Goal: Information Seeking & Learning: Learn about a topic

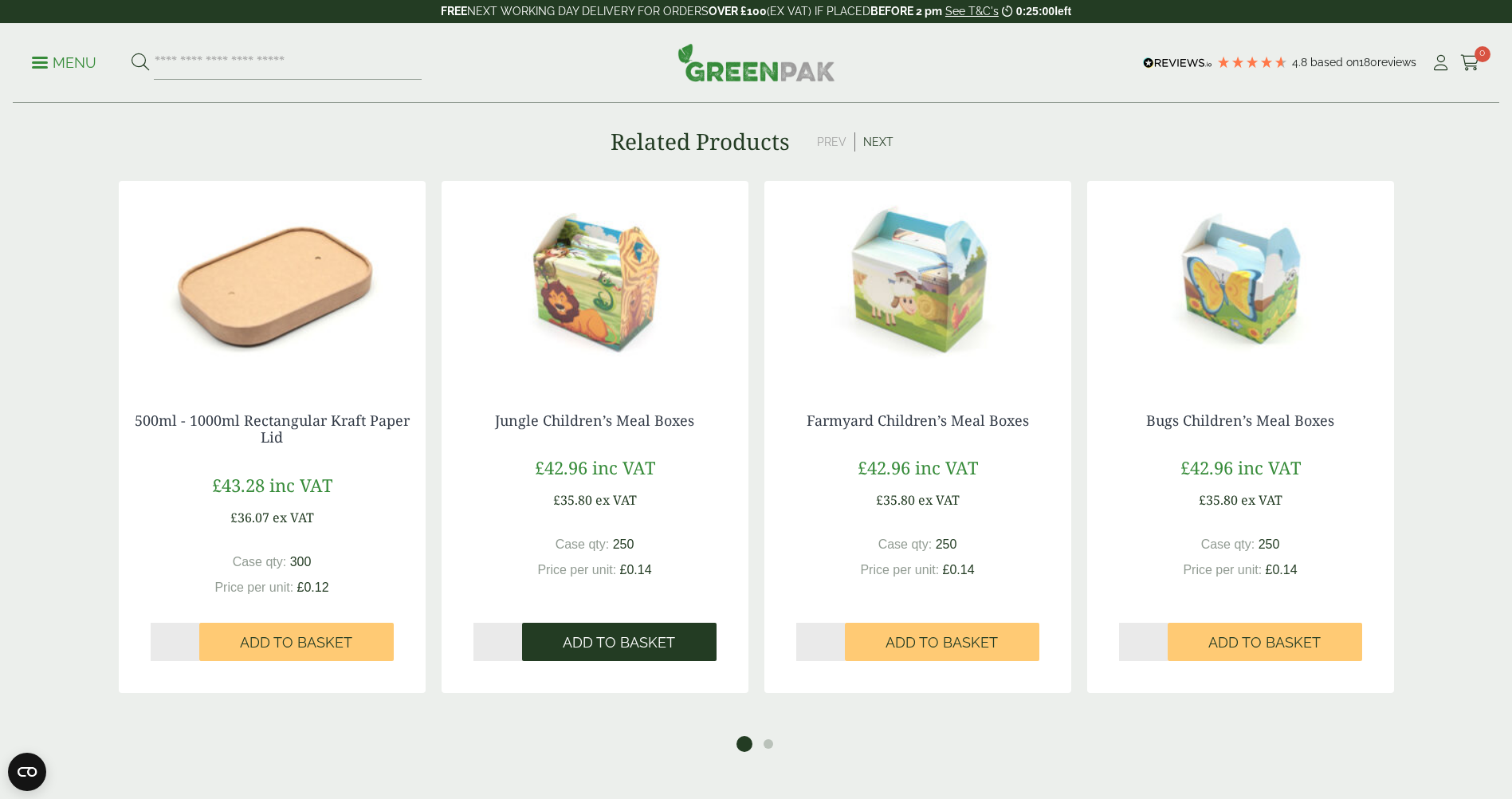
scroll to position [1195, 0]
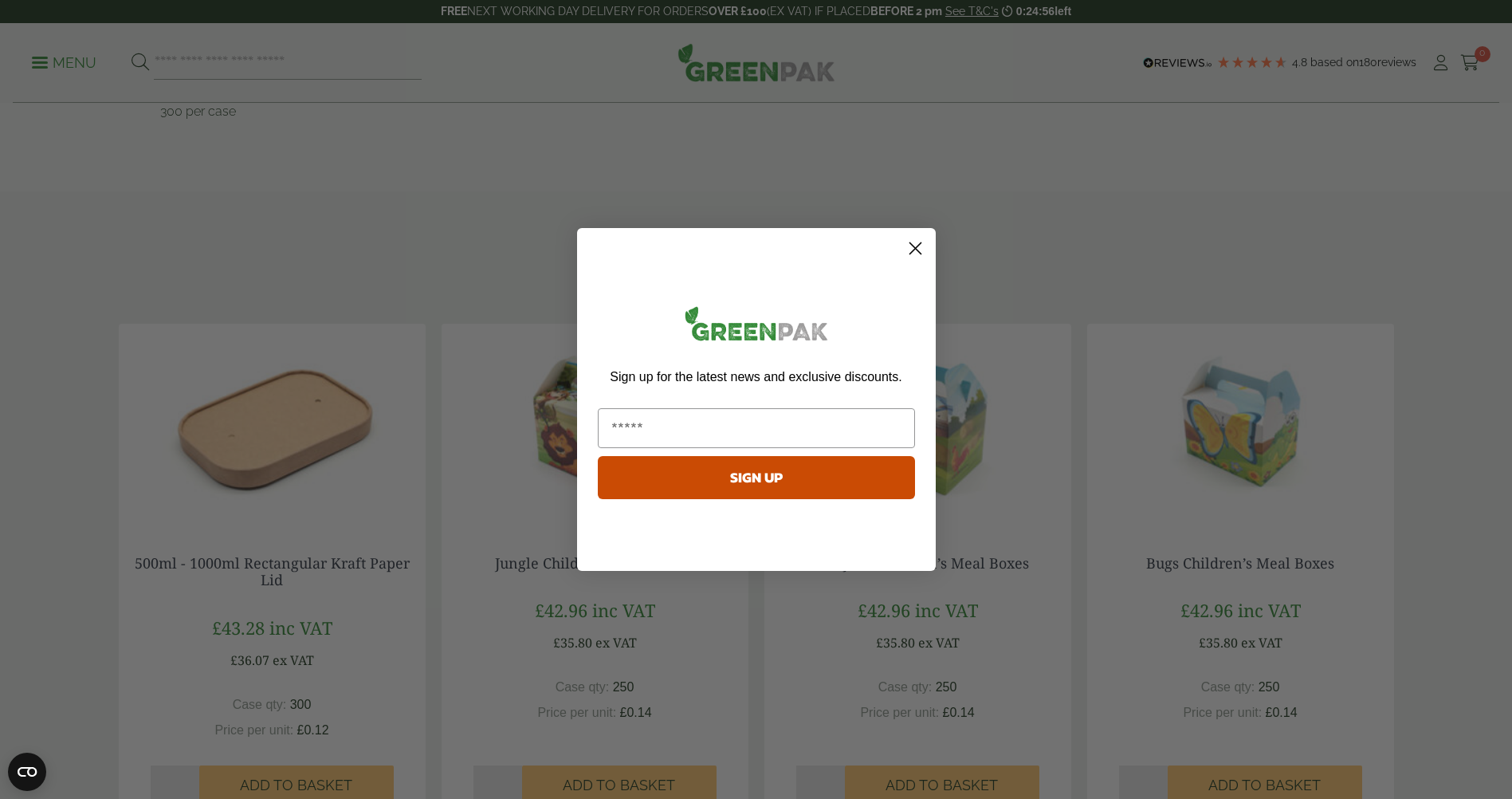
click at [915, 244] on circle "Close dialog" at bounding box center [915, 248] width 26 height 26
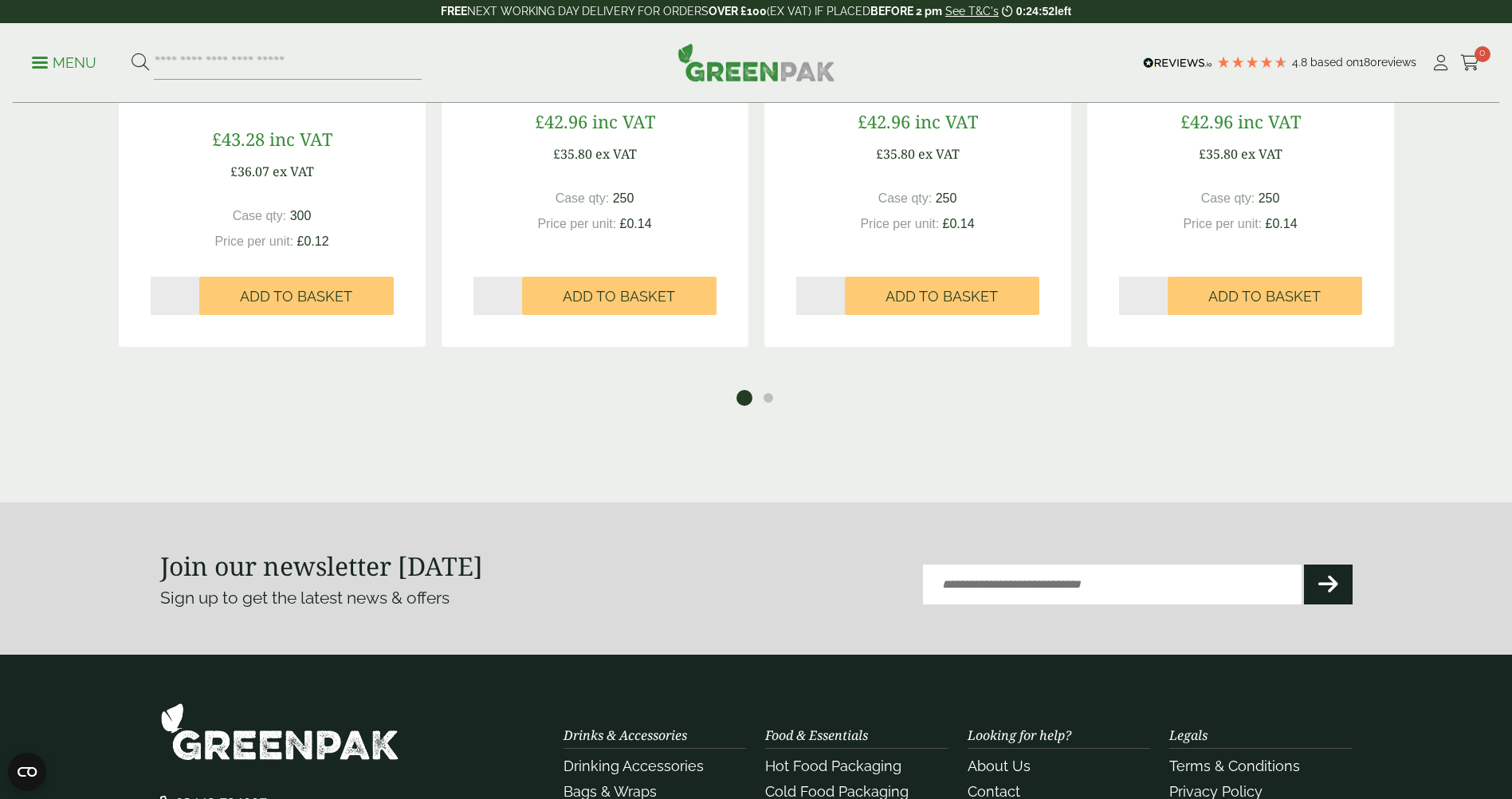
scroll to position [1833, 0]
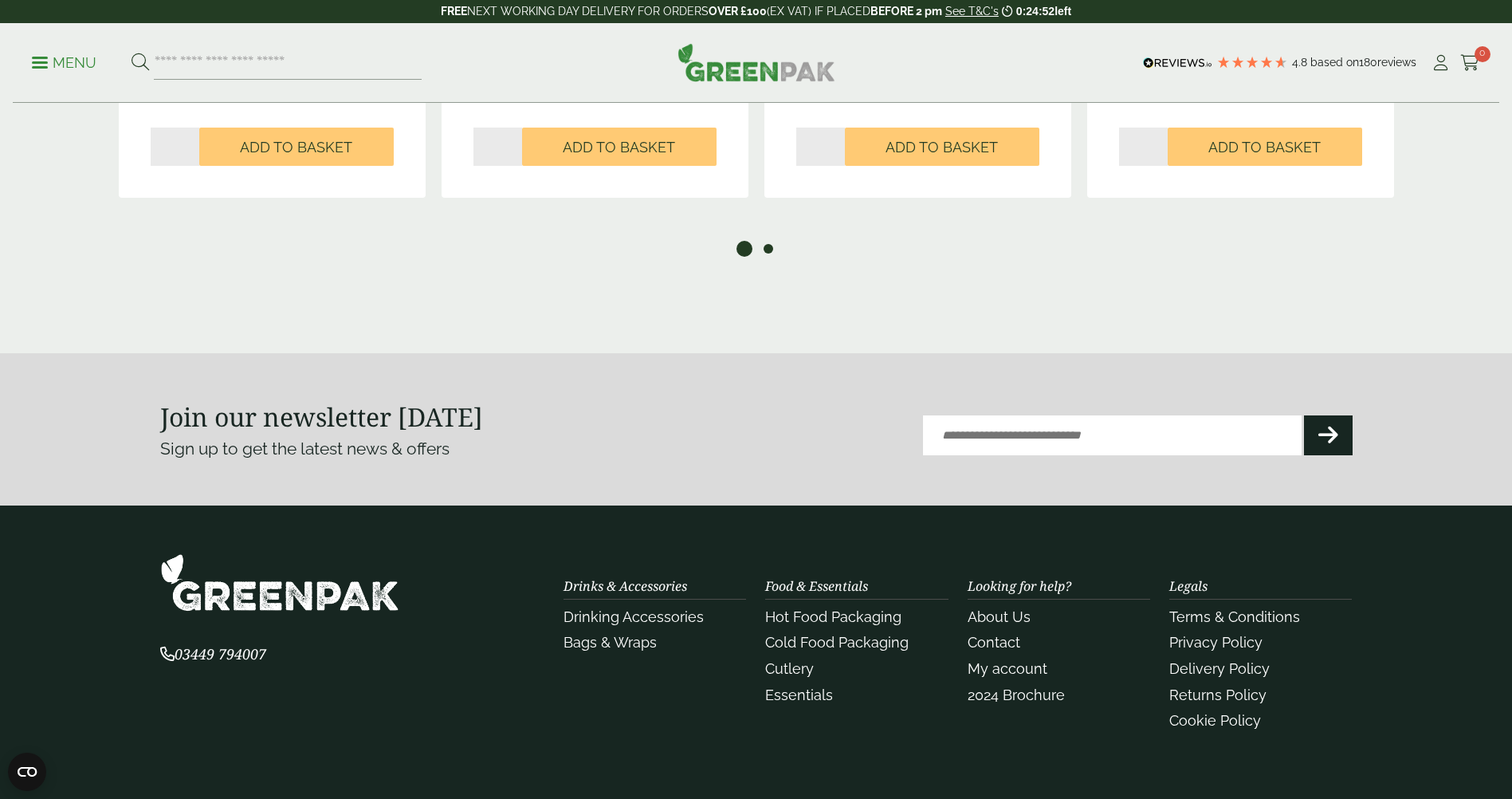
click at [770, 242] on button "2" at bounding box center [768, 248] width 16 height 16
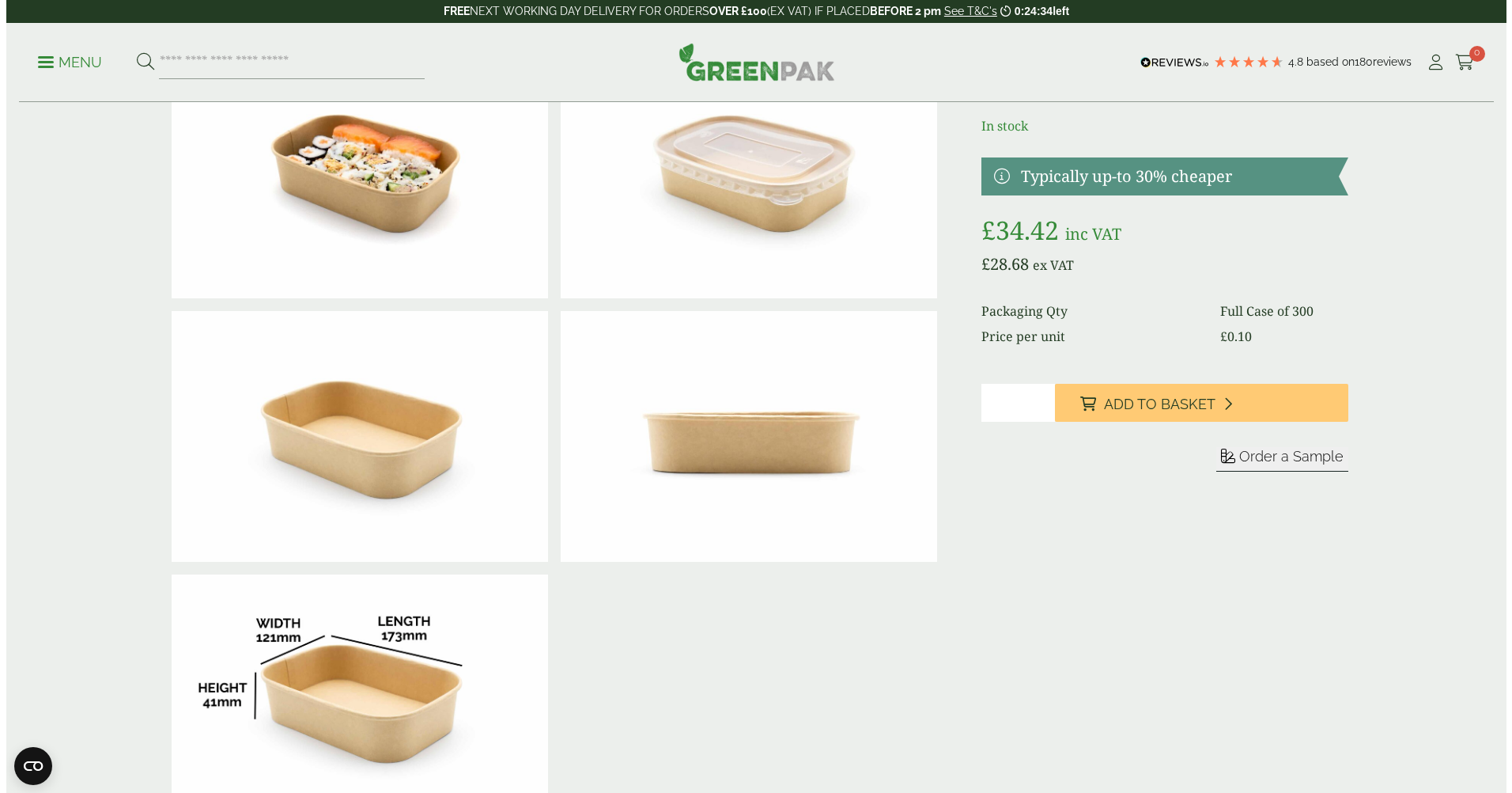
scroll to position [0, 0]
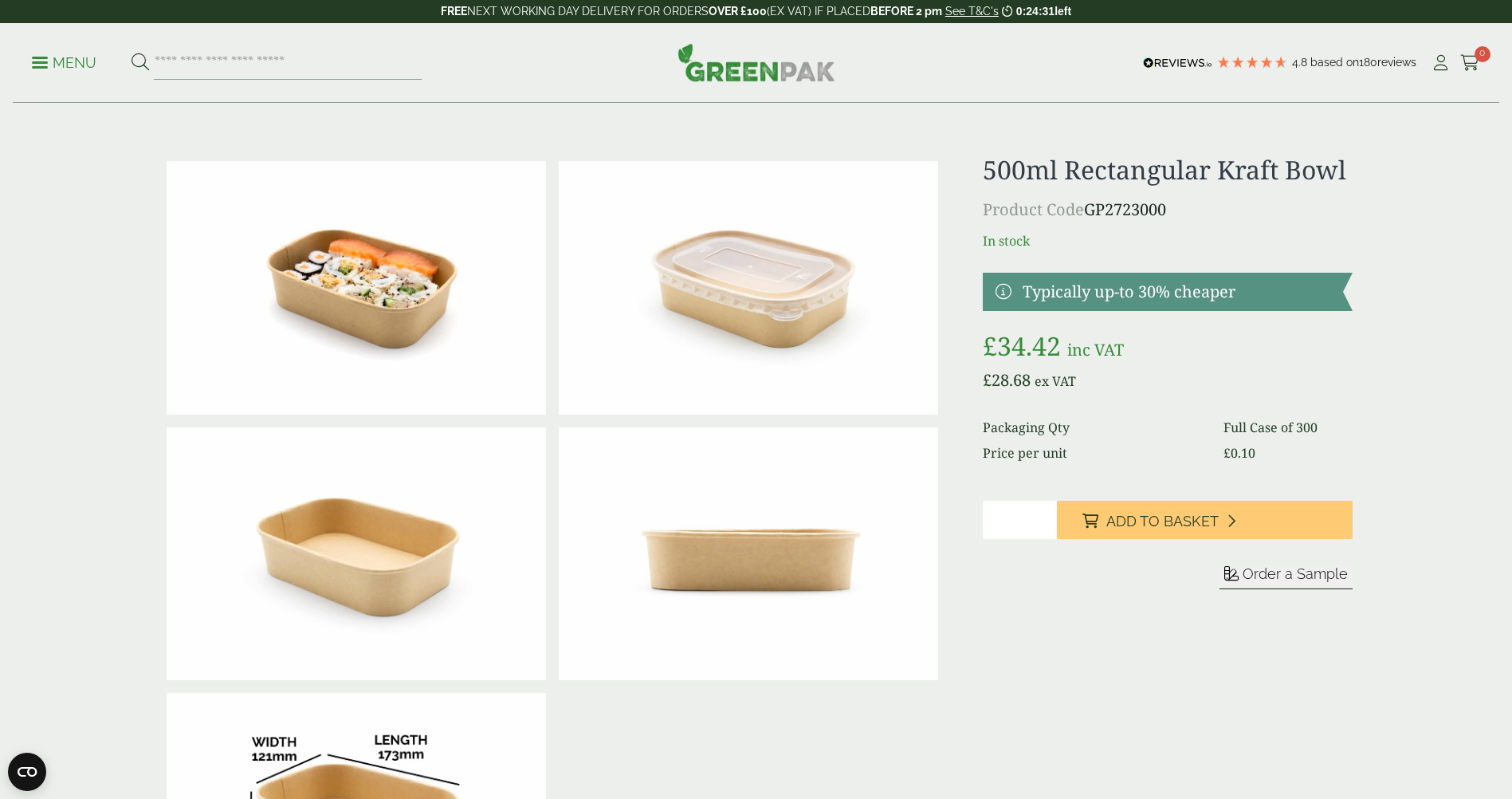
click at [71, 59] on p "Menu" at bounding box center [64, 63] width 65 height 19
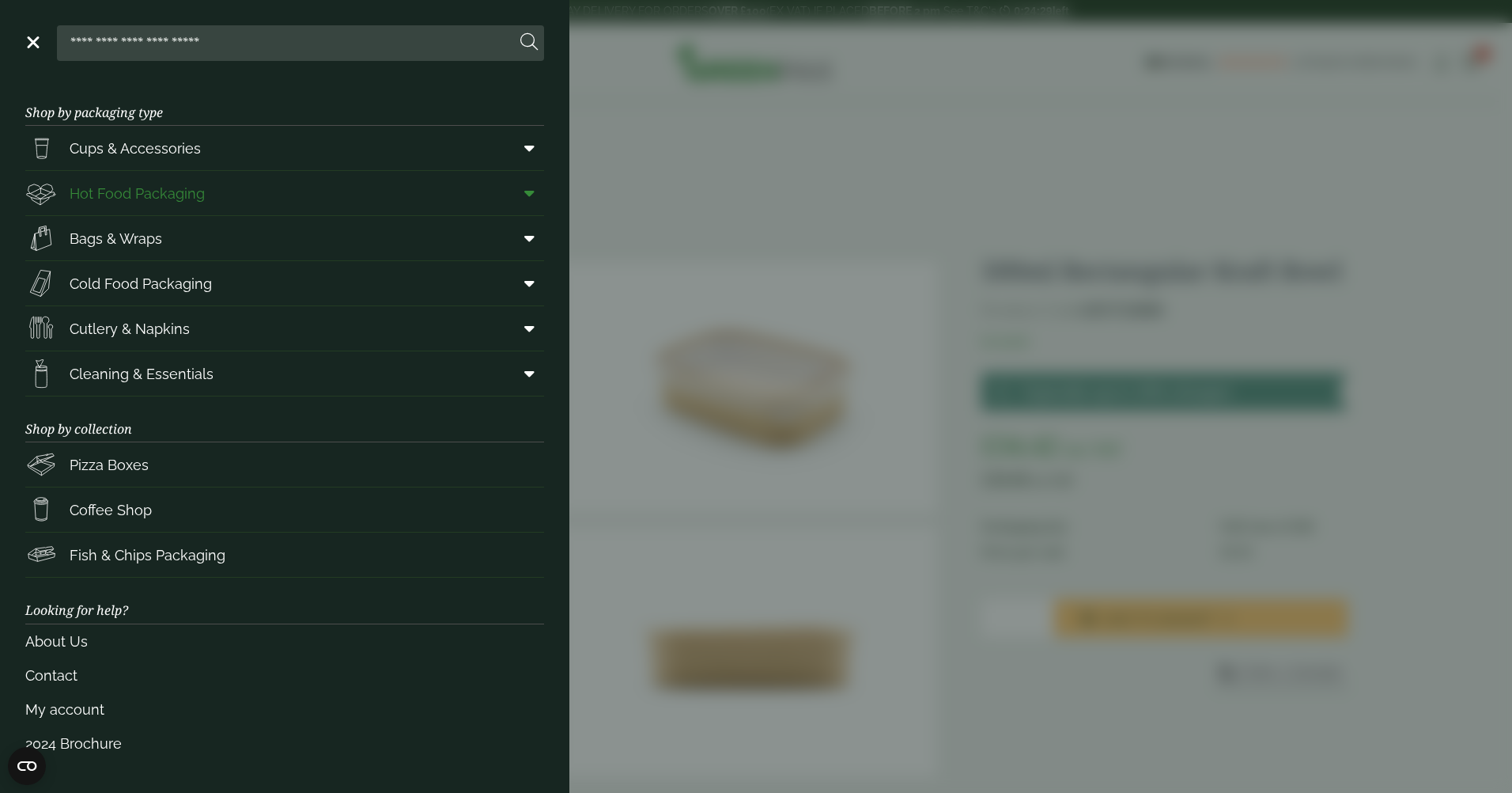
click at [160, 199] on span "Hot Food Packaging" at bounding box center [137, 193] width 135 height 21
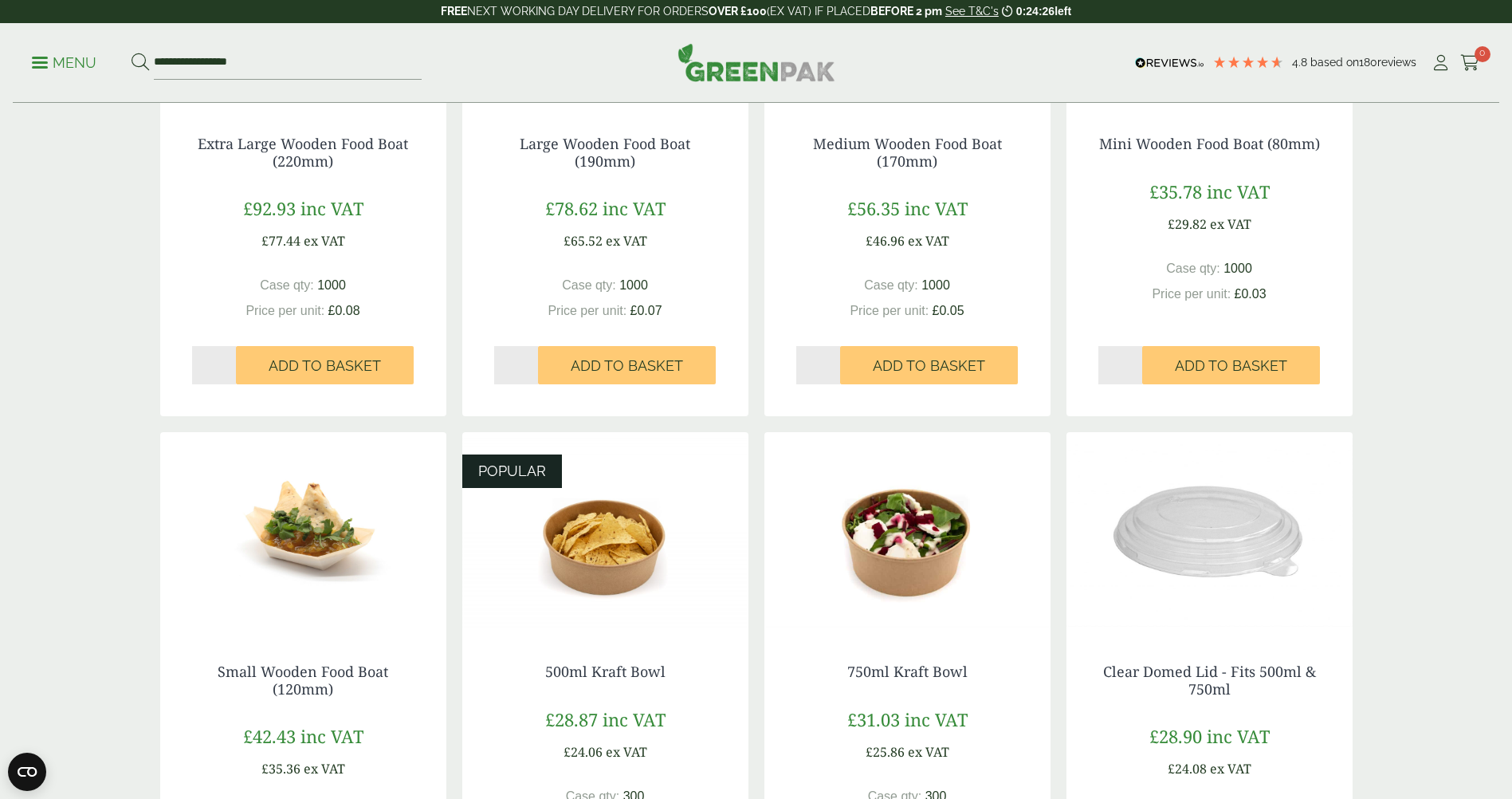
scroll to position [718, 0]
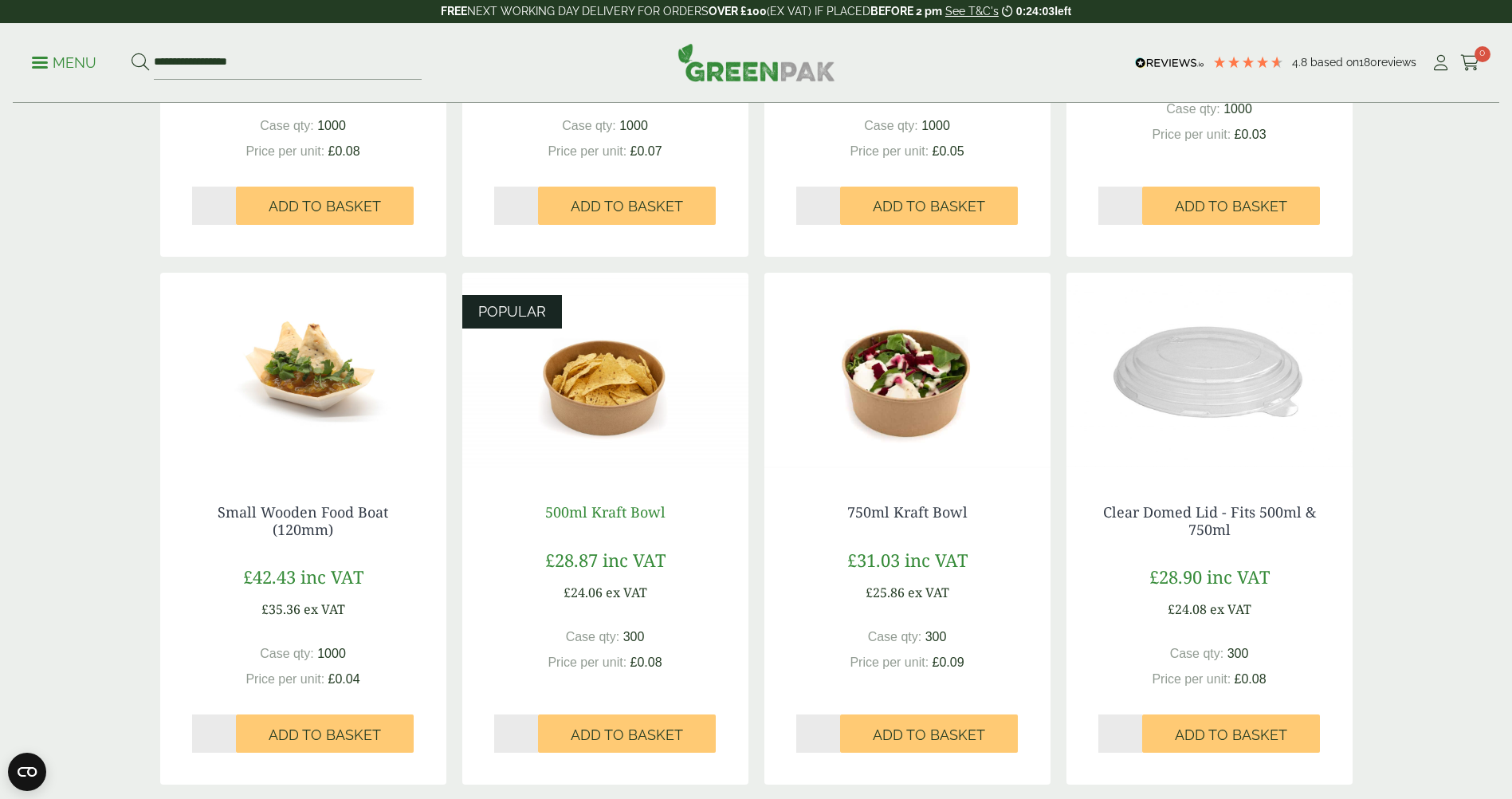
click at [614, 518] on link "500ml Kraft Bowl" at bounding box center [606, 511] width 120 height 19
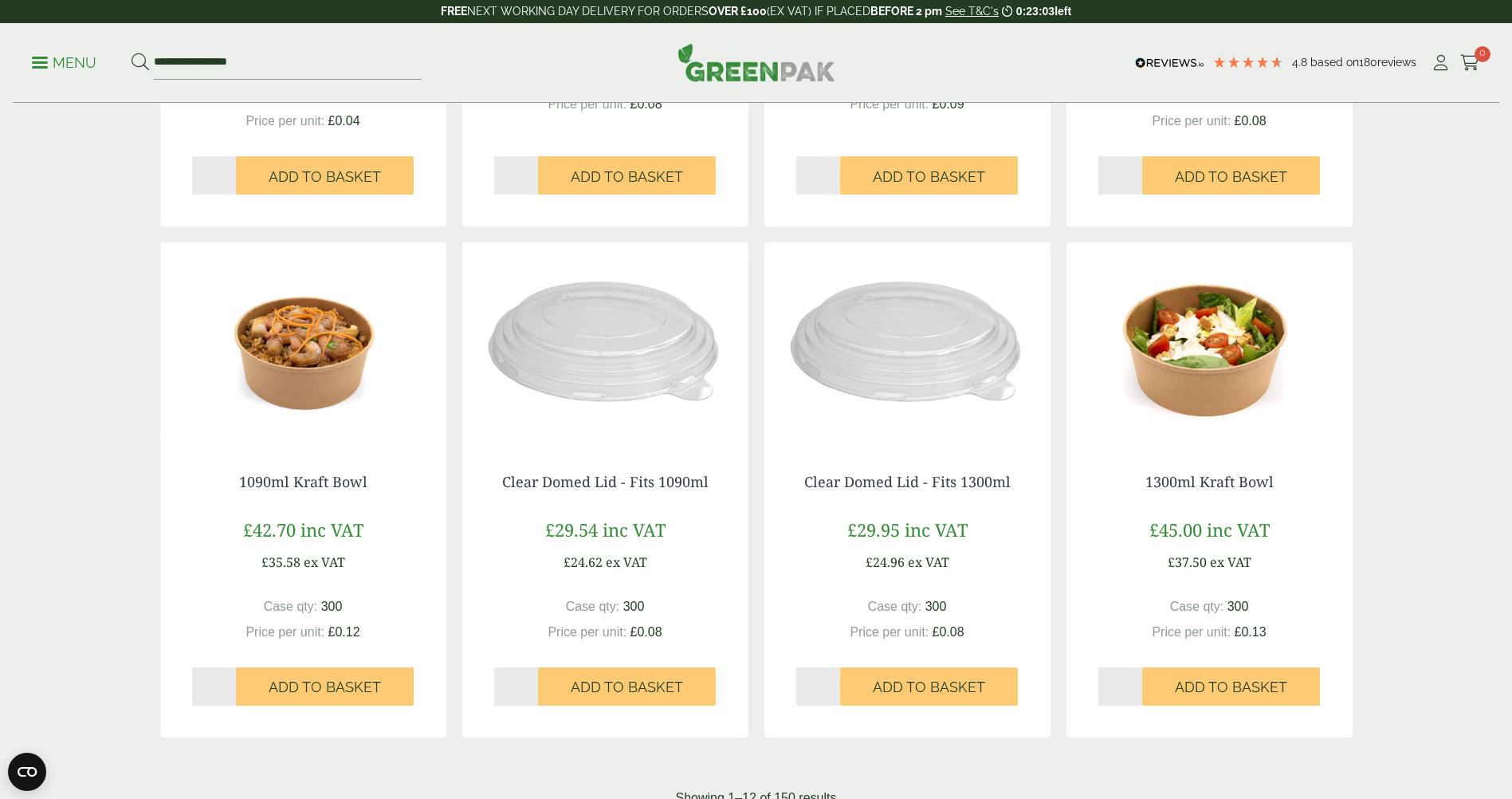
scroll to position [1594, 0]
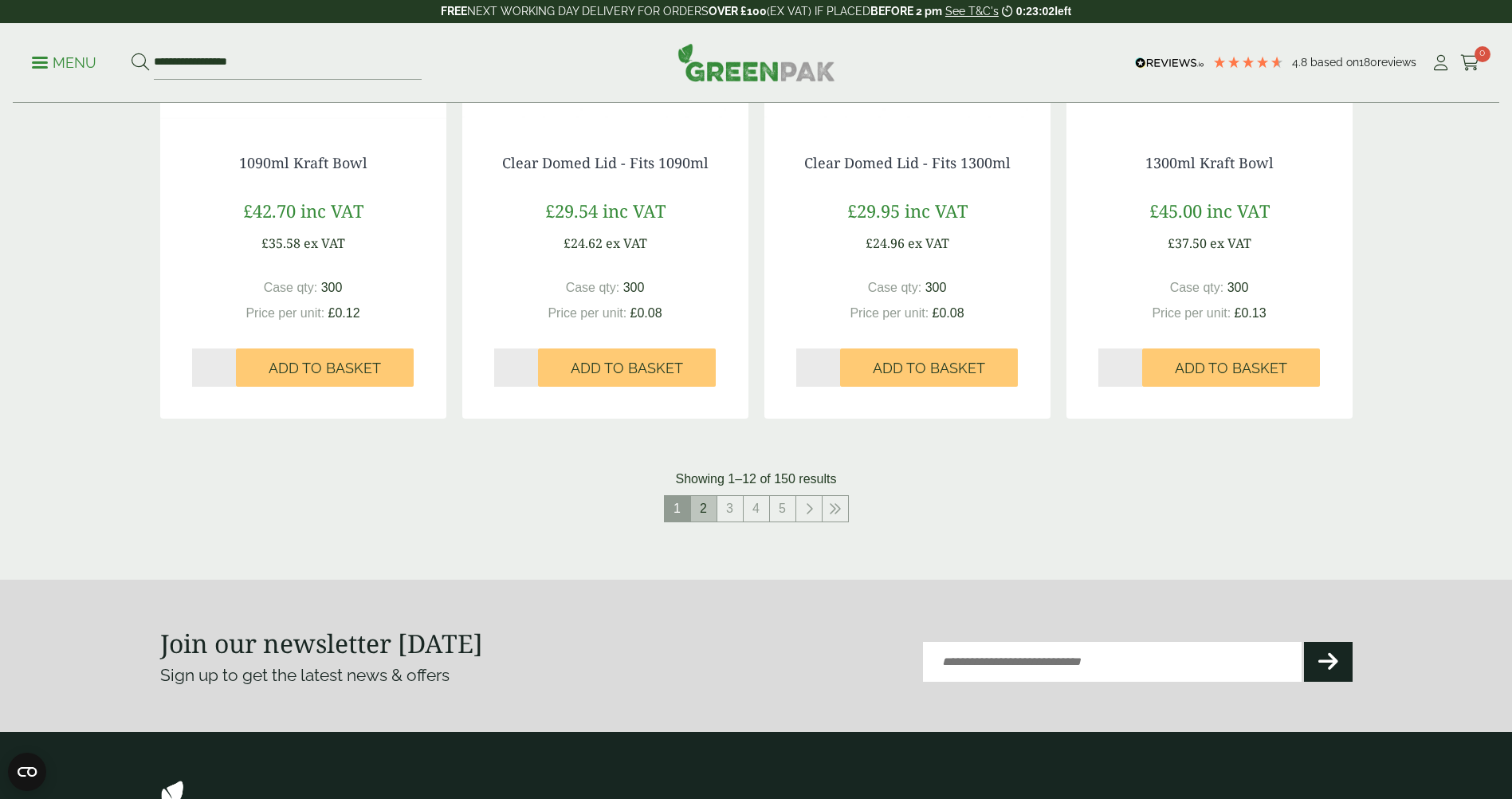
click at [695, 503] on link "2" at bounding box center [704, 508] width 26 height 26
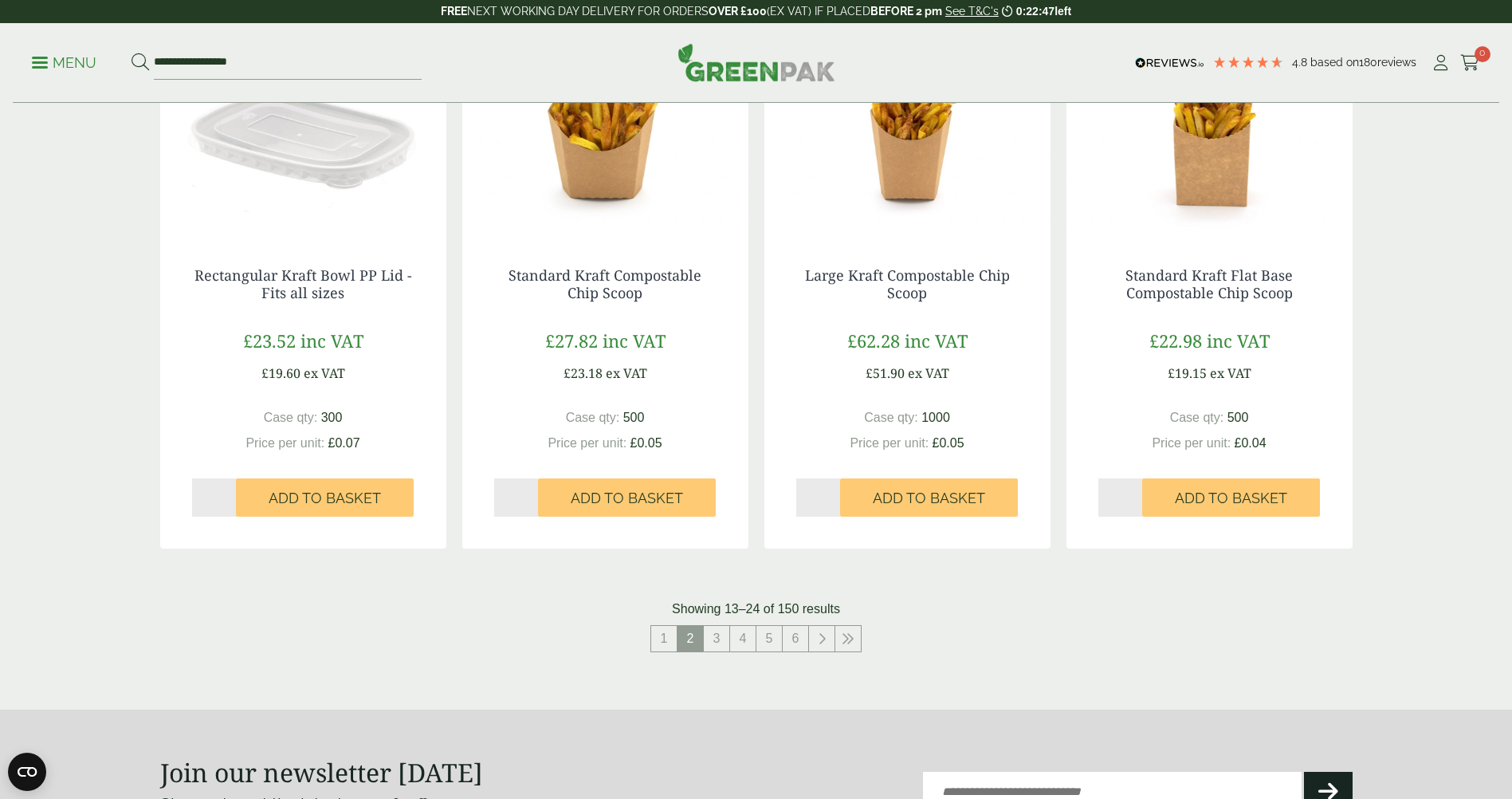
scroll to position [1754, 0]
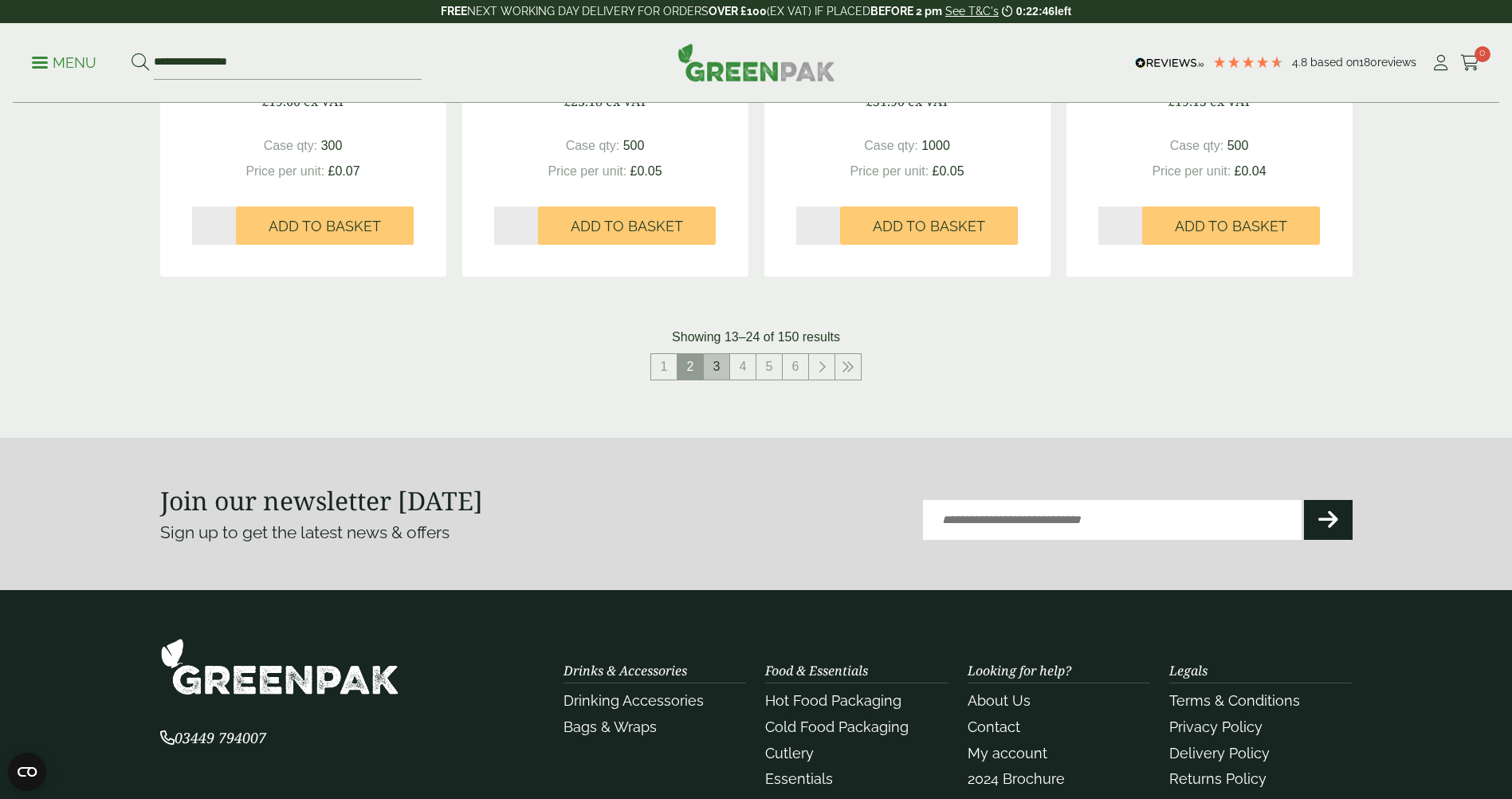
click at [727, 369] on link "3" at bounding box center [717, 367] width 26 height 26
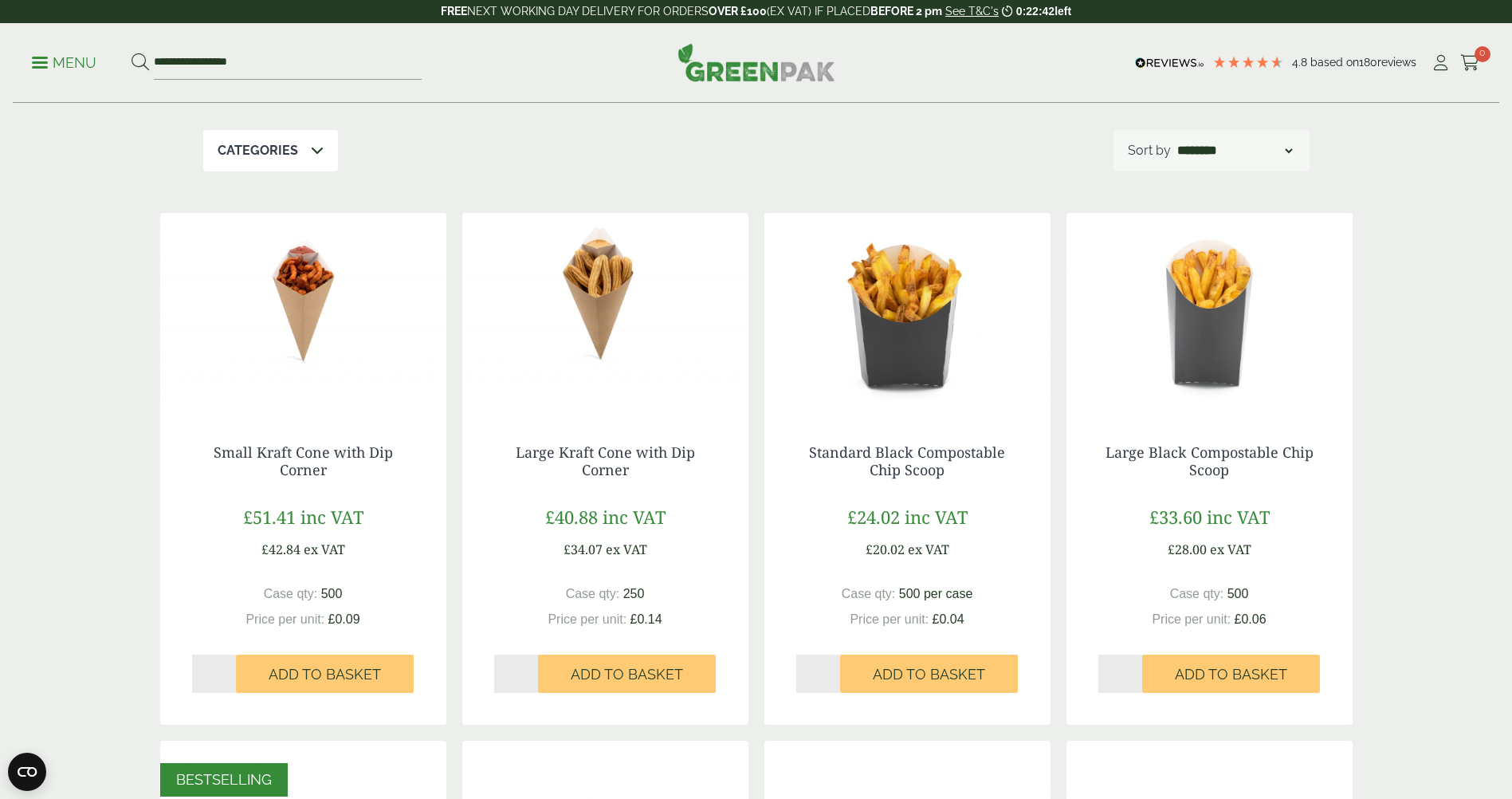
scroll to position [159, 0]
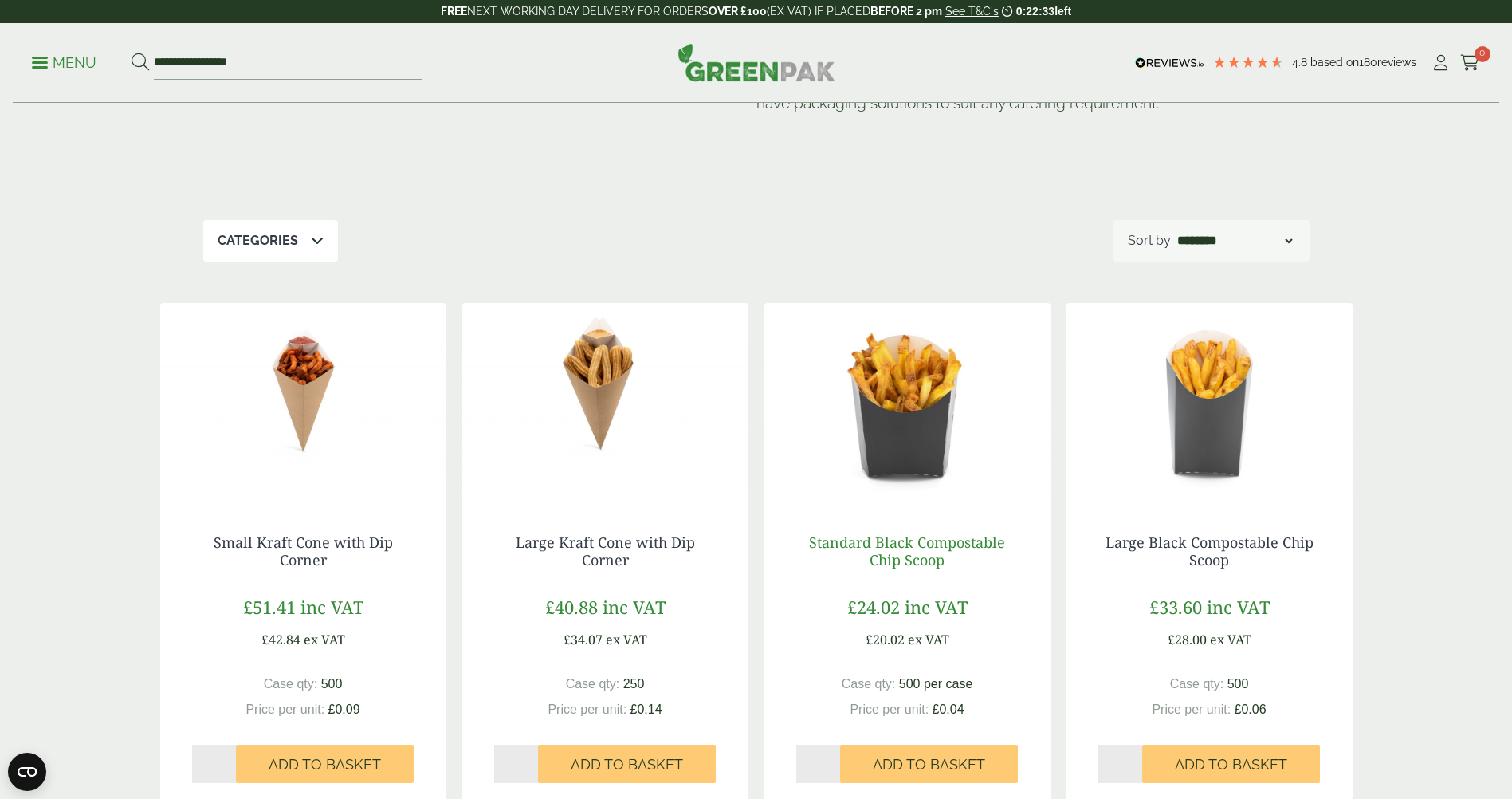
click at [851, 550] on link "Standard Black Compostable Chip Scoop" at bounding box center [907, 551] width 196 height 37
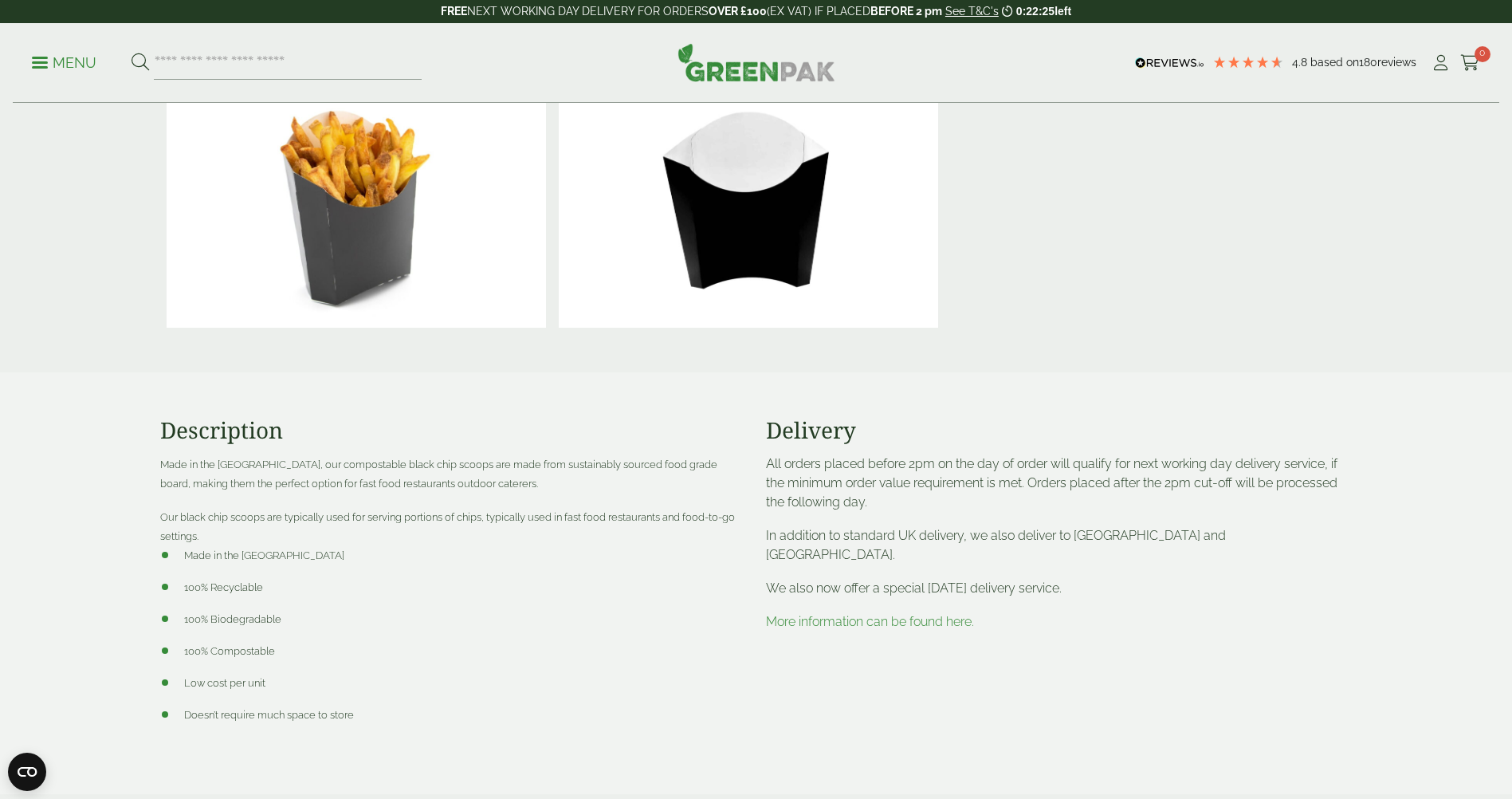
scroll to position [638, 0]
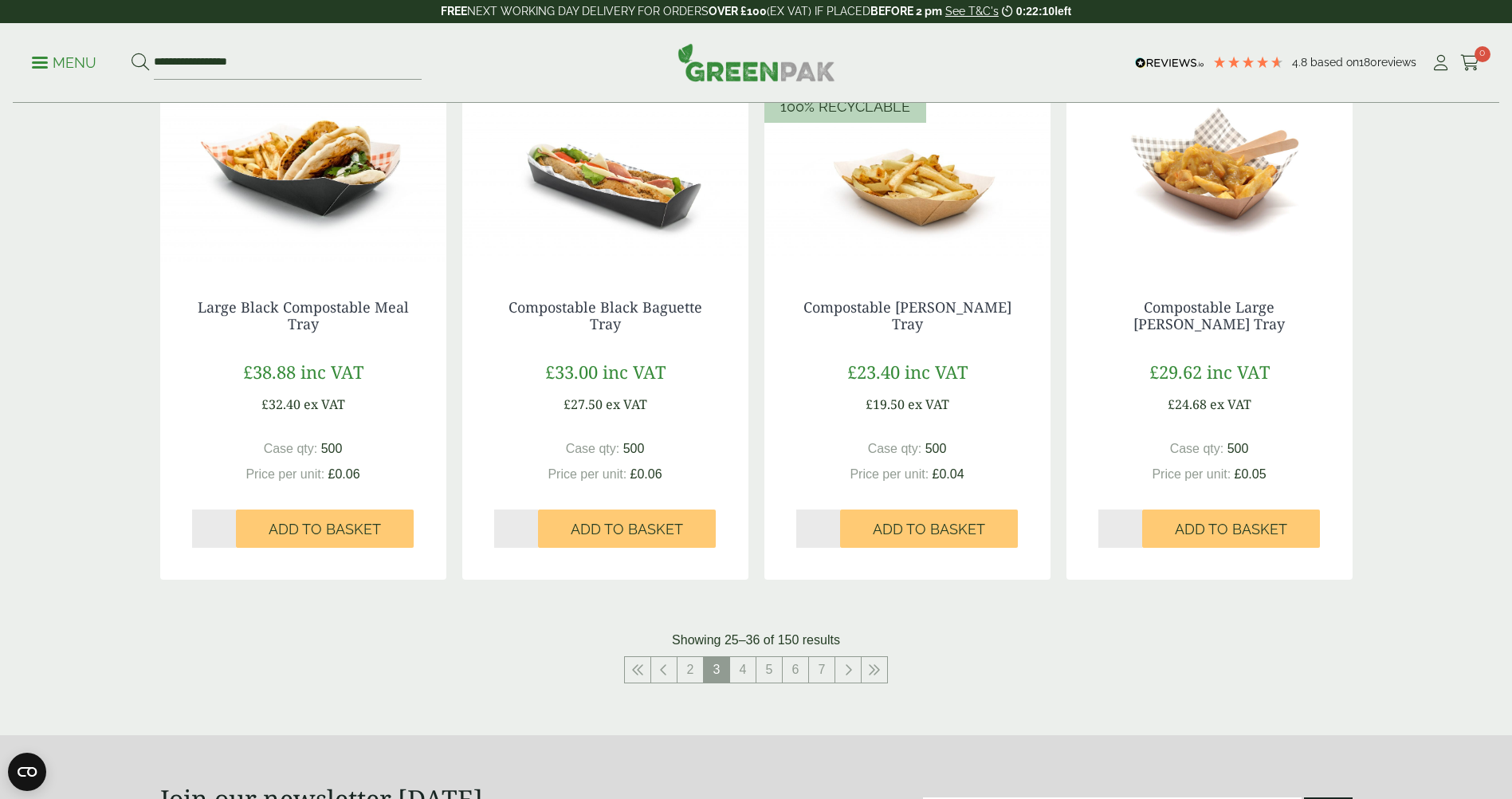
scroll to position [1435, 0]
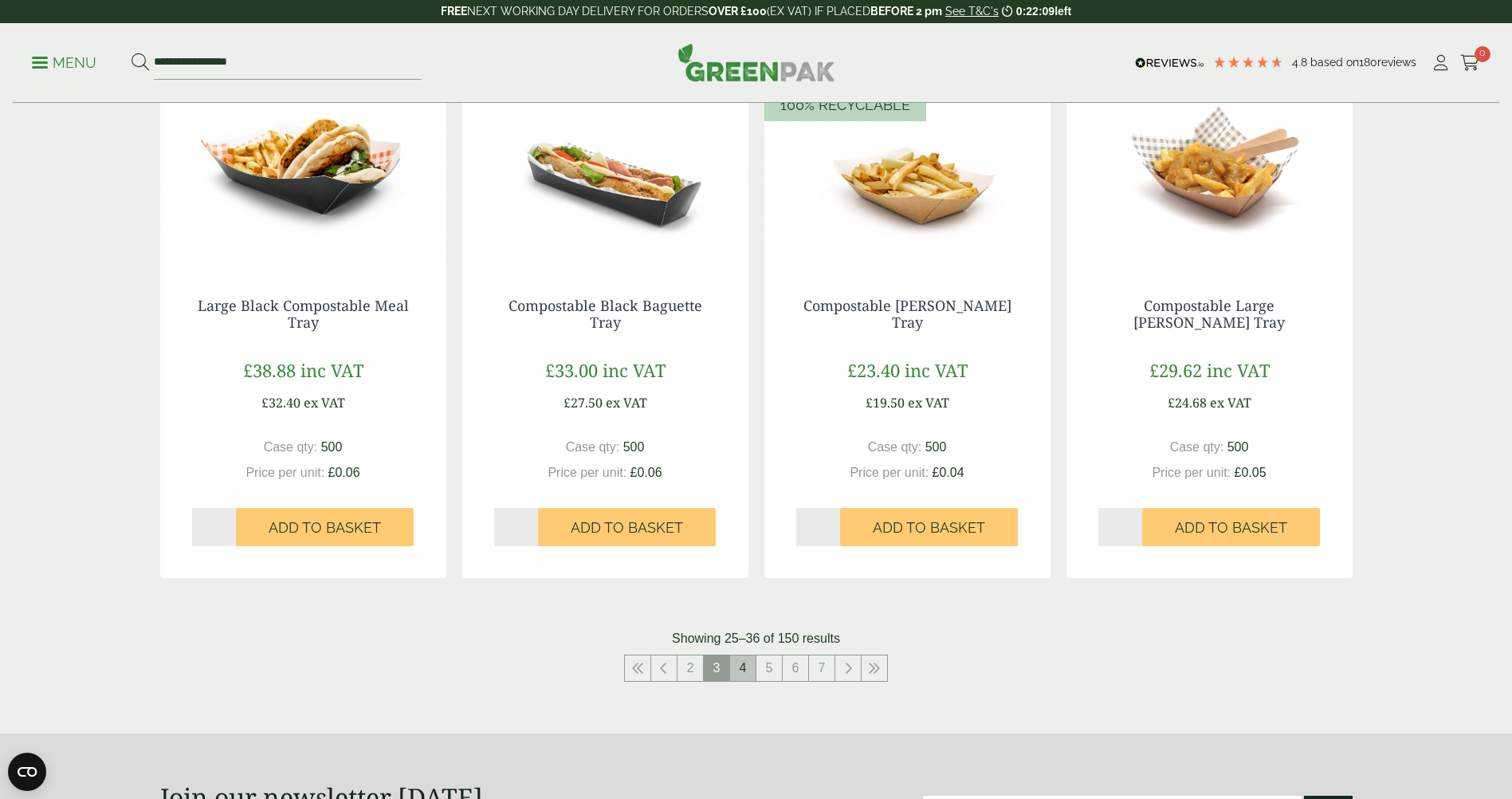
click at [748, 674] on link "4" at bounding box center [744, 668] width 26 height 26
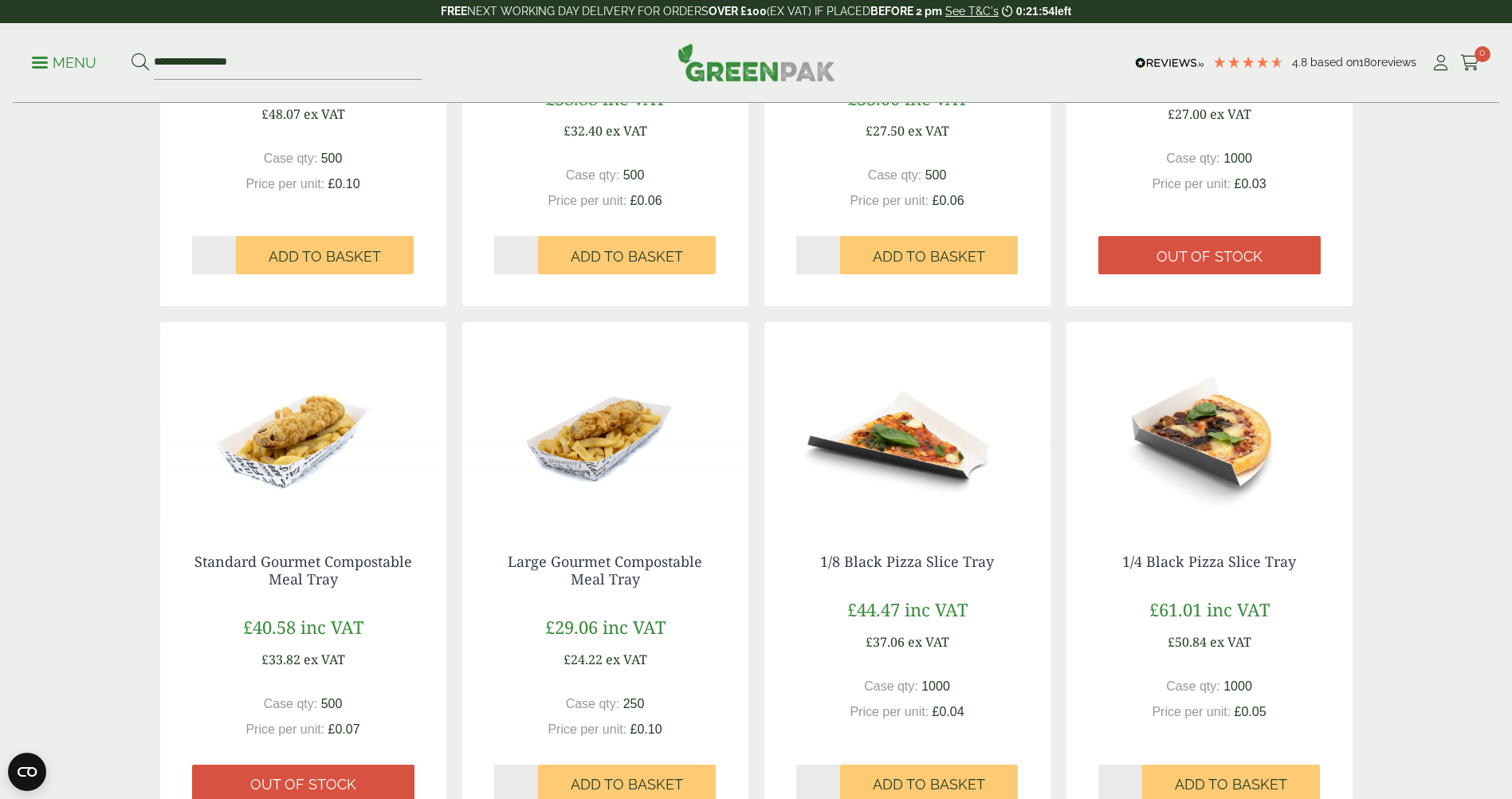
scroll to position [1515, 0]
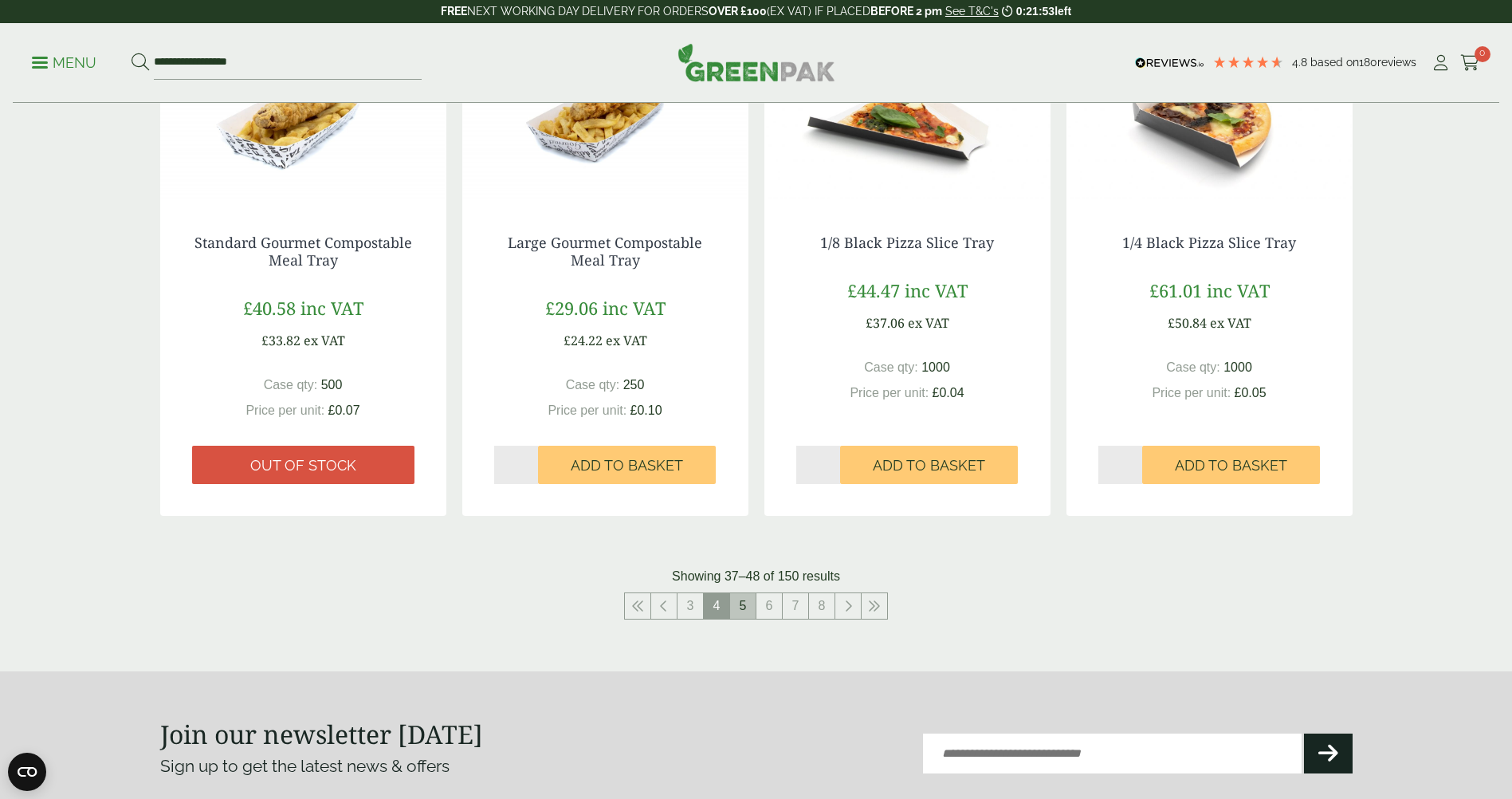
click at [743, 605] on link "5" at bounding box center [744, 605] width 26 height 26
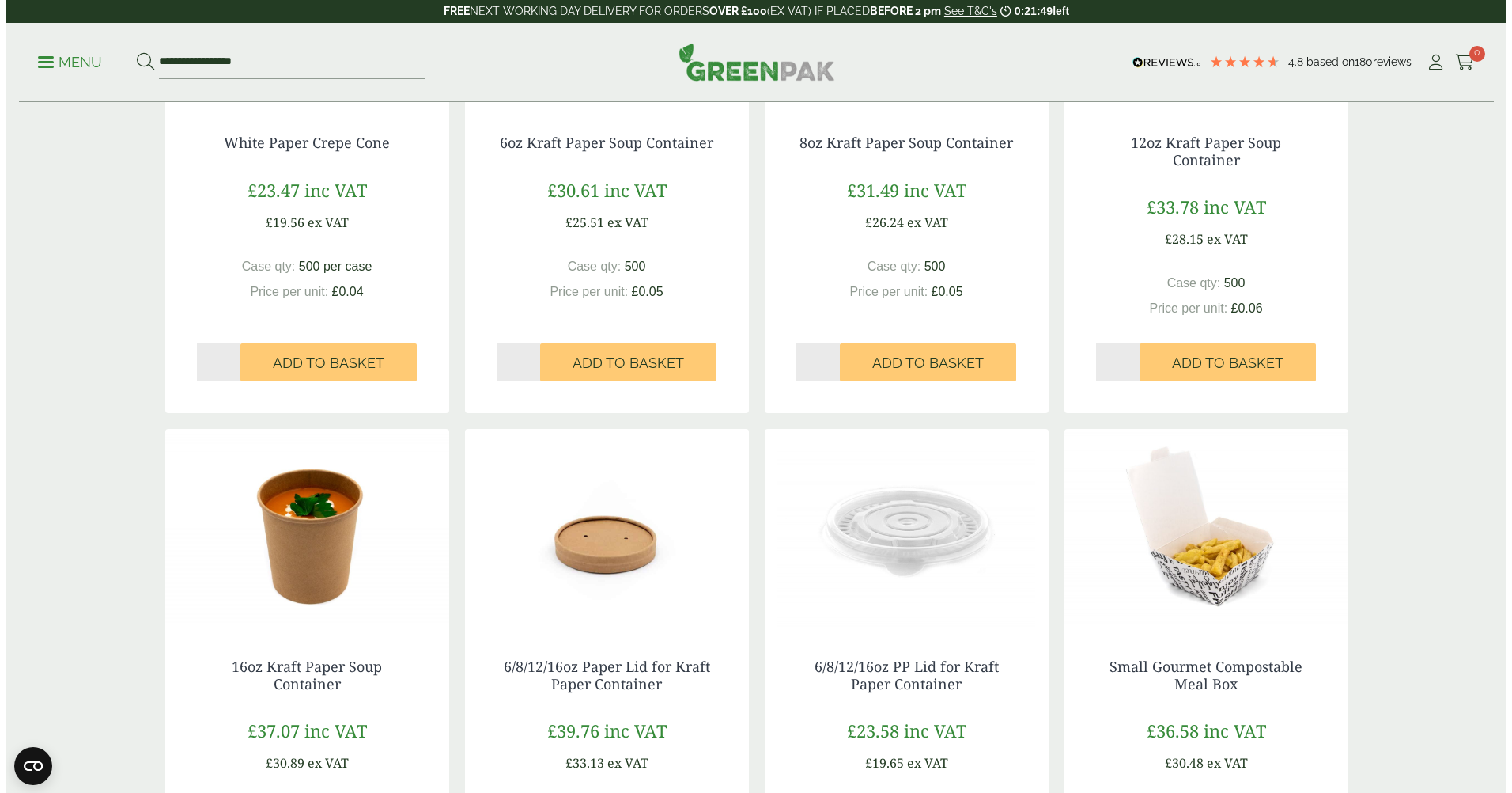
scroll to position [158, 0]
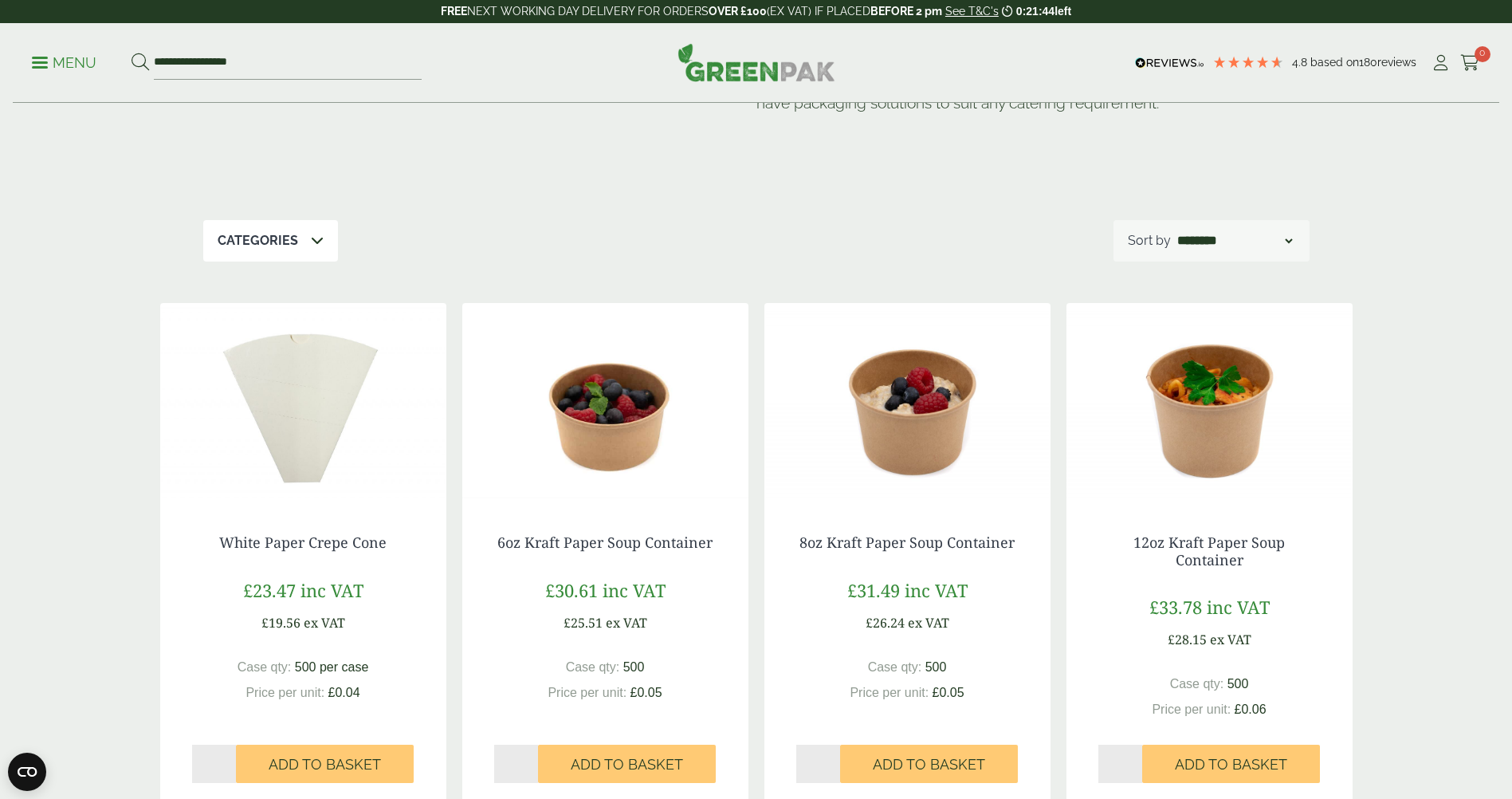
click at [63, 56] on p "Menu" at bounding box center [64, 63] width 65 height 19
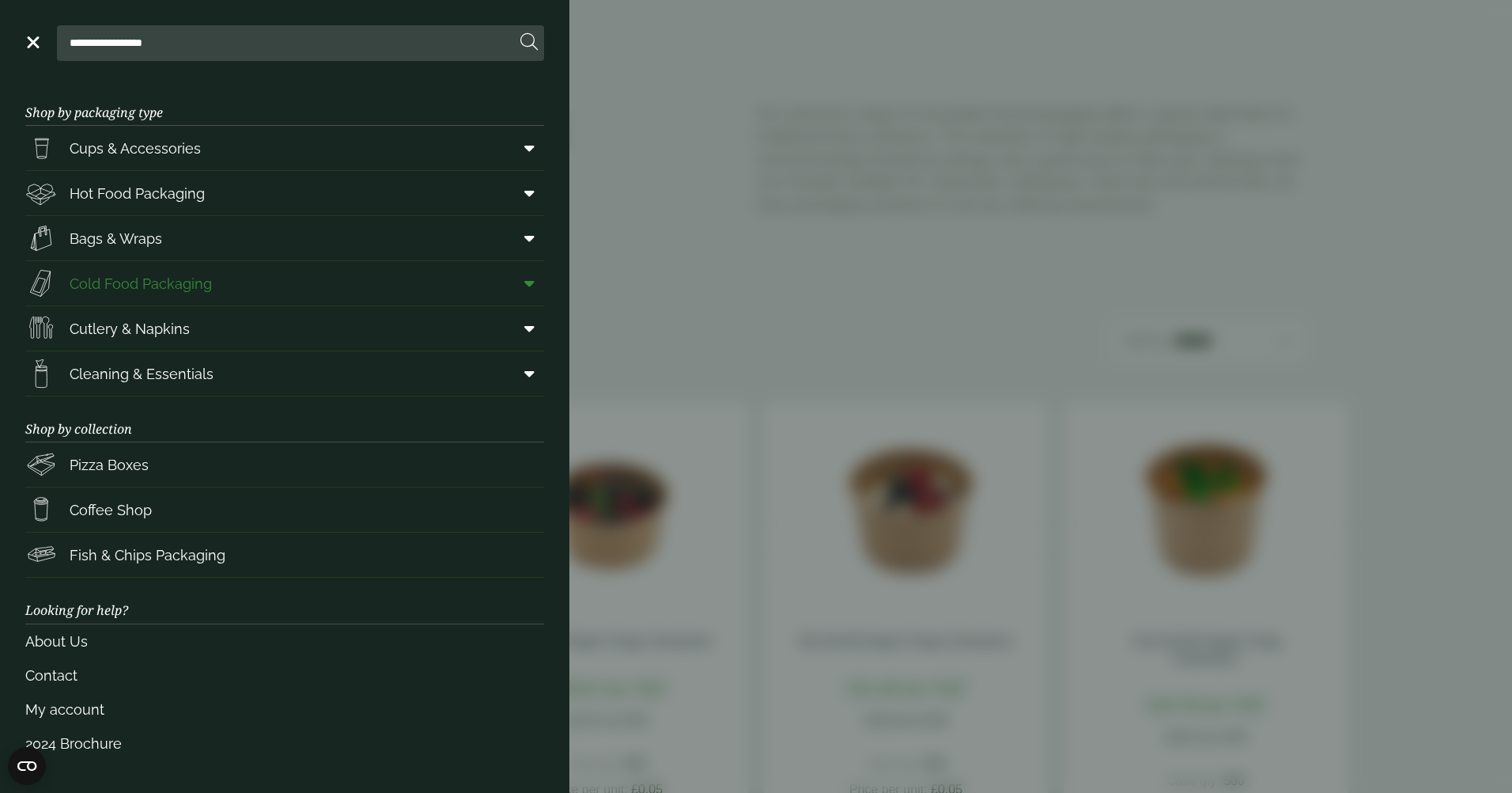
click at [229, 287] on link "Cold Food Packaging" at bounding box center [285, 283] width 519 height 44
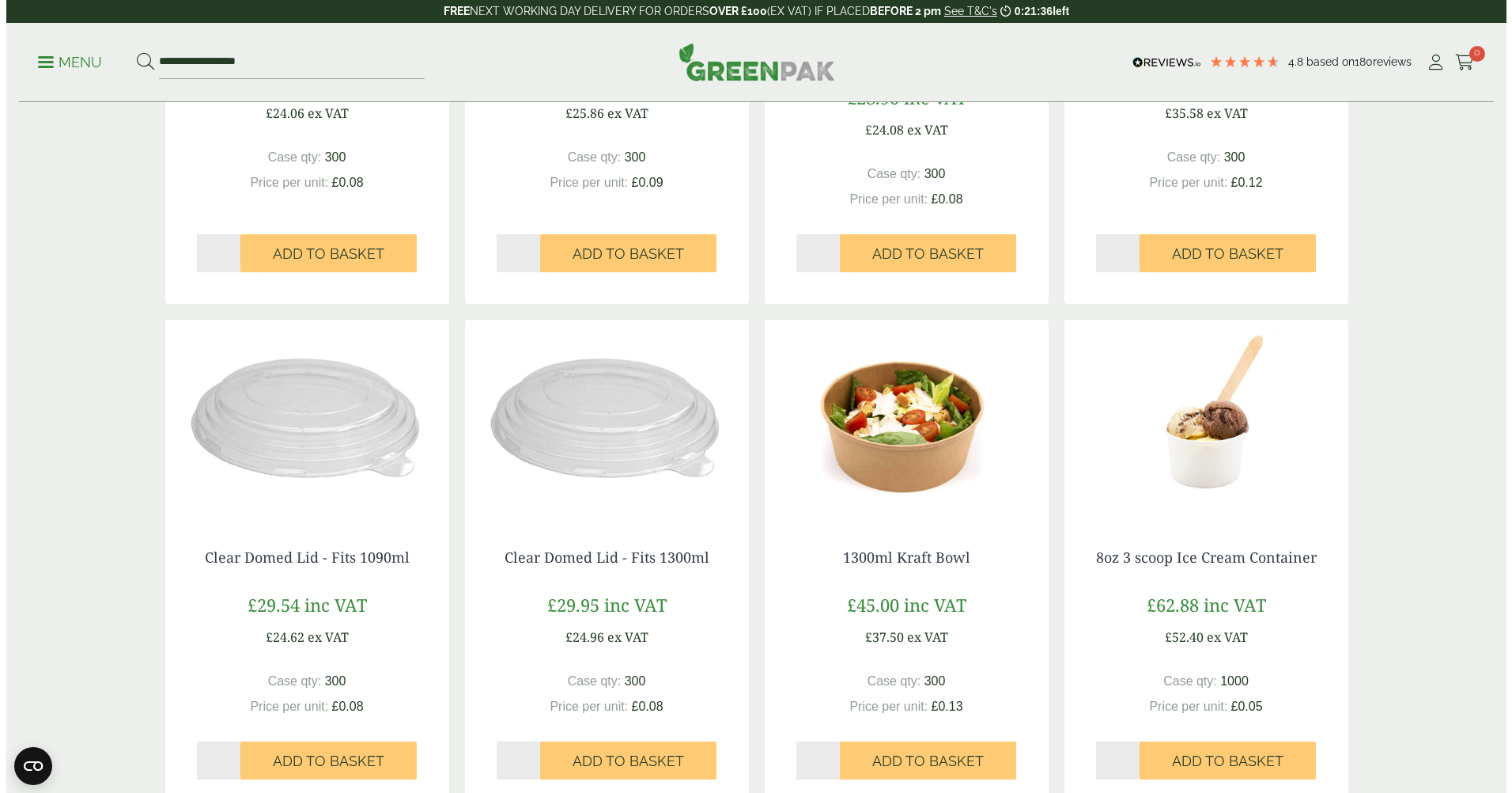
scroll to position [870, 0]
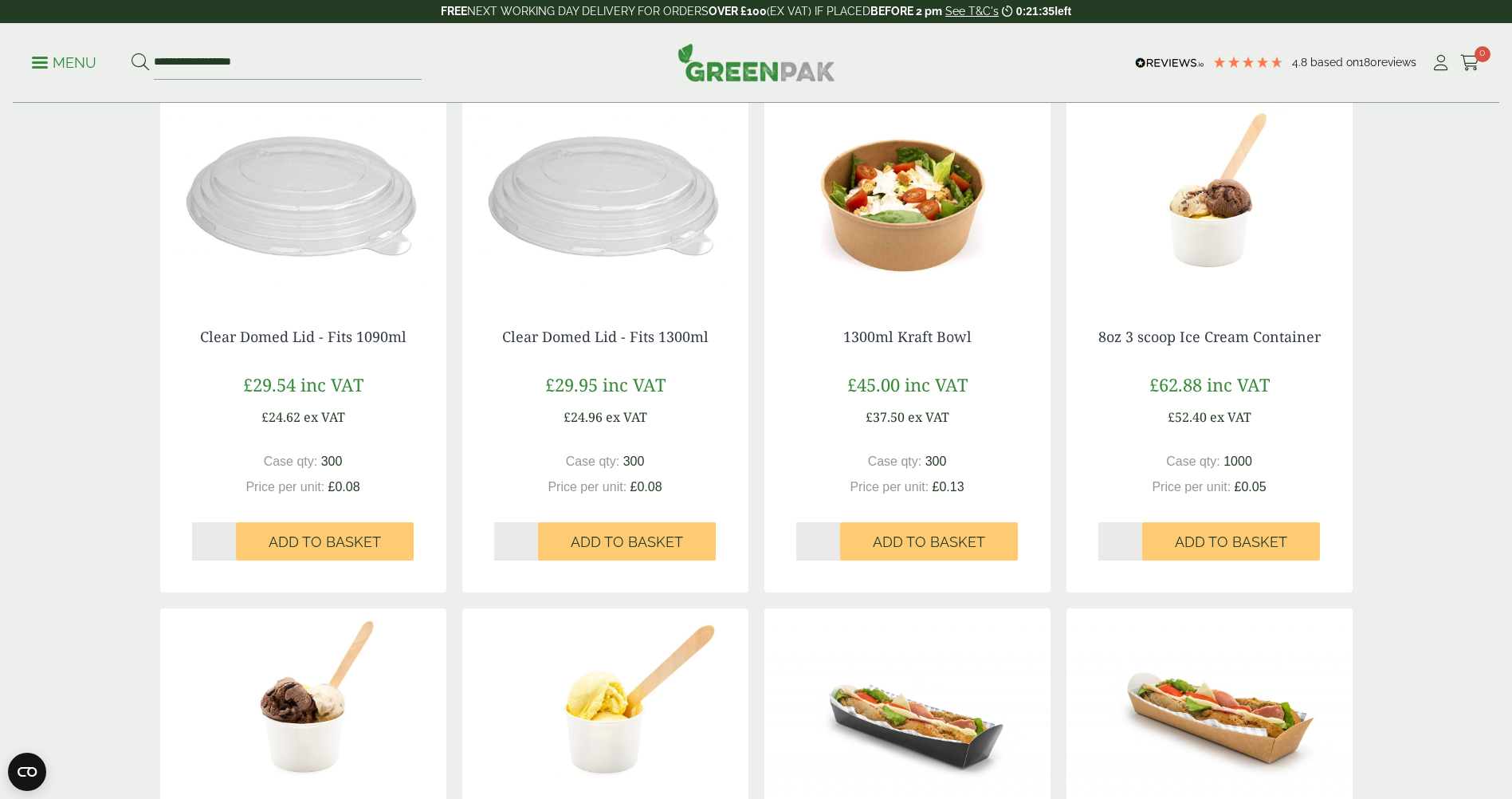
click at [43, 54] on p "Menu" at bounding box center [64, 63] width 65 height 19
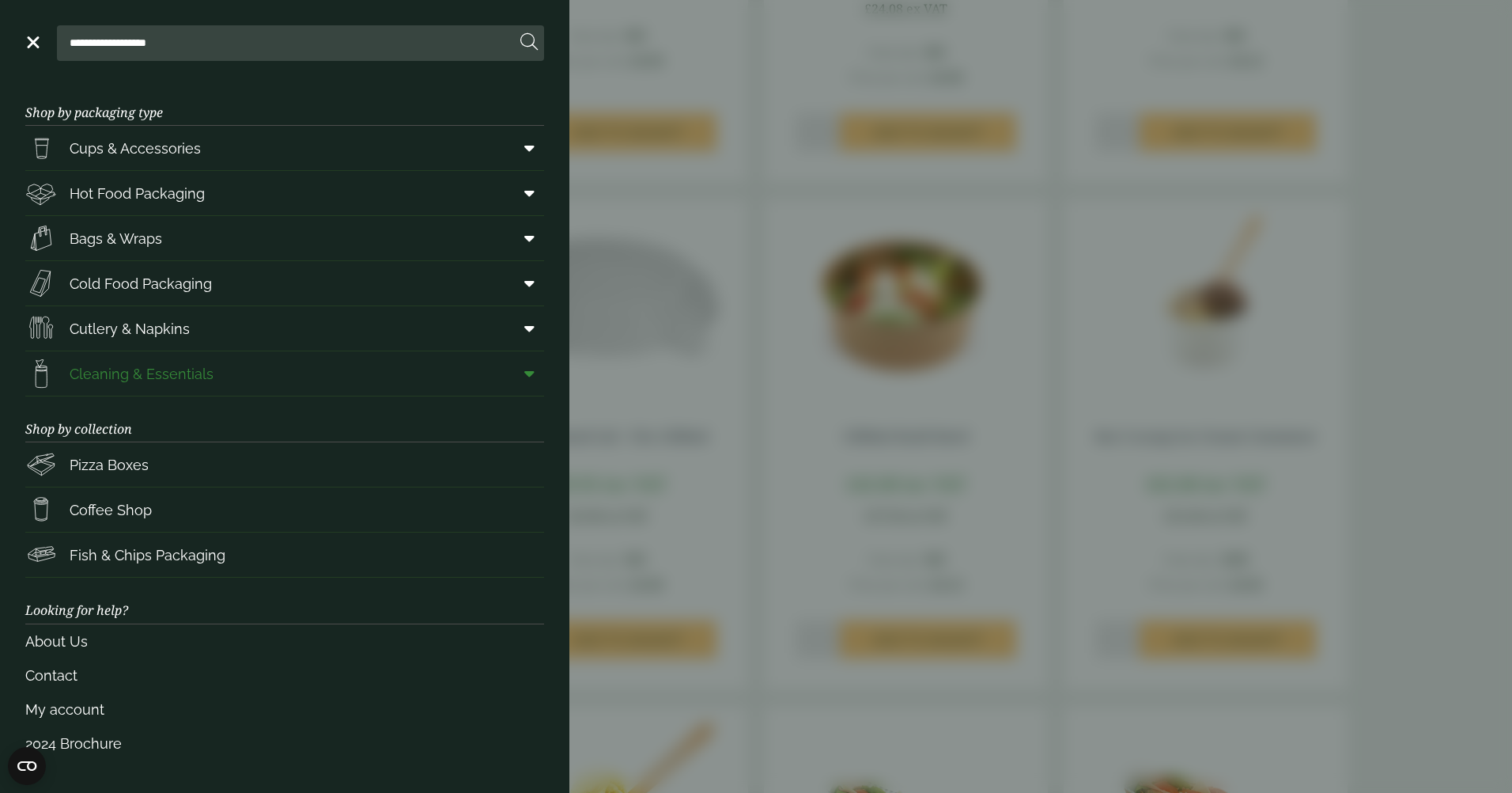
click at [210, 373] on link "Cleaning & Essentials" at bounding box center [285, 373] width 519 height 44
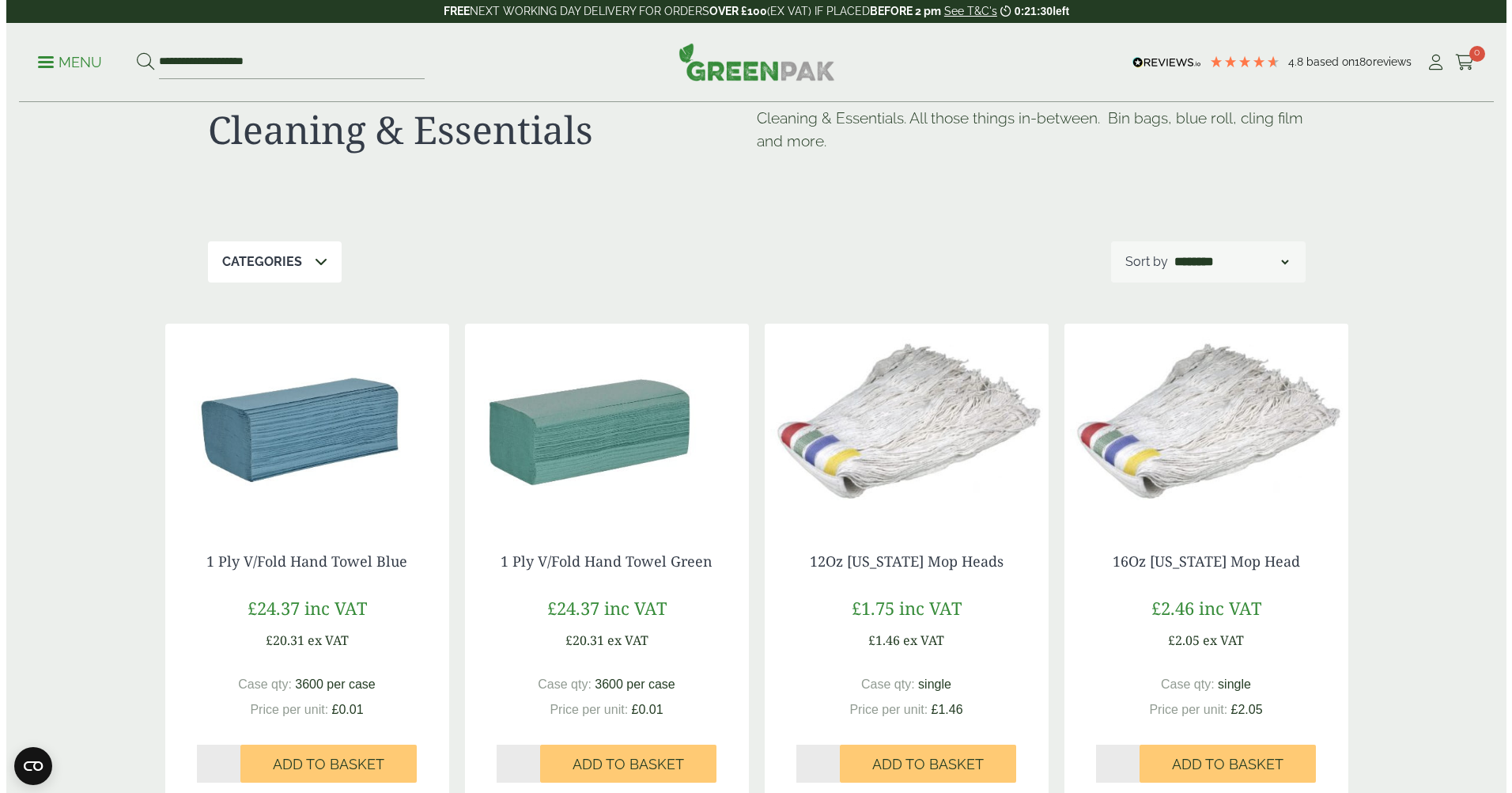
scroll to position [79, 0]
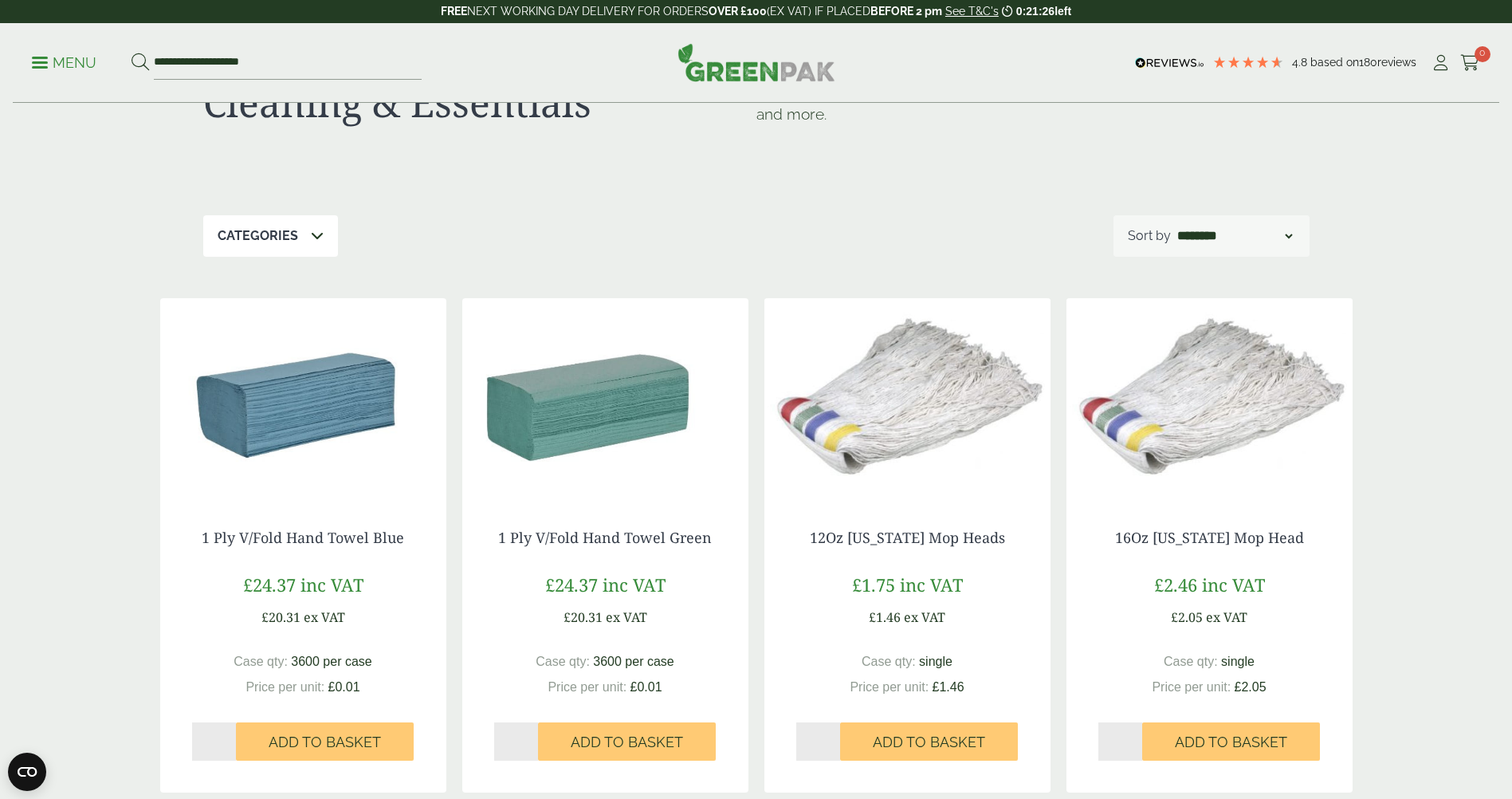
click at [49, 70] on p "Menu" at bounding box center [64, 63] width 65 height 19
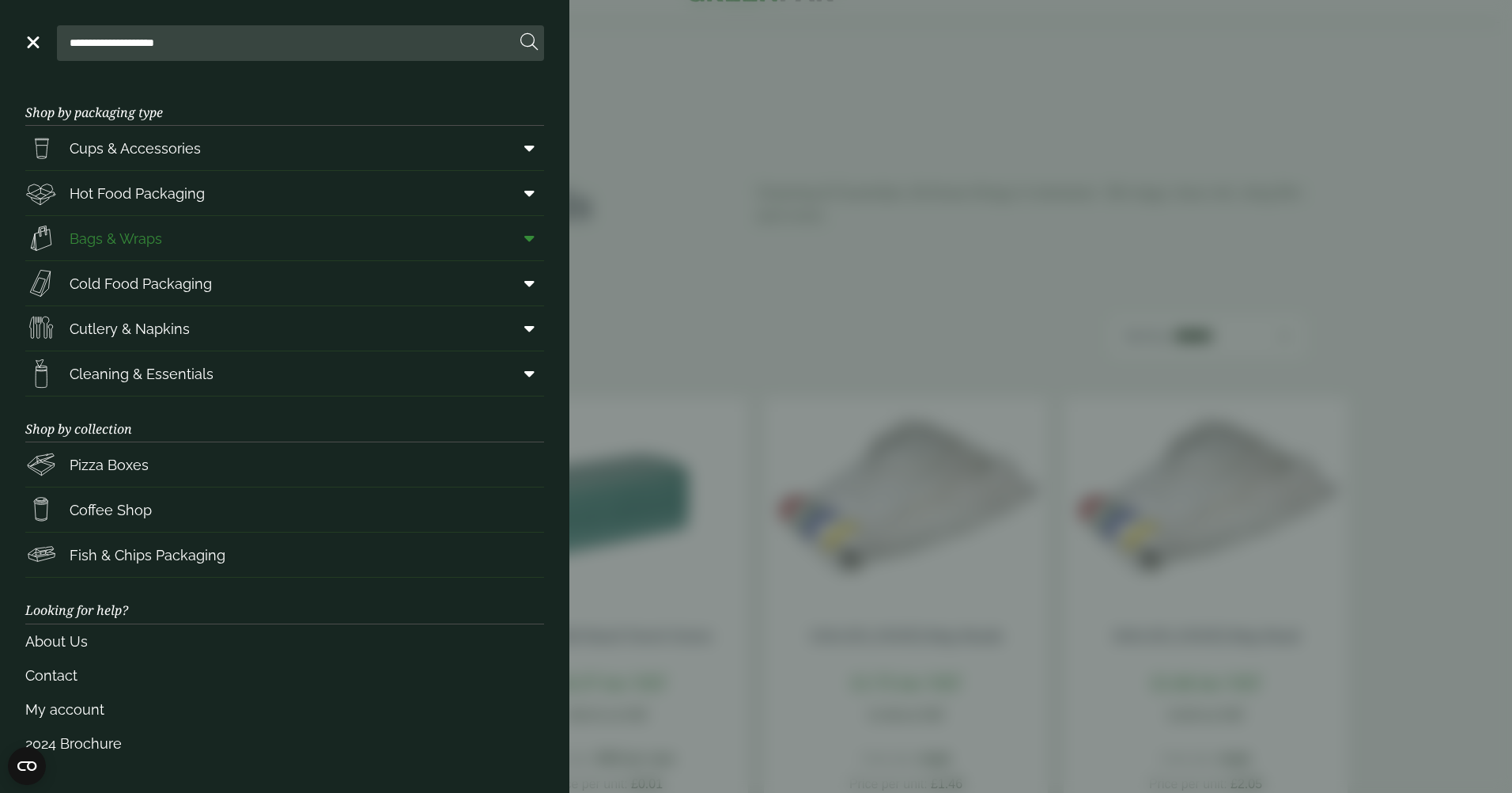
click at [195, 253] on link "Bags & Wraps" at bounding box center [285, 238] width 519 height 44
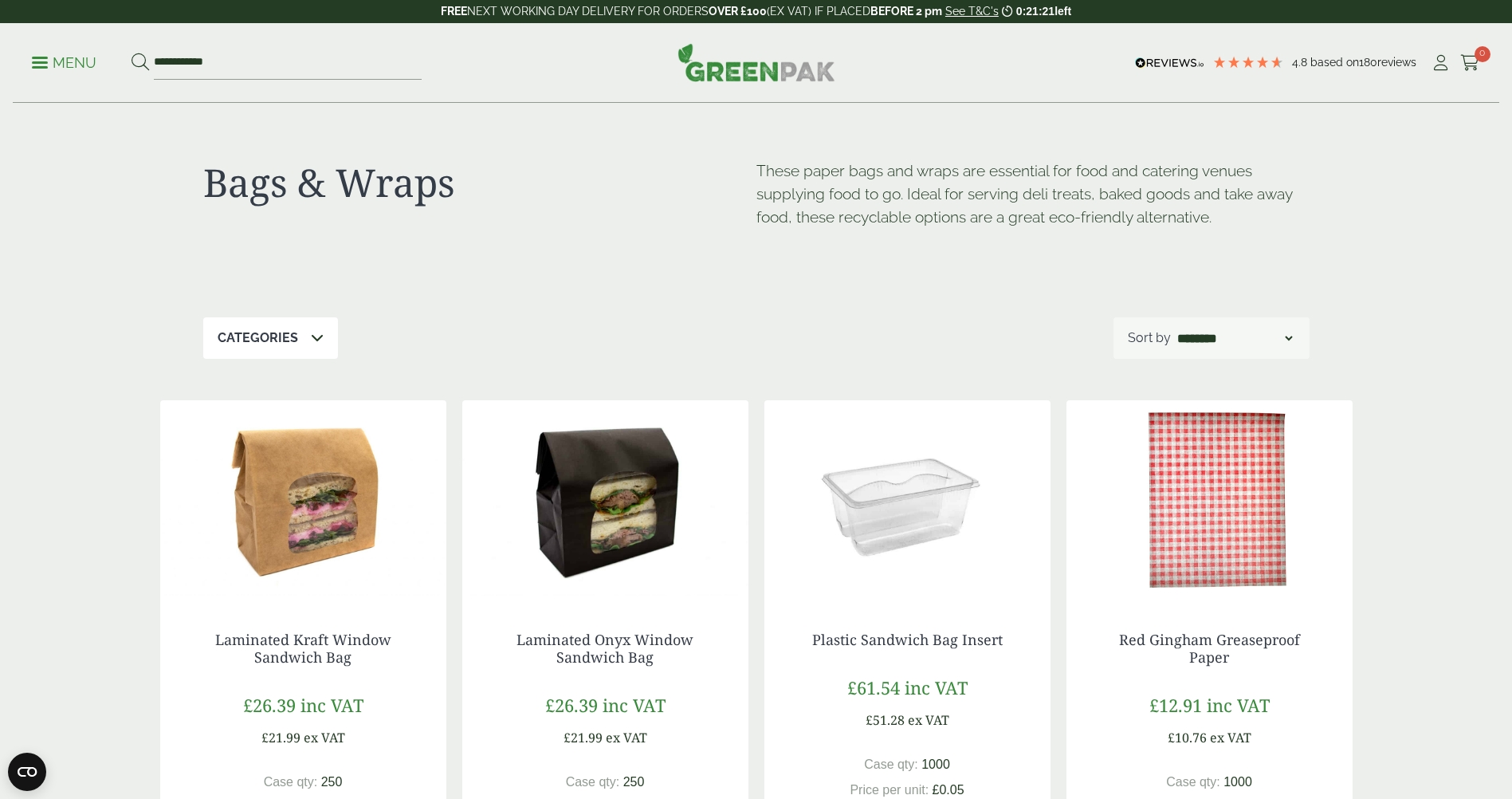
scroll to position [159, 0]
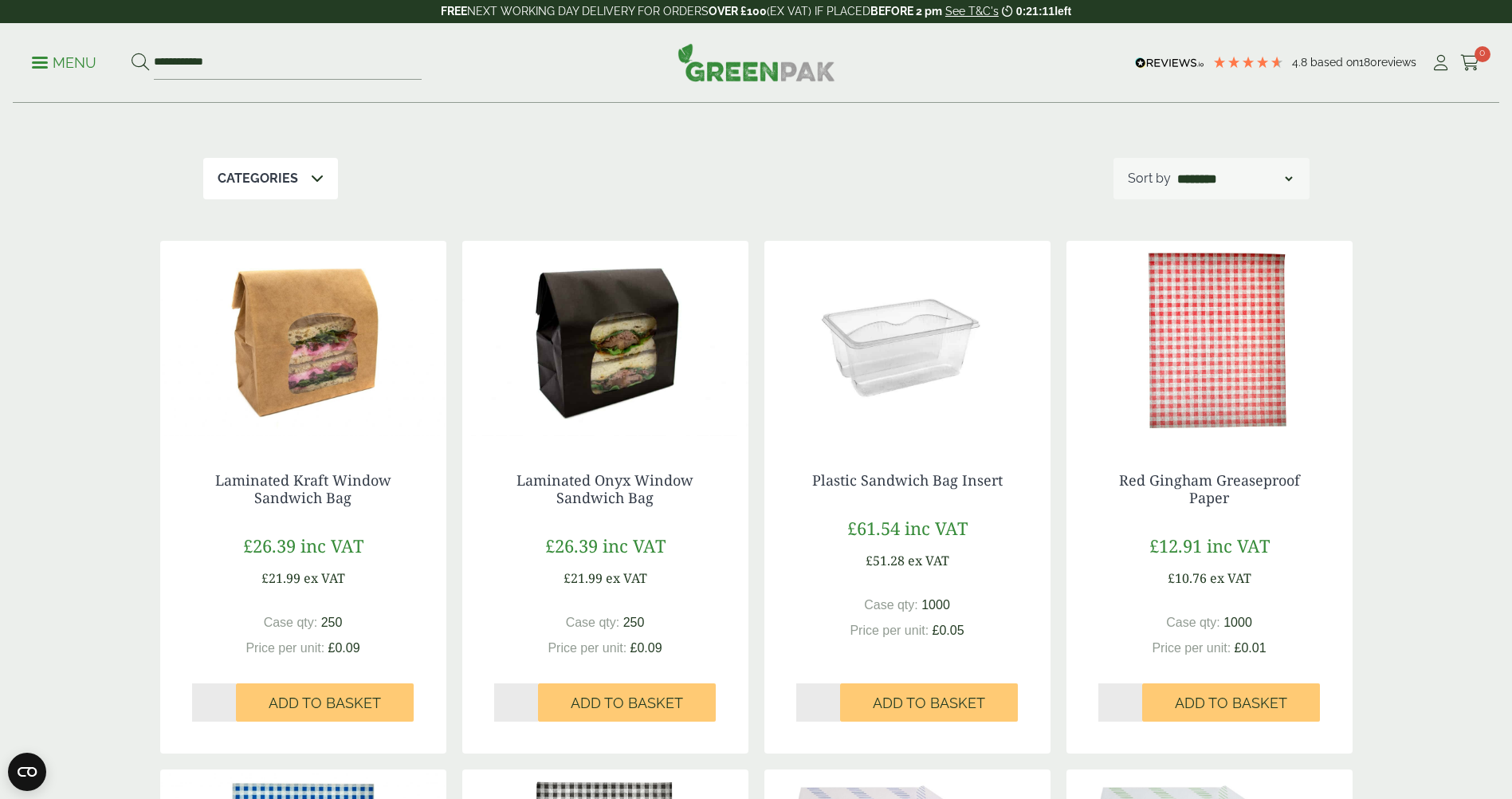
click at [614, 399] on img at bounding box center [605, 340] width 286 height 199
click at [873, 485] on link "Plastic Sandwich Bag Insert" at bounding box center [907, 480] width 191 height 19
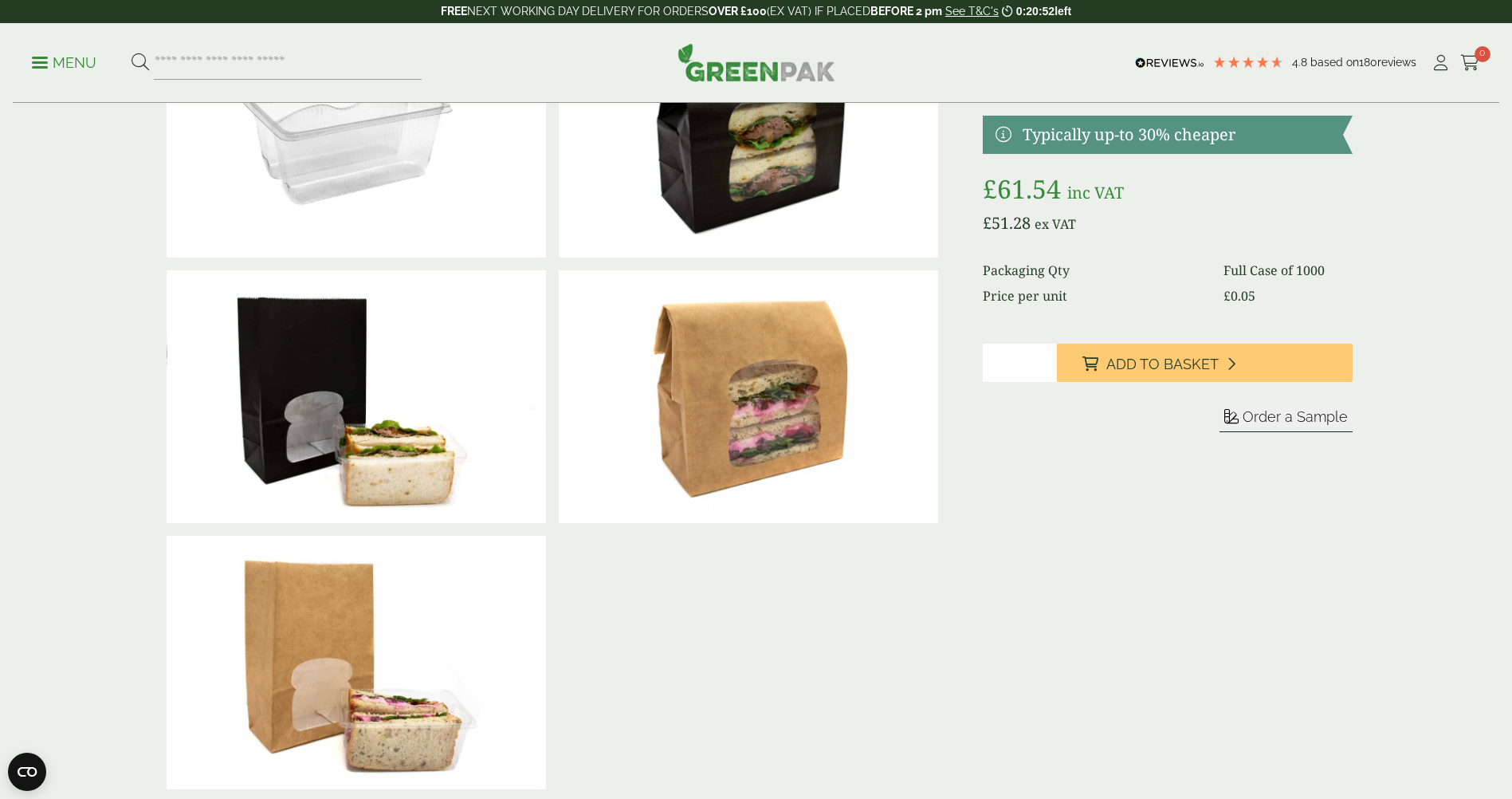
scroll to position [80, 0]
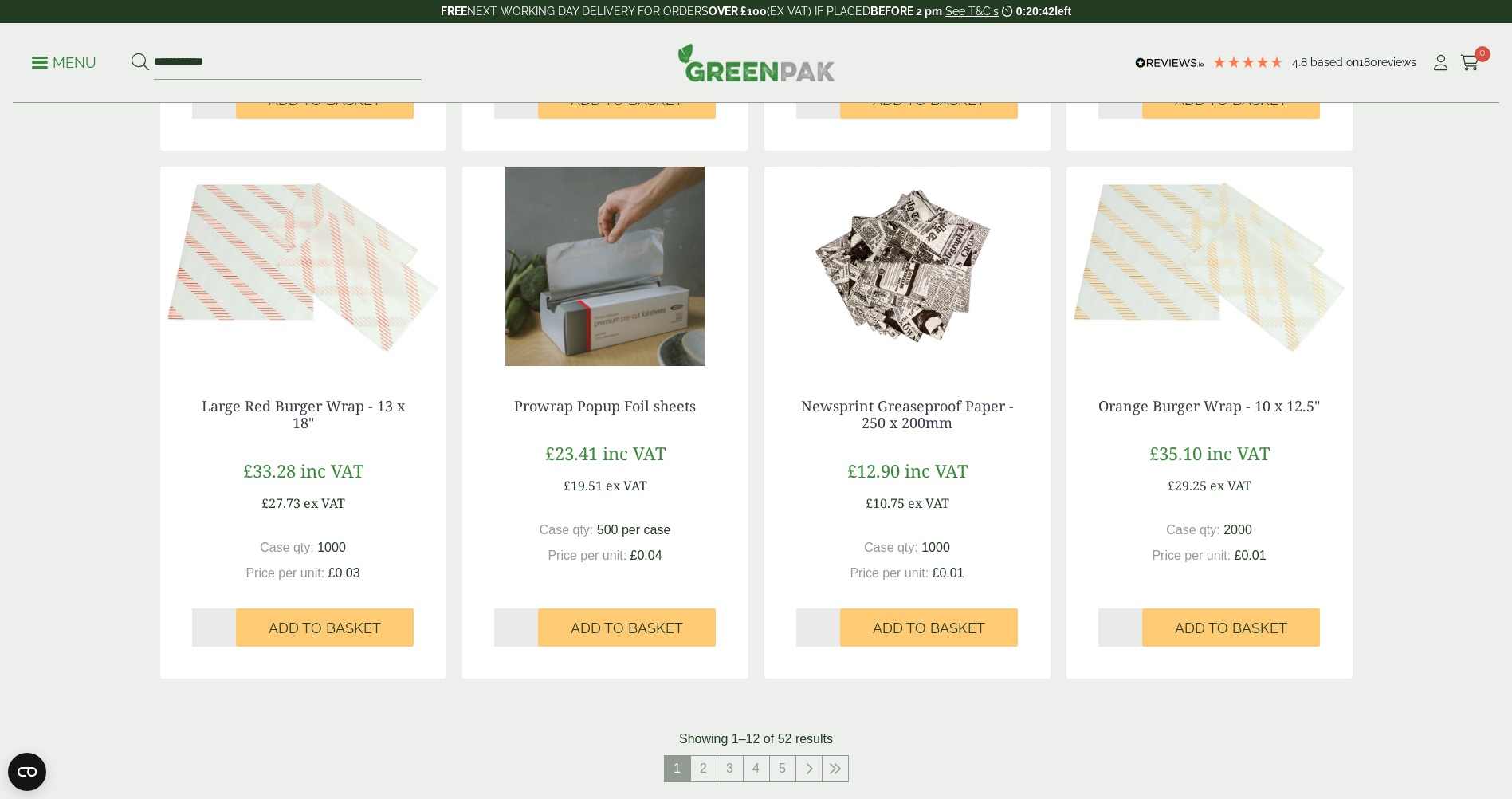
scroll to position [1515, 0]
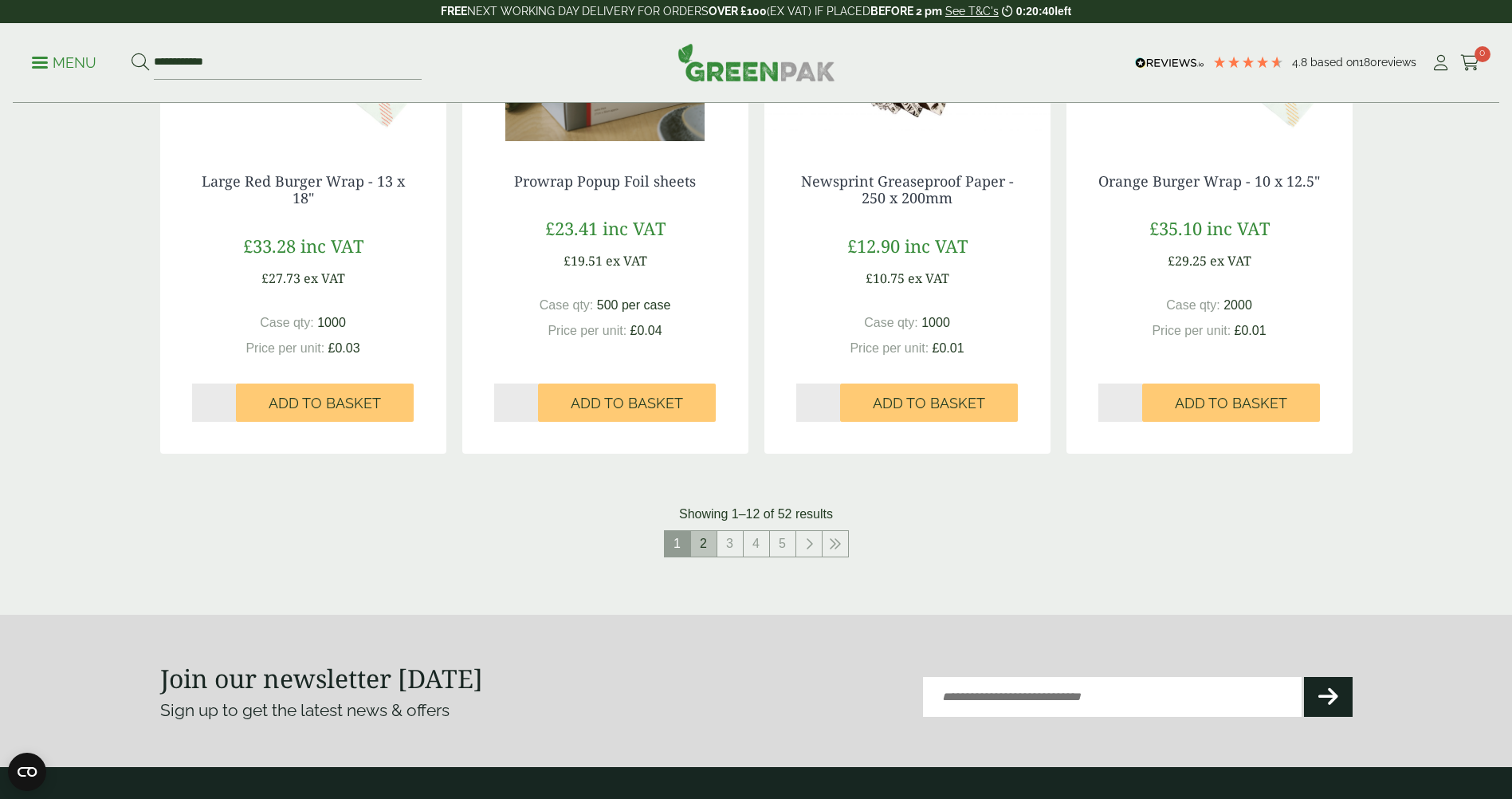
click at [706, 546] on link "2" at bounding box center [704, 543] width 26 height 26
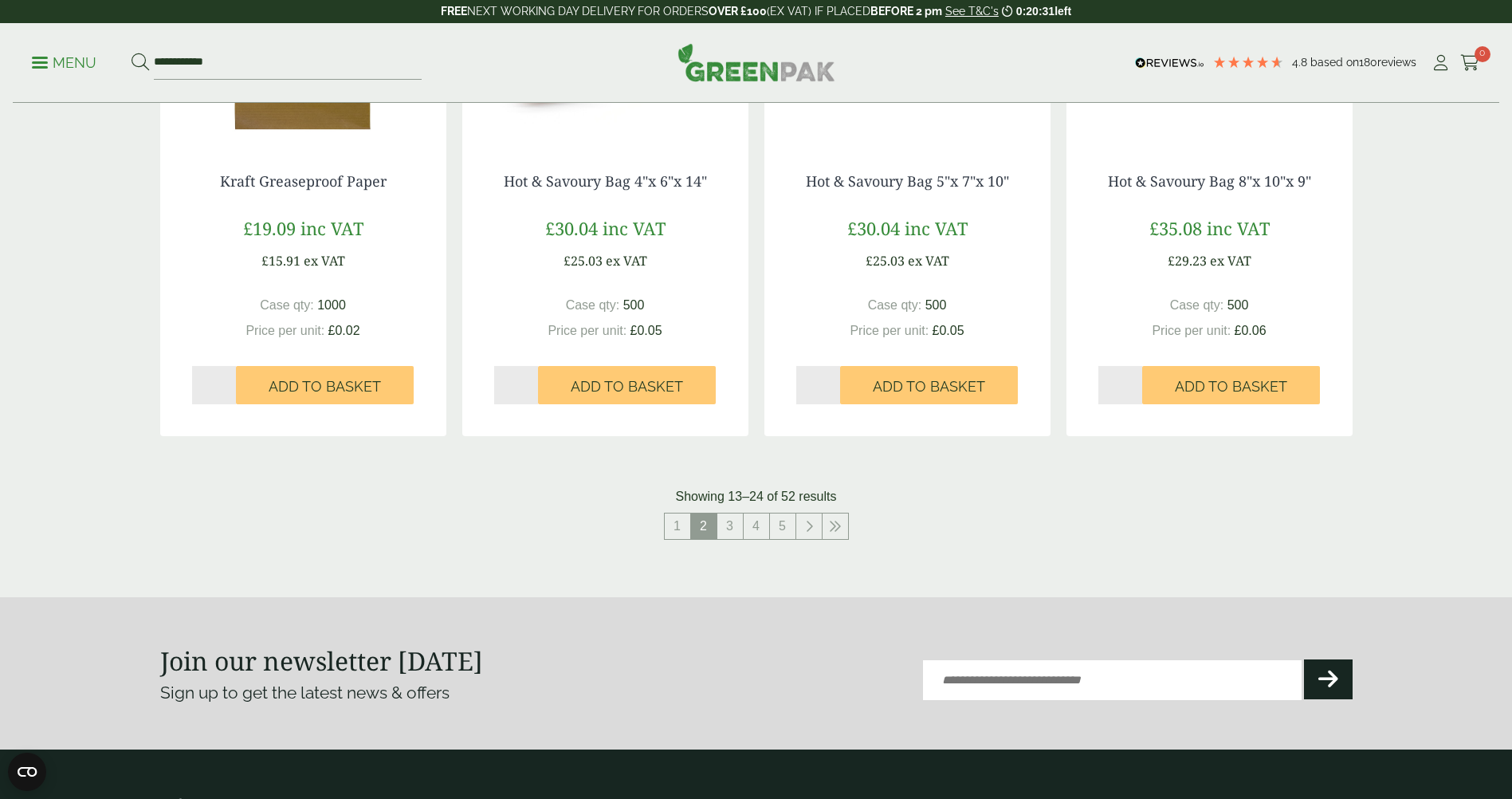
scroll to position [1275, 0]
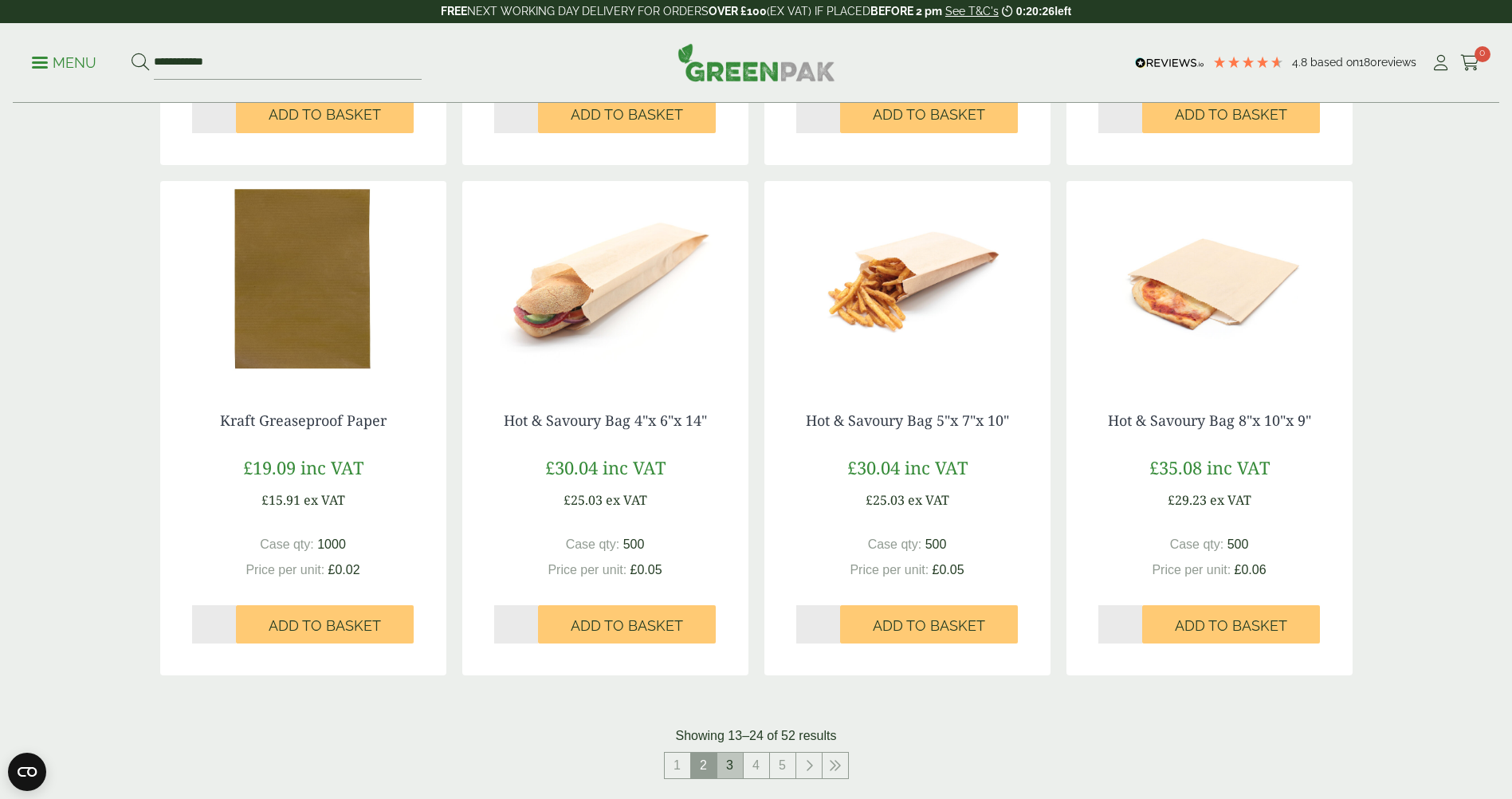
click at [731, 775] on link "3" at bounding box center [731, 766] width 26 height 26
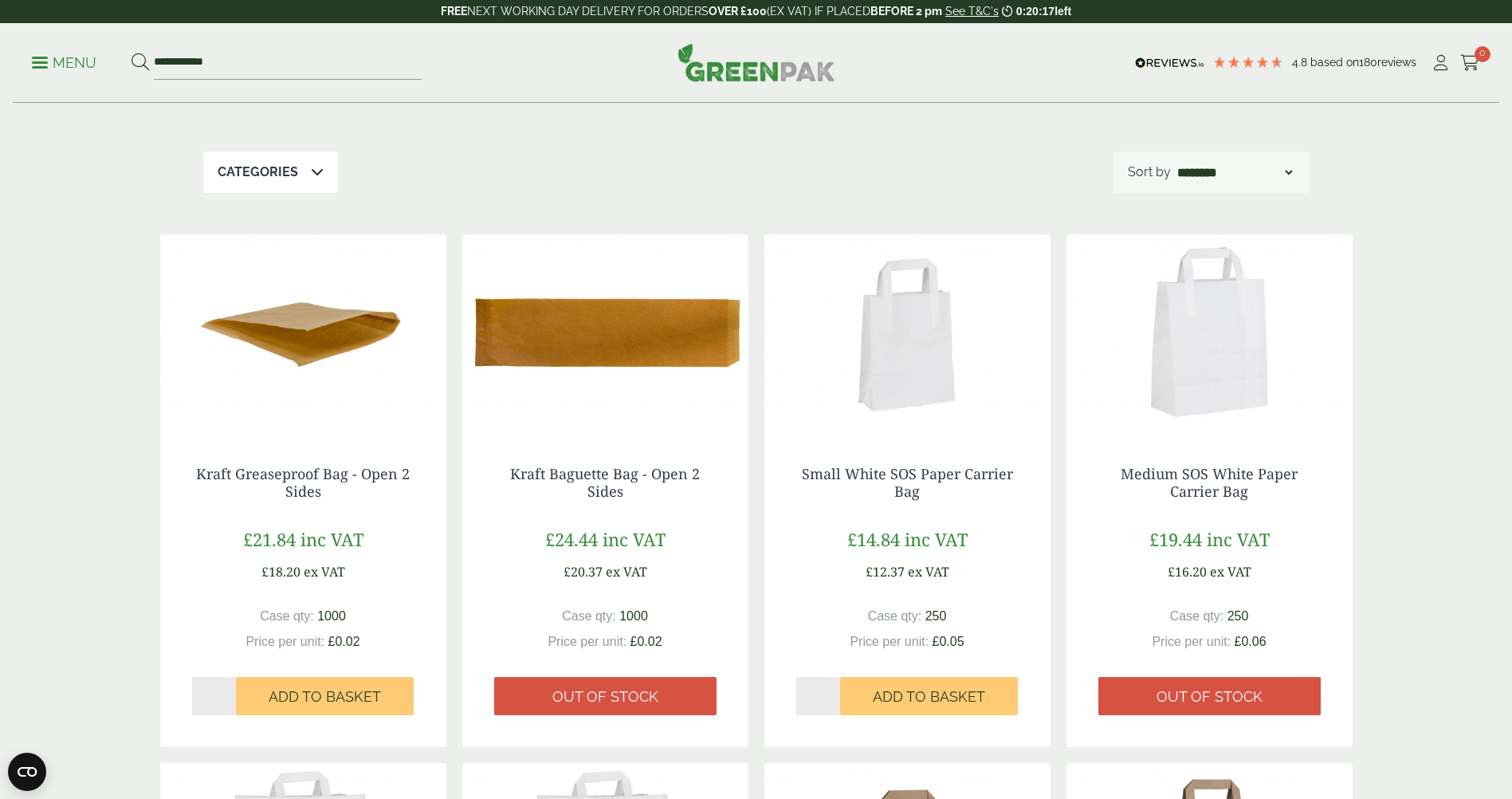
scroll to position [159, 0]
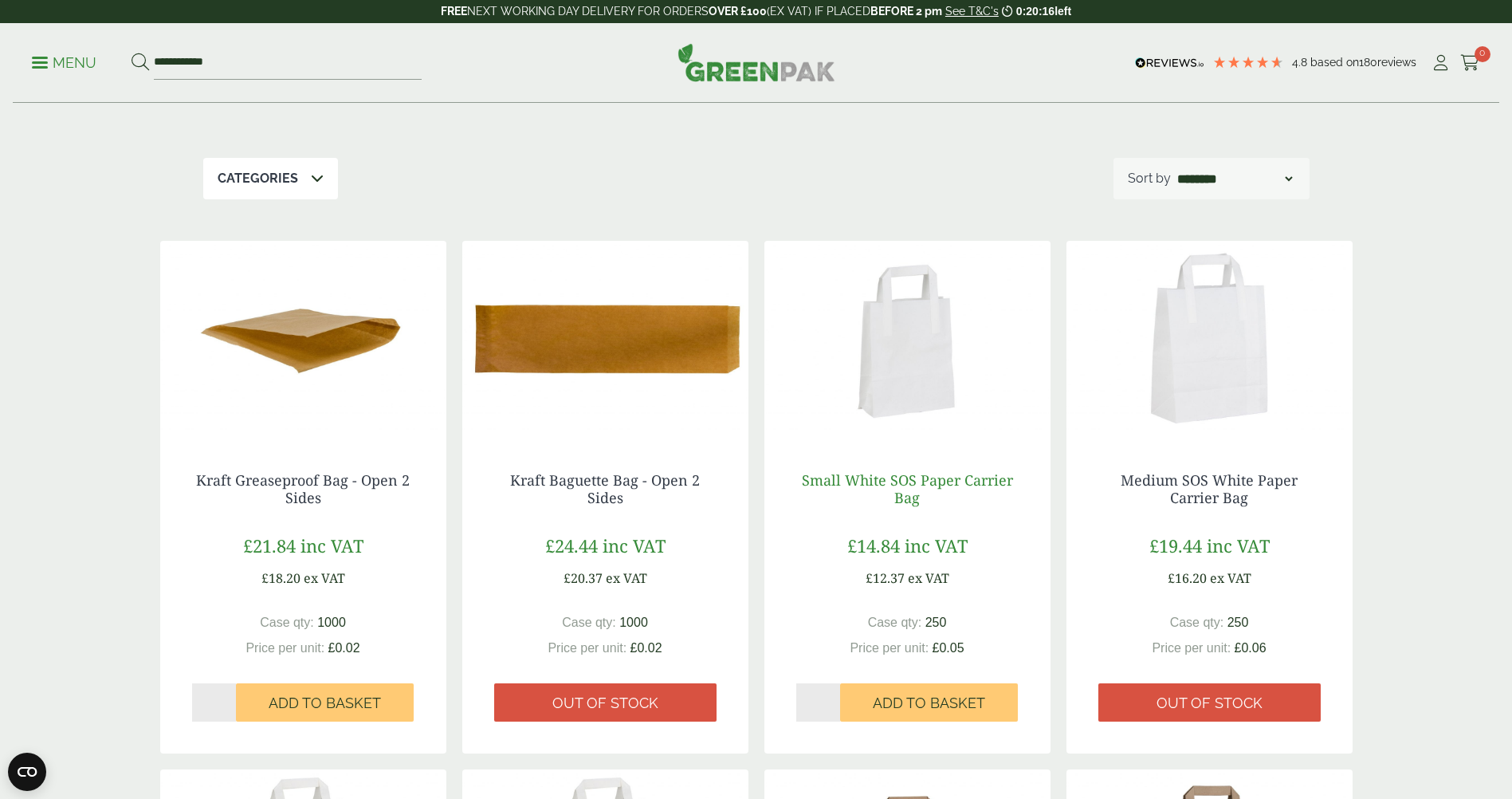
click at [954, 478] on link "Small White SOS Paper Carrier Bag" at bounding box center [907, 489] width 211 height 37
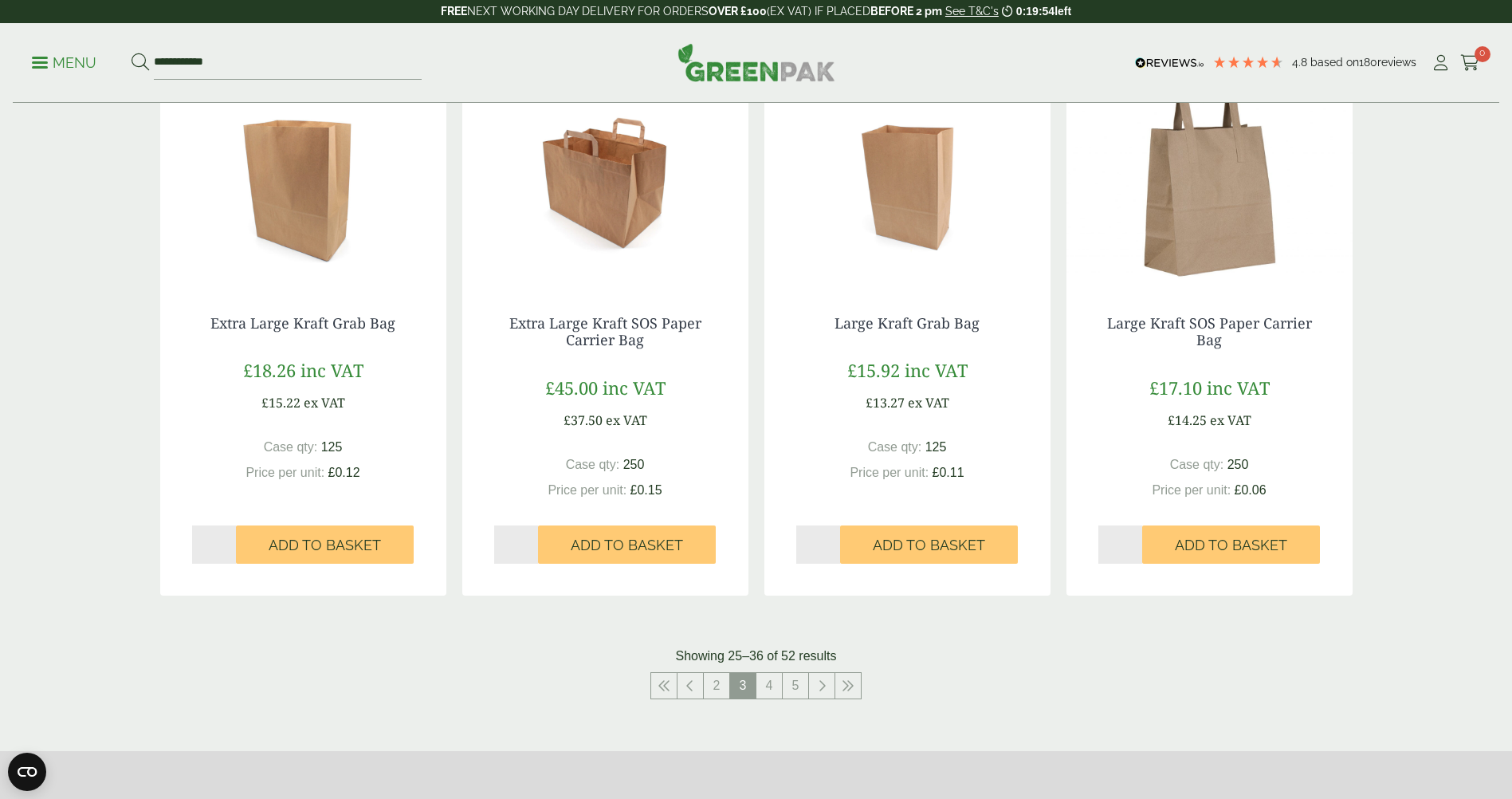
scroll to position [1435, 0]
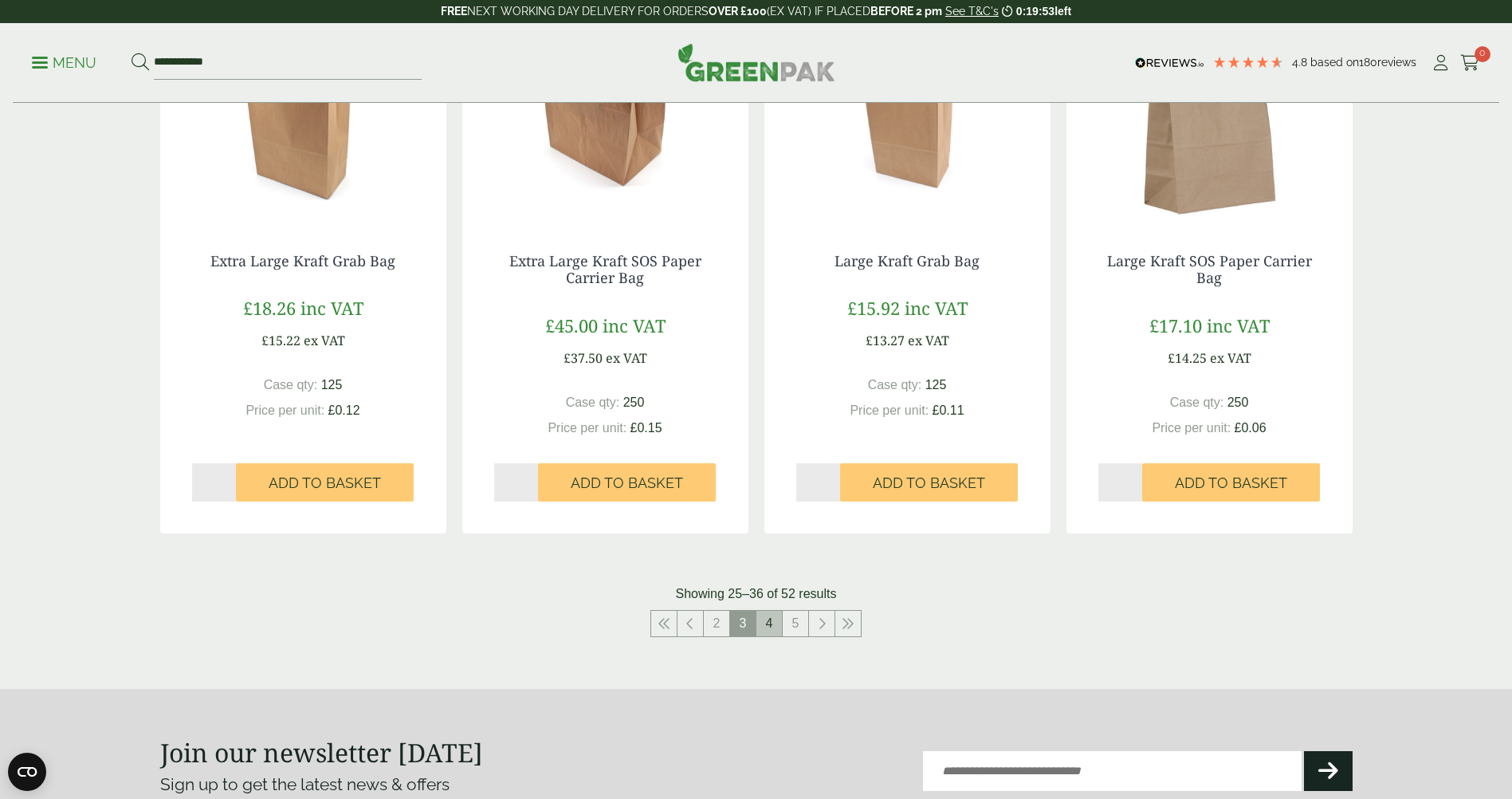
click at [767, 618] on link "4" at bounding box center [769, 623] width 26 height 26
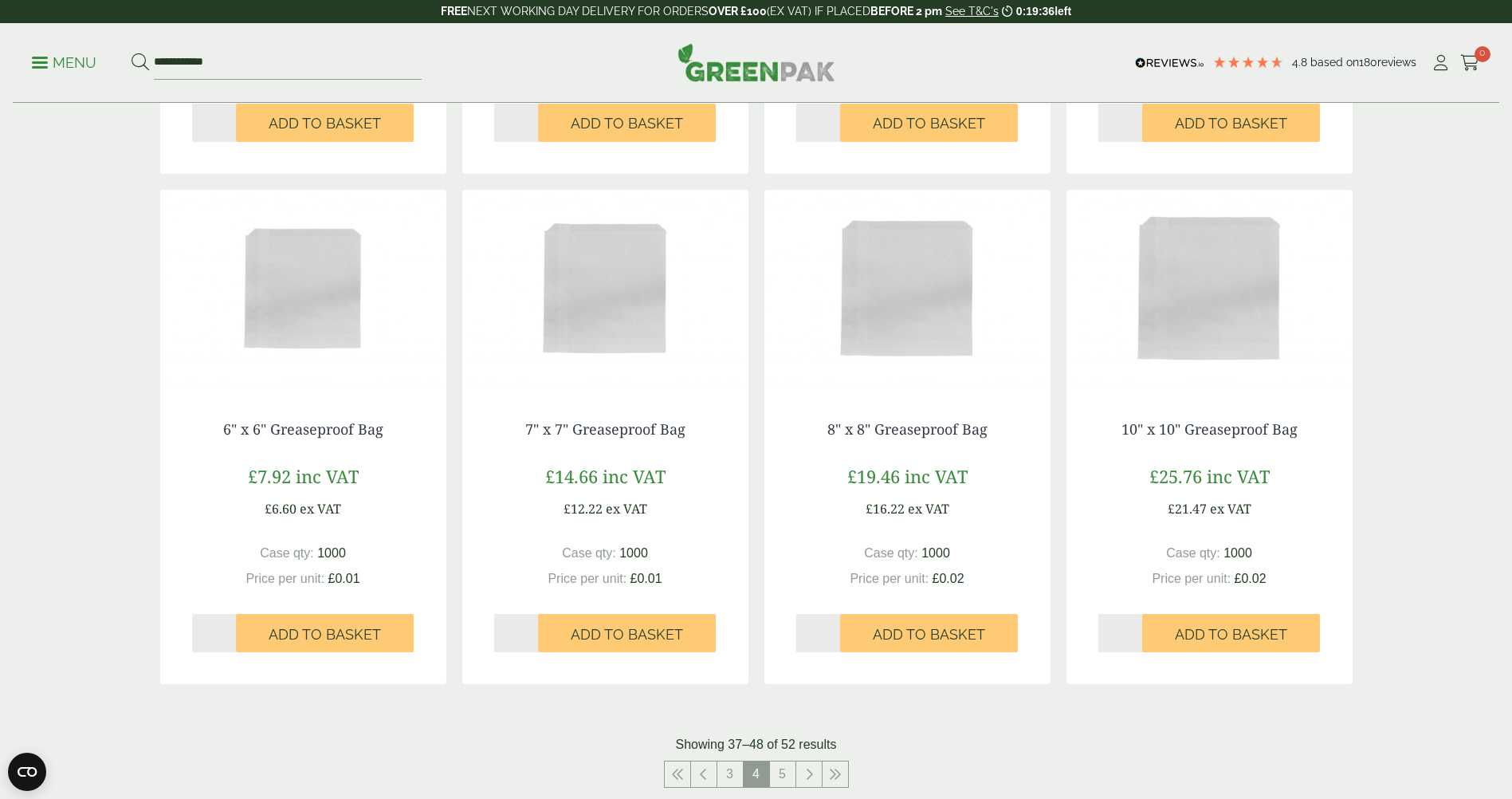
scroll to position [1435, 0]
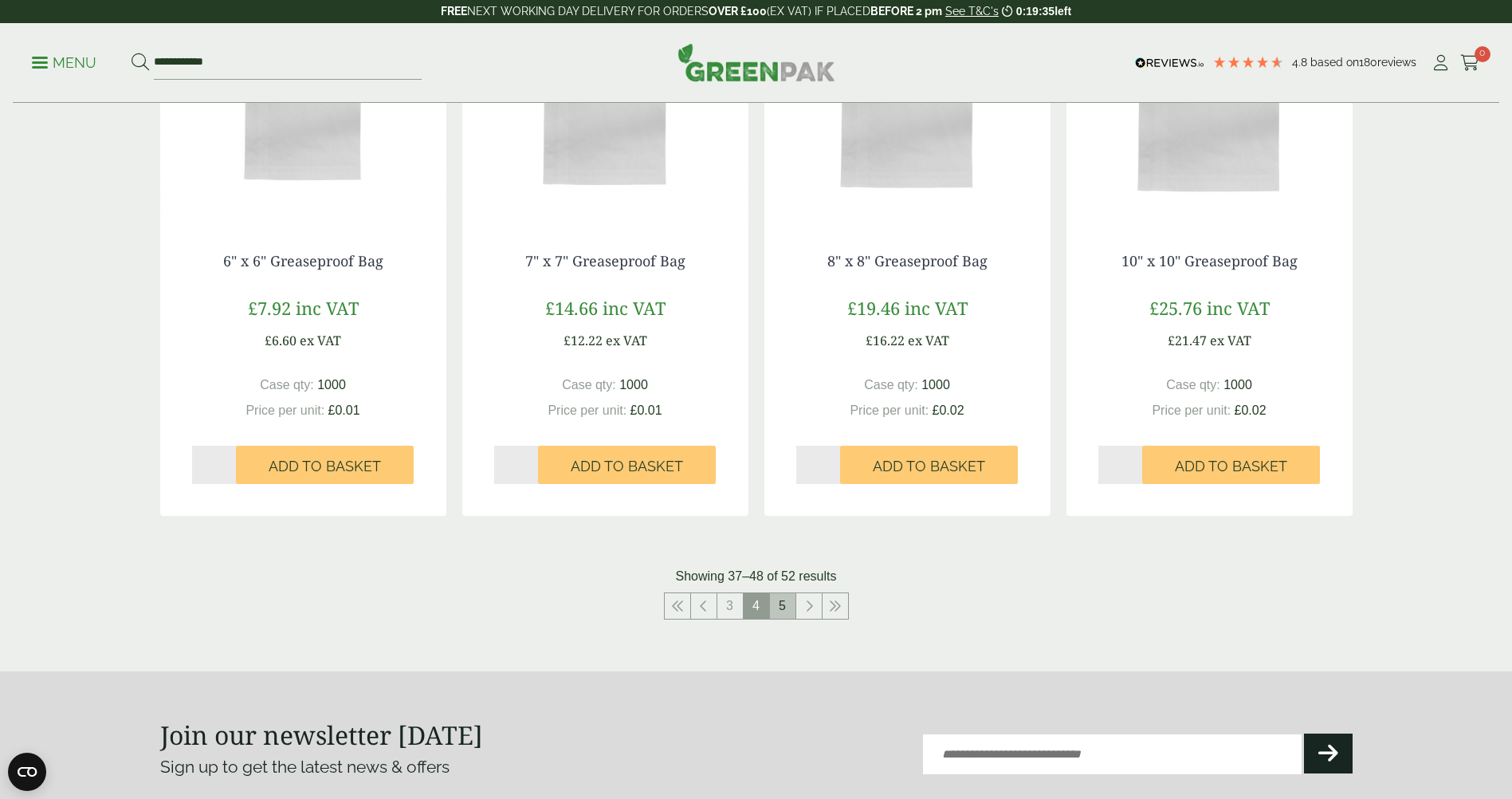
click at [776, 616] on link "5" at bounding box center [783, 605] width 26 height 26
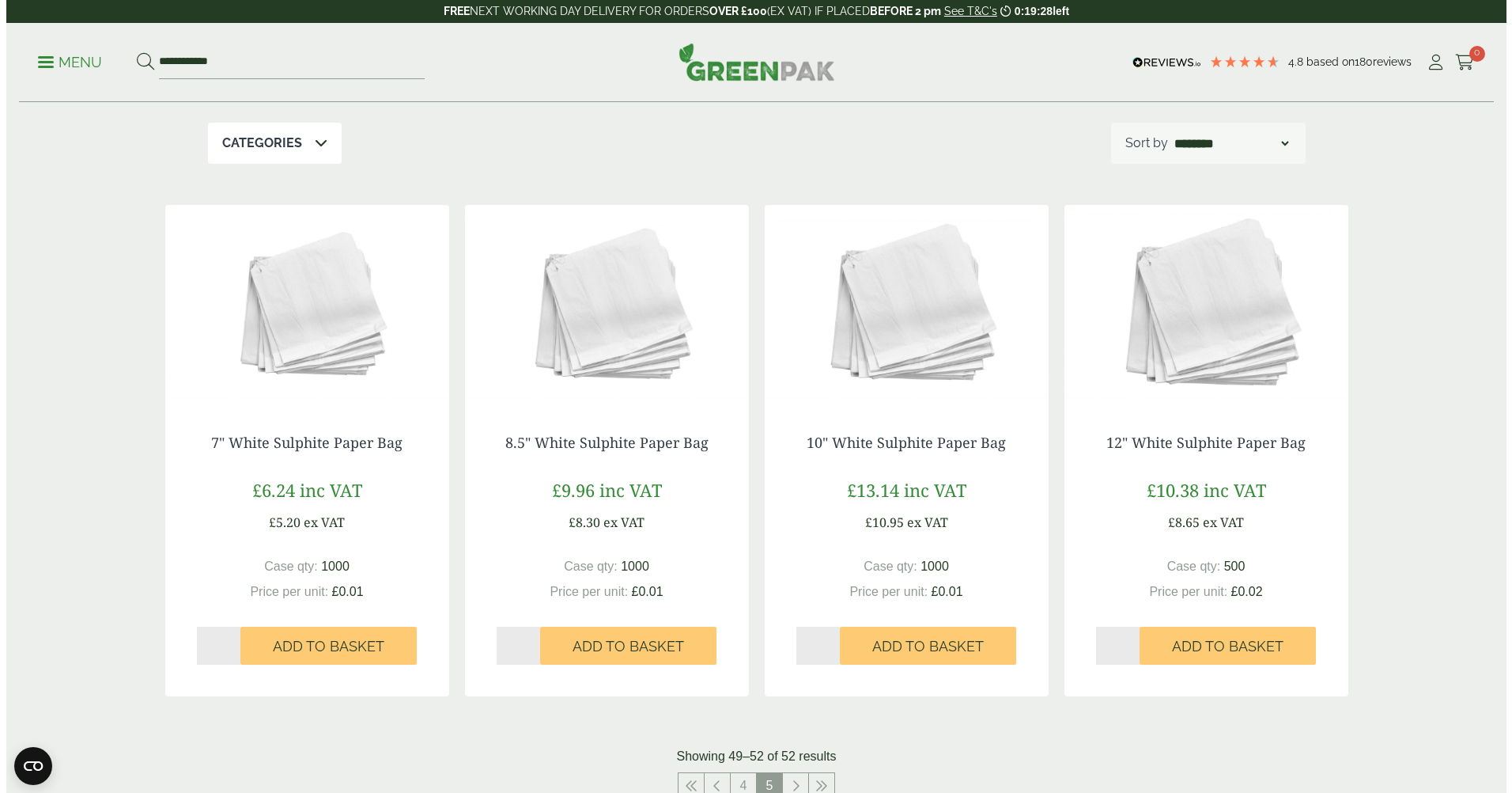
scroll to position [193, 0]
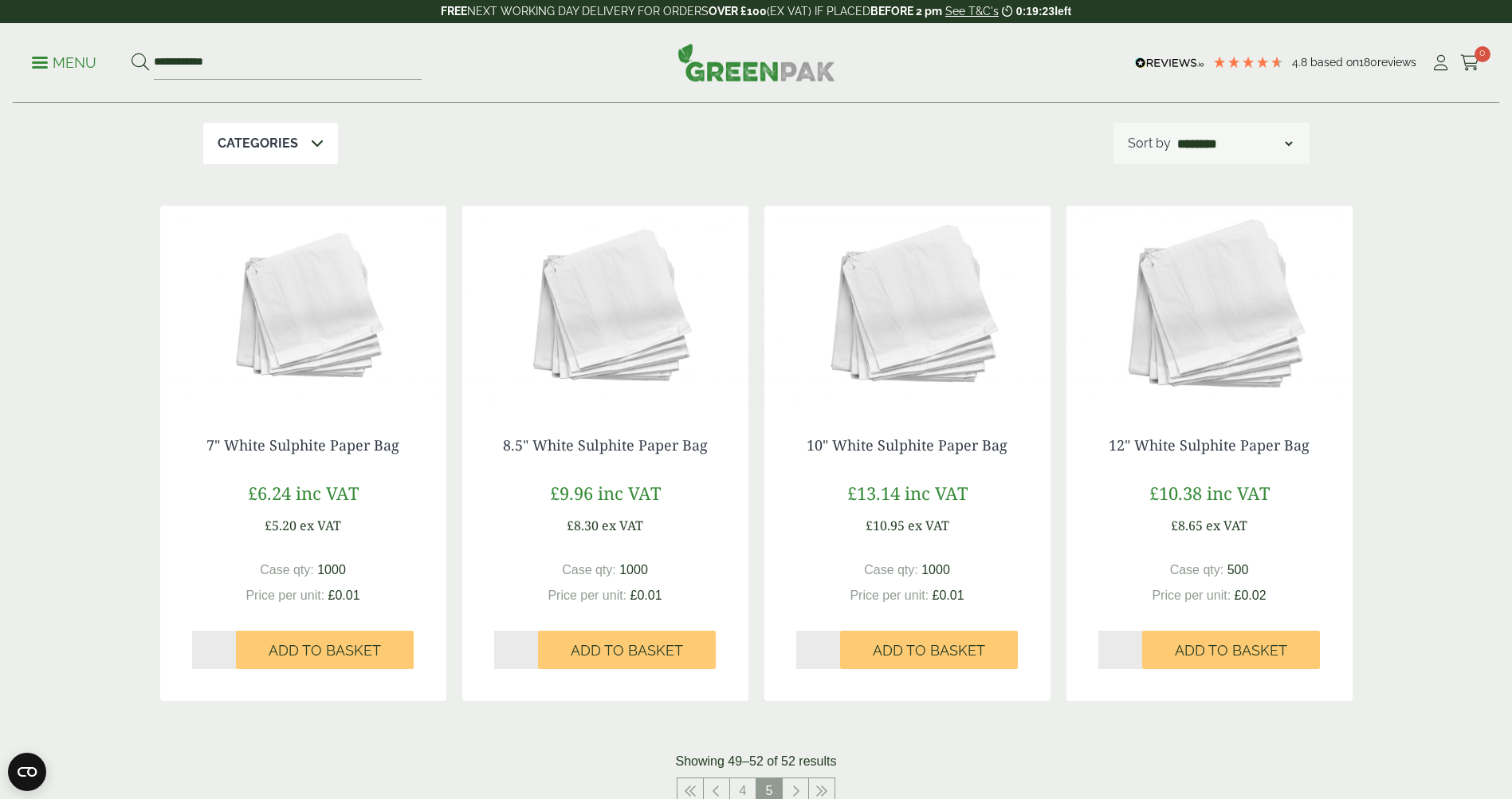
click at [86, 71] on p "Menu" at bounding box center [64, 63] width 65 height 19
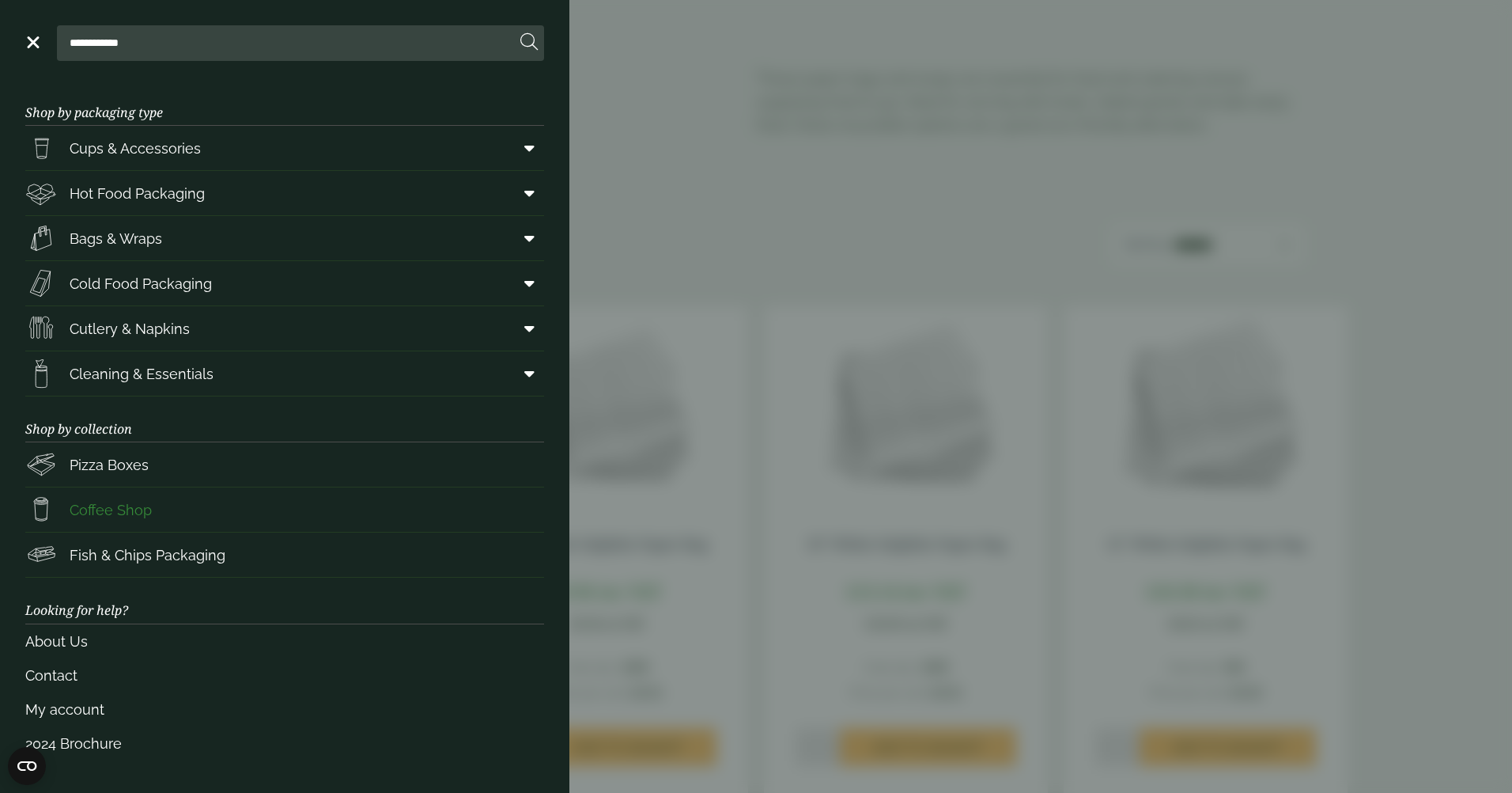
click at [133, 513] on span "Coffee Shop" at bounding box center [111, 509] width 83 height 21
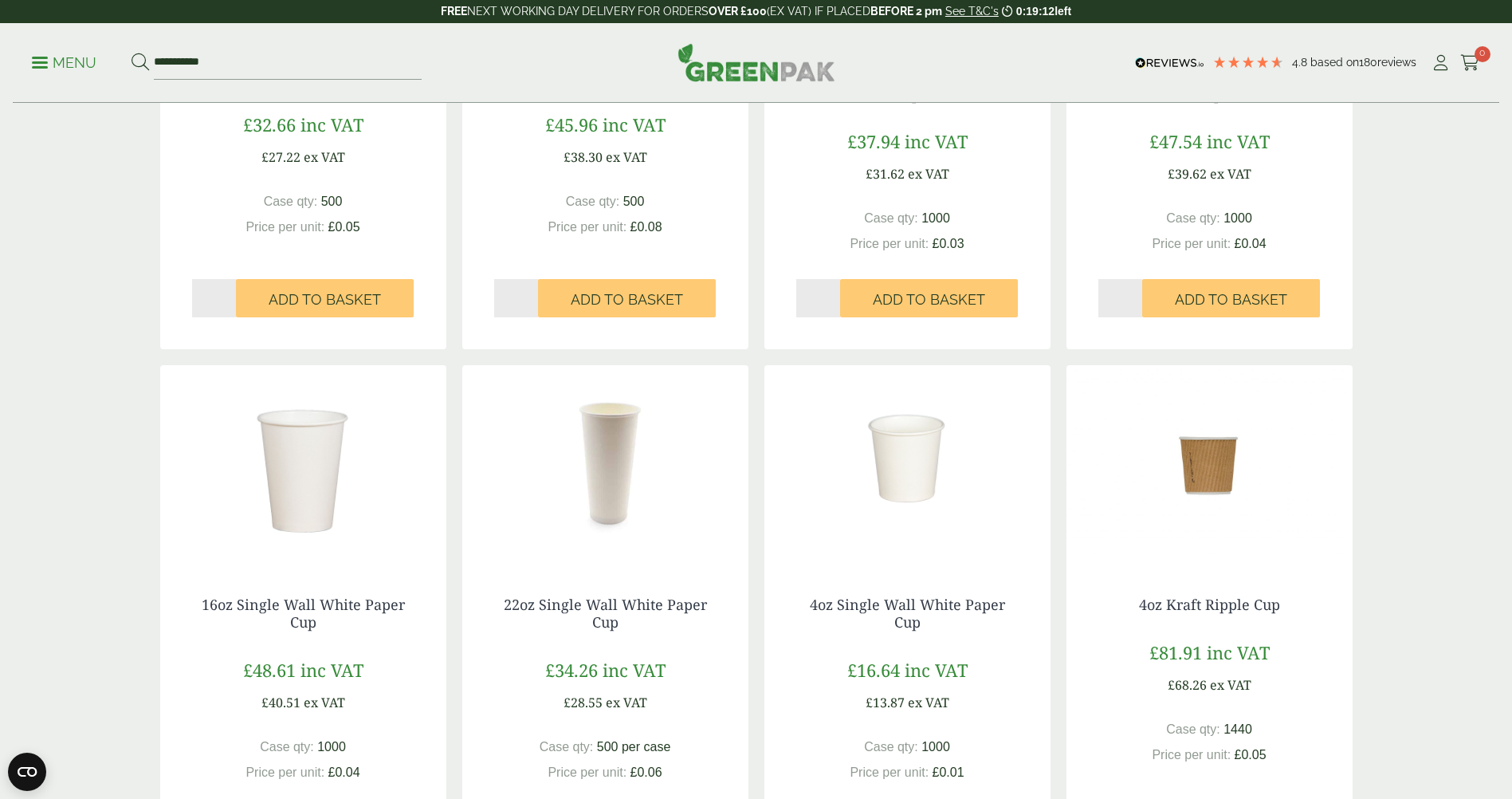
scroll to position [1275, 0]
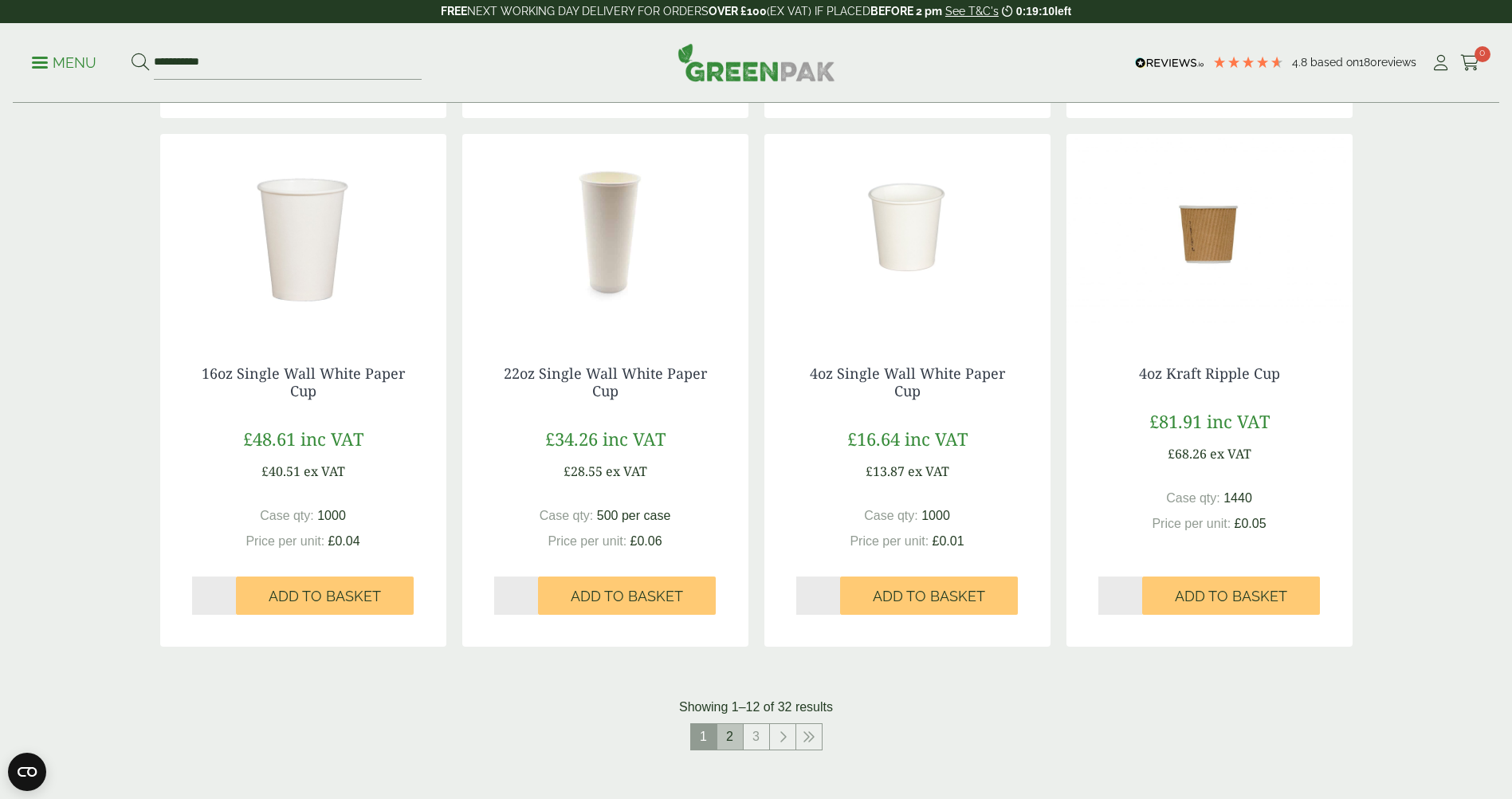
click at [733, 741] on link "2" at bounding box center [731, 737] width 26 height 26
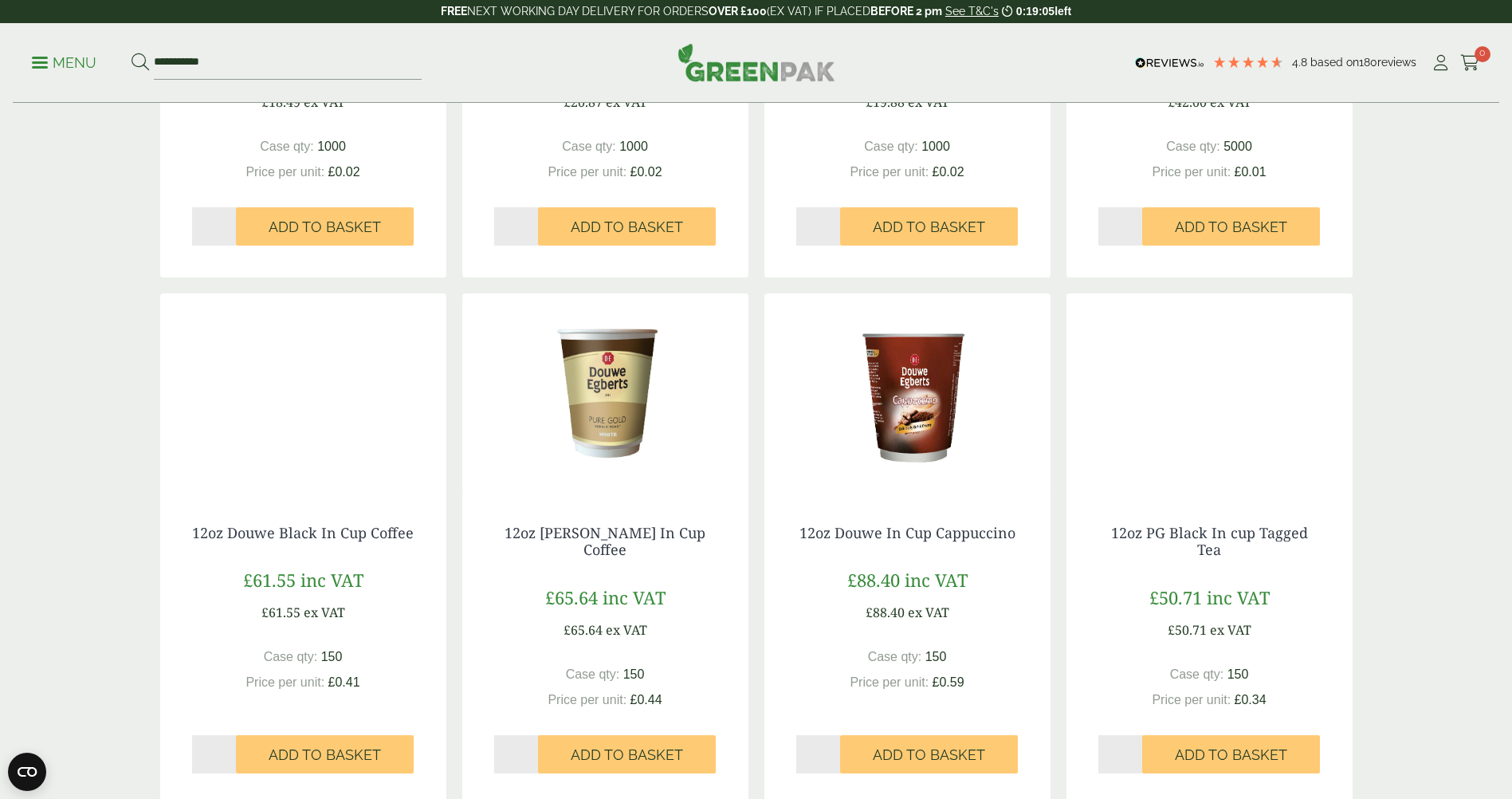
scroll to position [1116, 0]
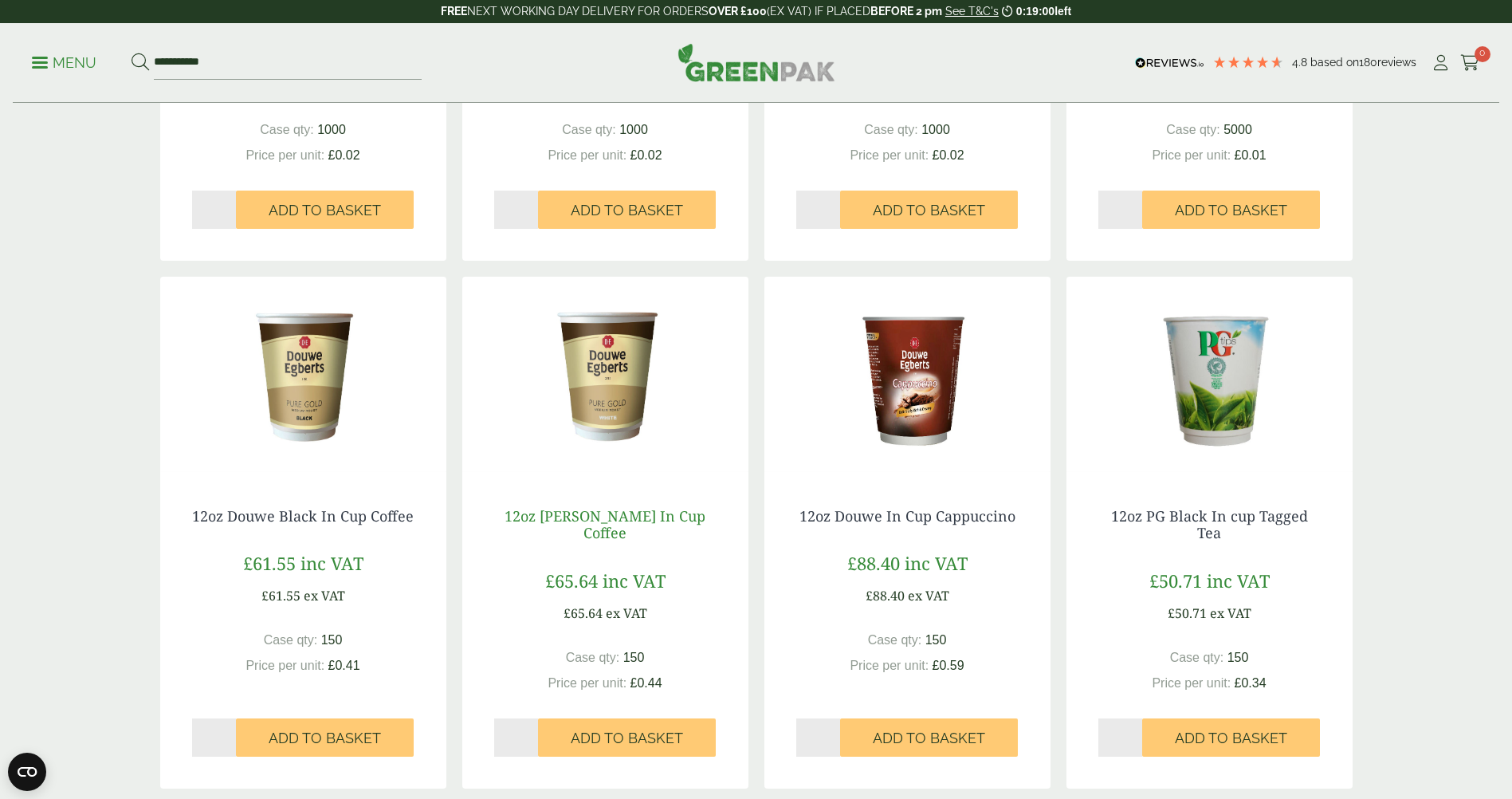
click at [643, 524] on link "12oz Douwe White In Cup Coffee" at bounding box center [605, 525] width 201 height 37
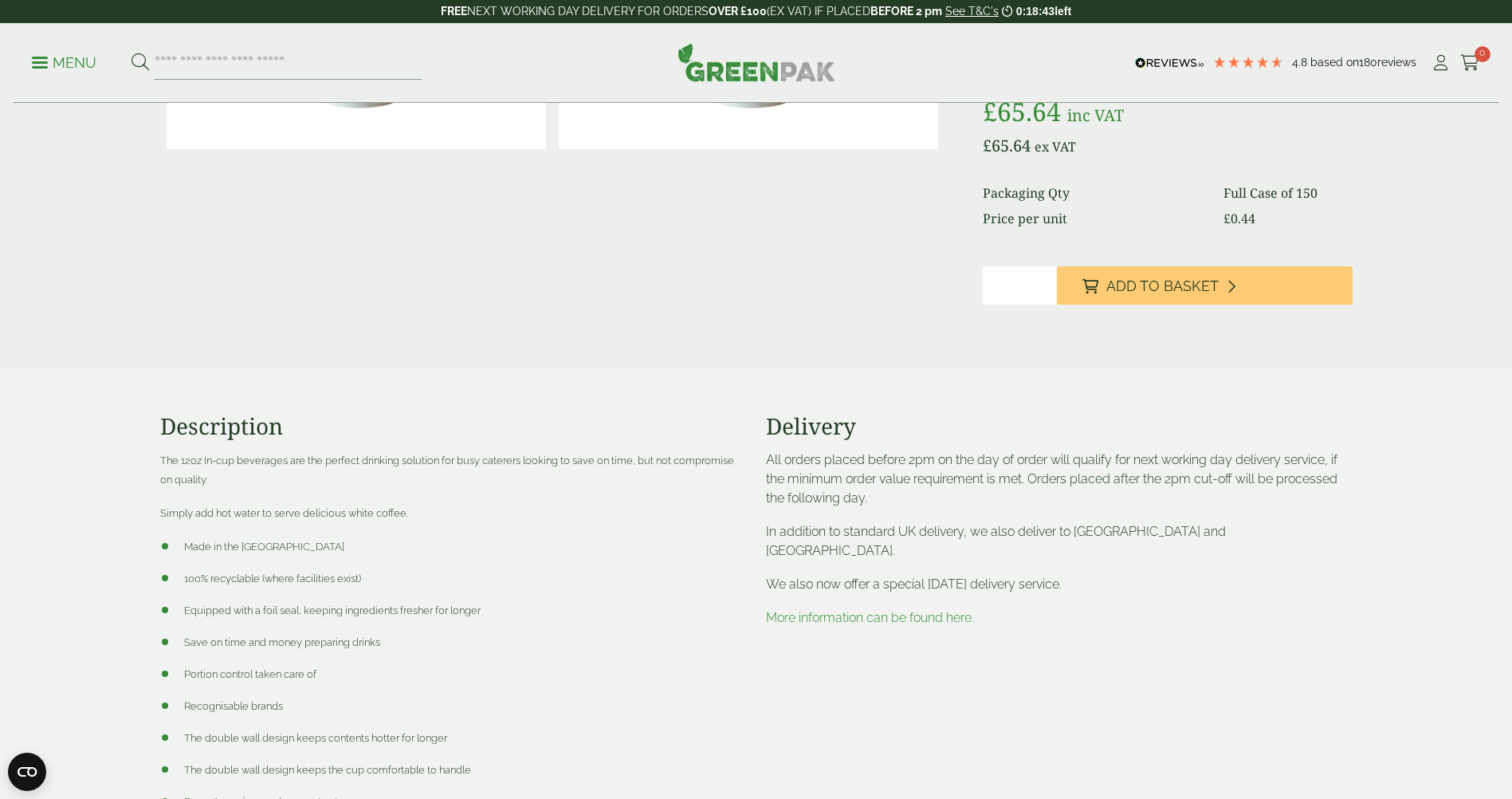
scroll to position [80, 0]
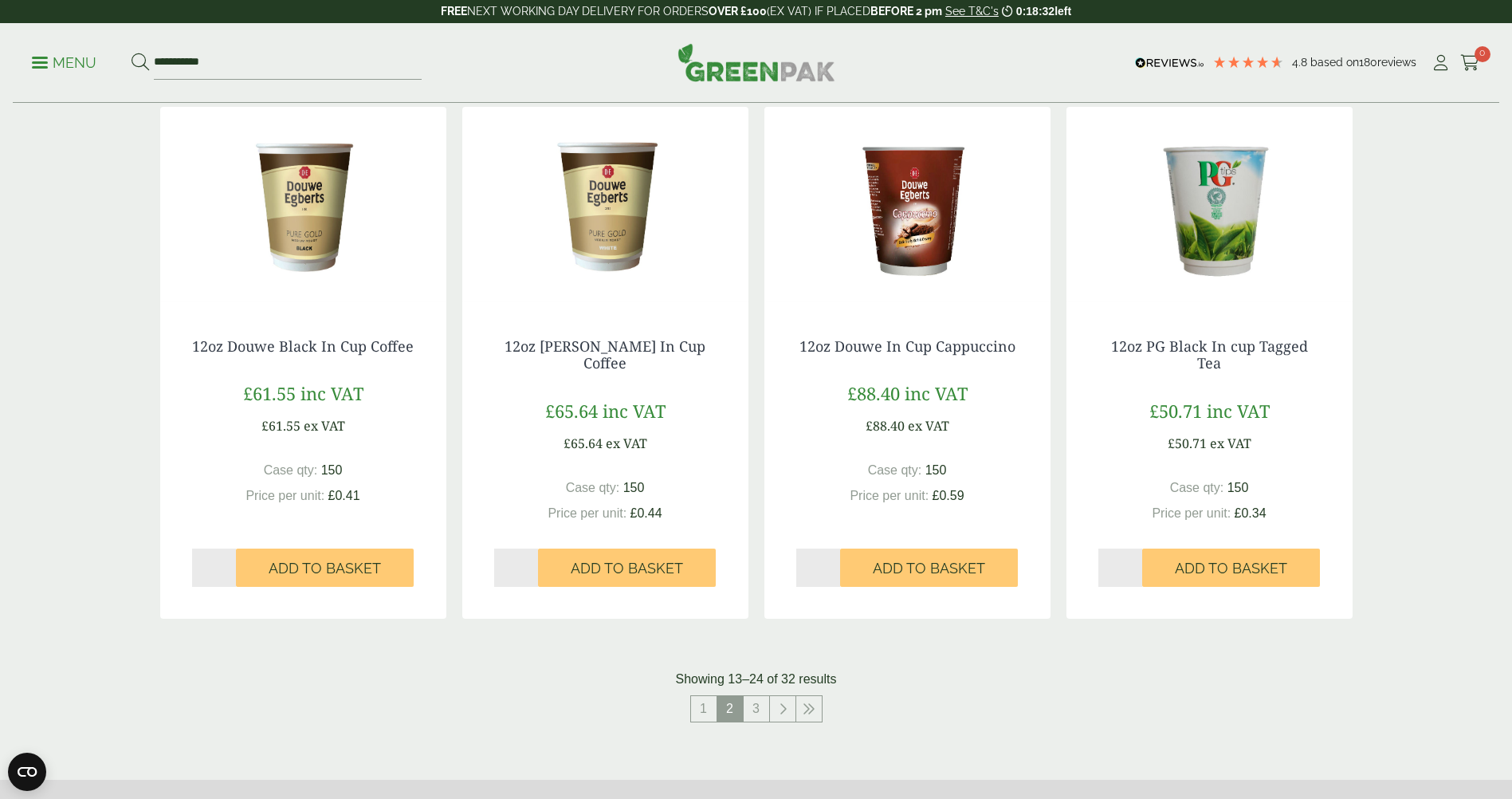
scroll to position [1355, 0]
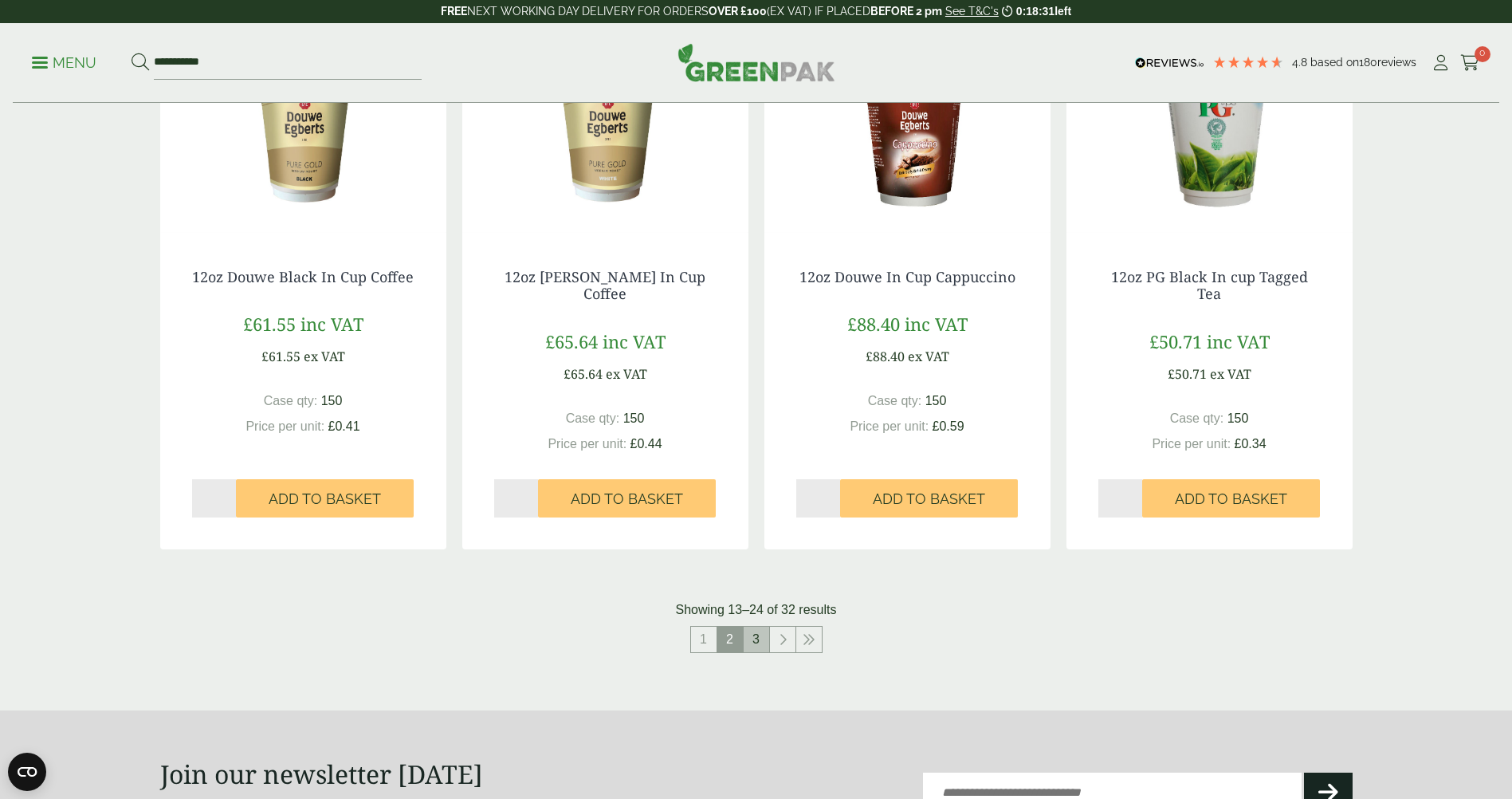
click at [762, 642] on link "3" at bounding box center [756, 640] width 26 height 26
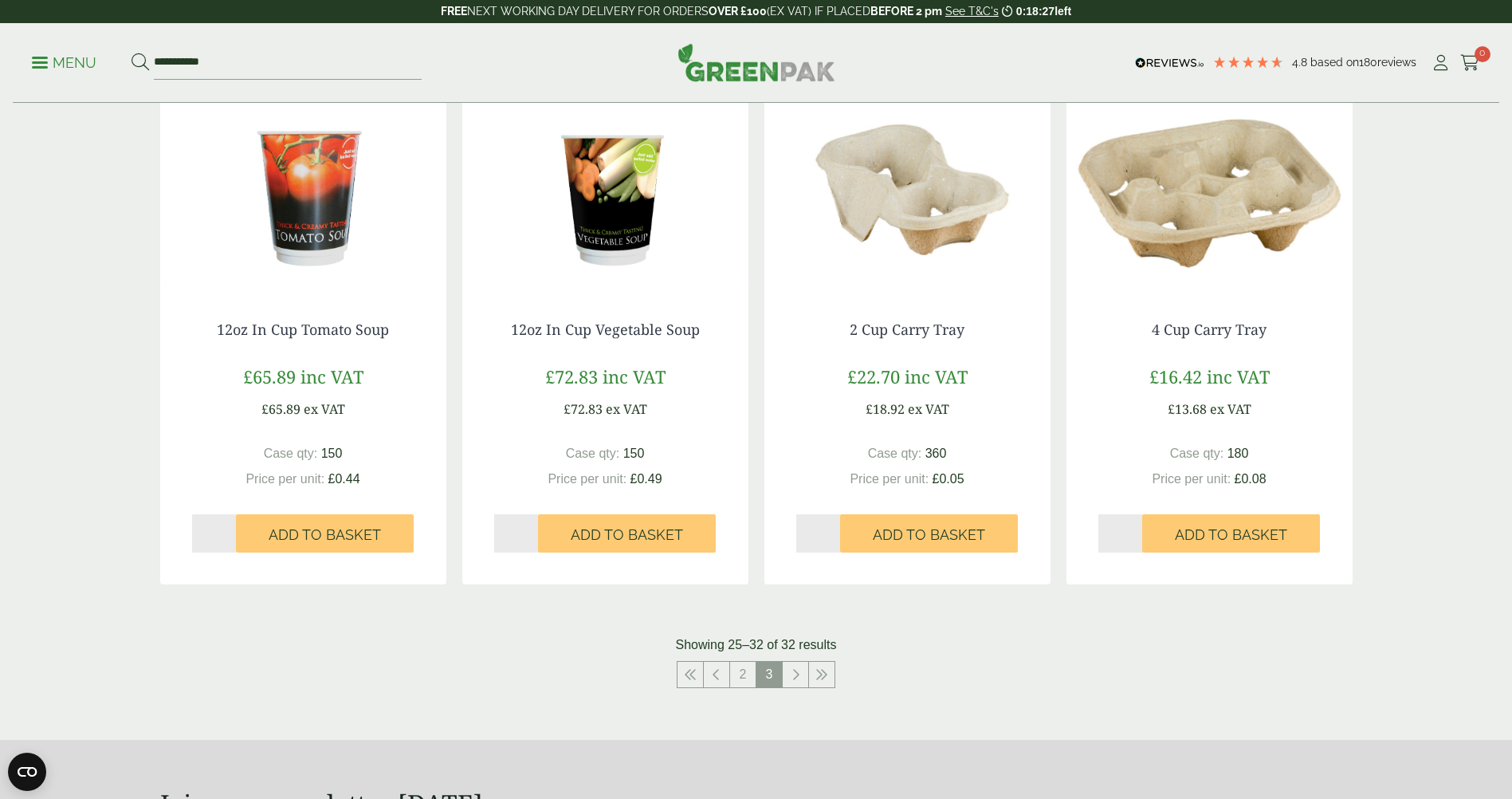
scroll to position [772, 0]
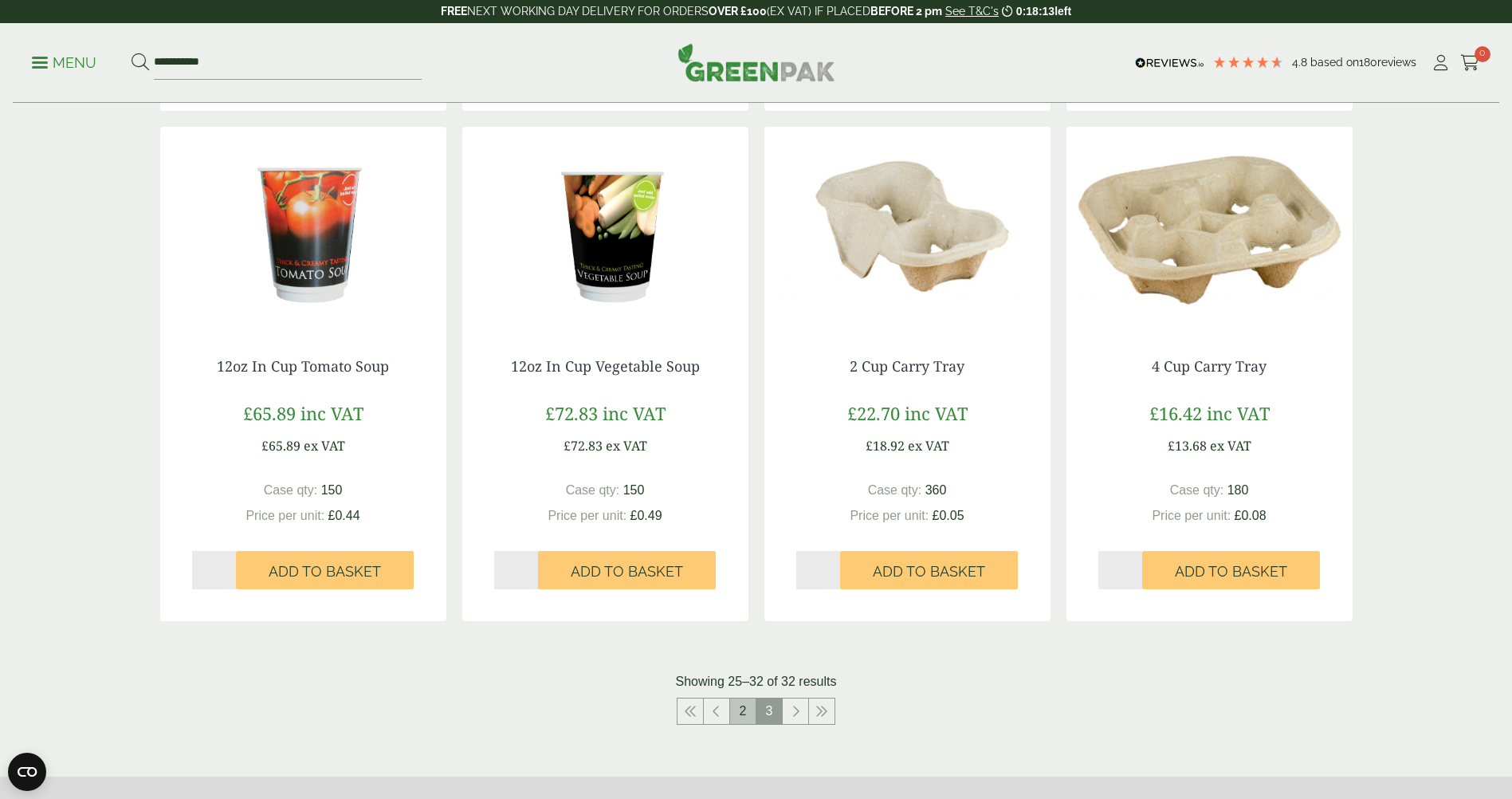
click at [748, 717] on link "2" at bounding box center [744, 711] width 26 height 26
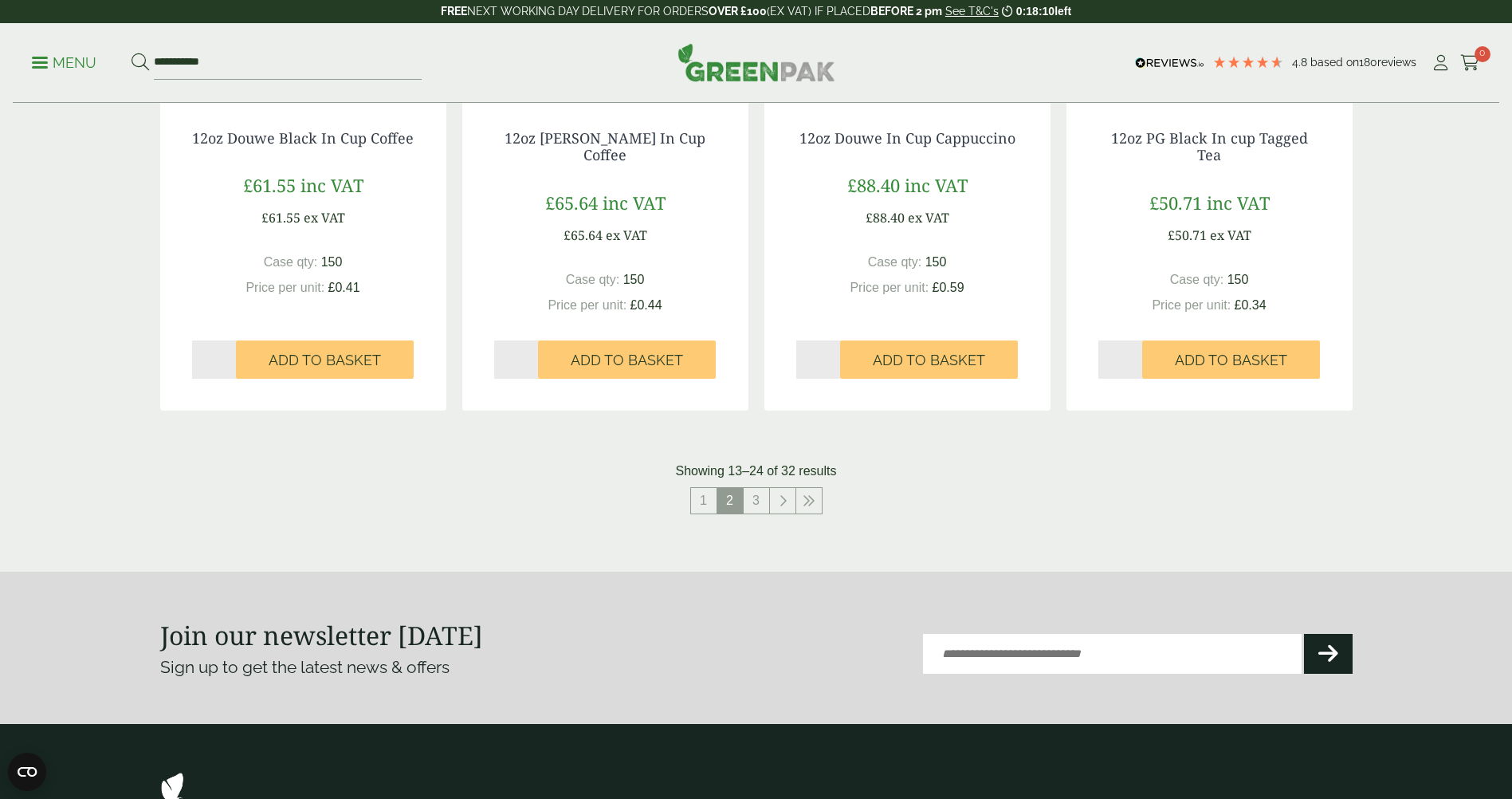
scroll to position [1649, 0]
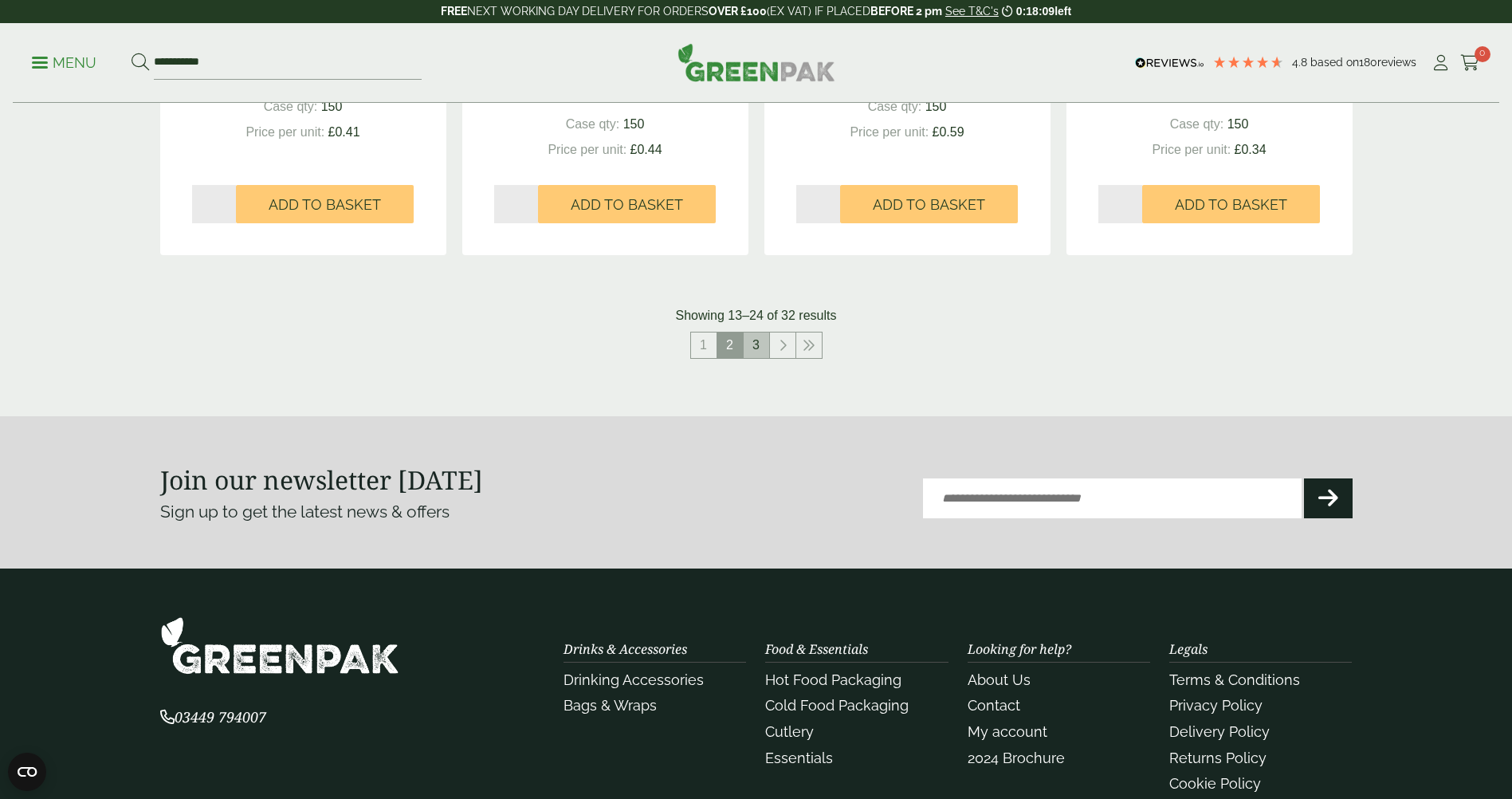
click at [755, 341] on link "3" at bounding box center [756, 345] width 26 height 26
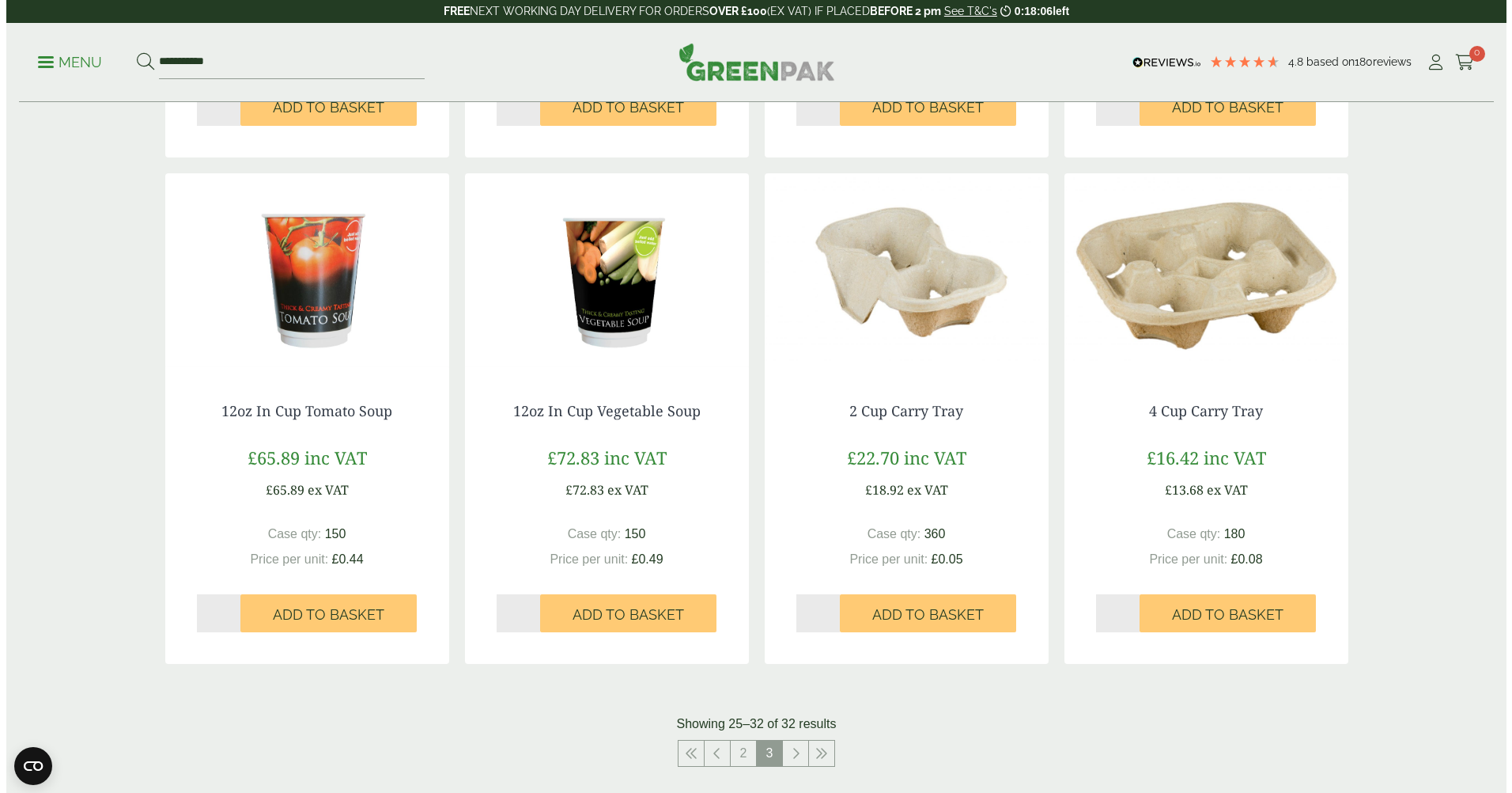
scroll to position [529, 0]
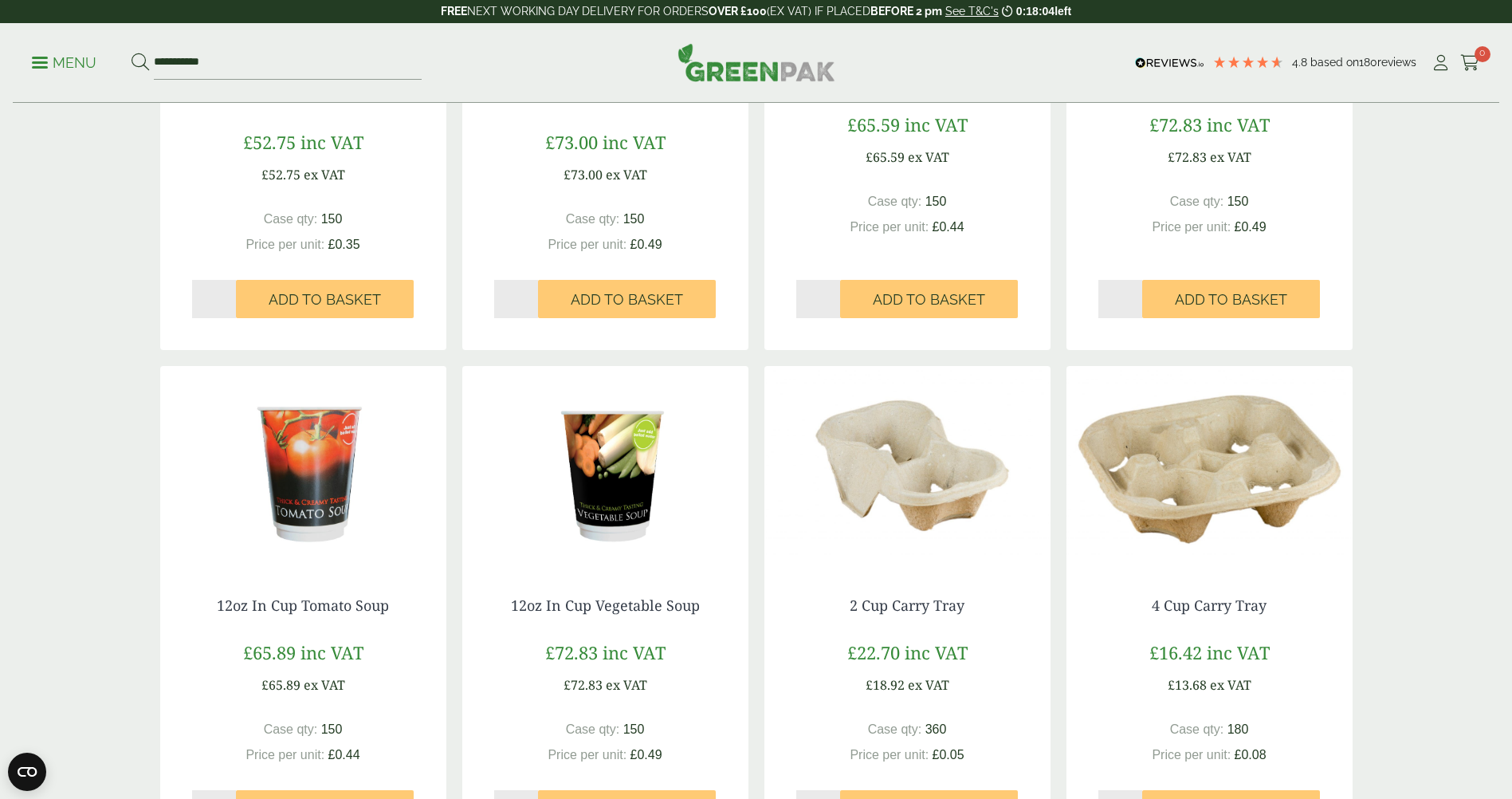
click at [63, 67] on p "Menu" at bounding box center [64, 63] width 65 height 19
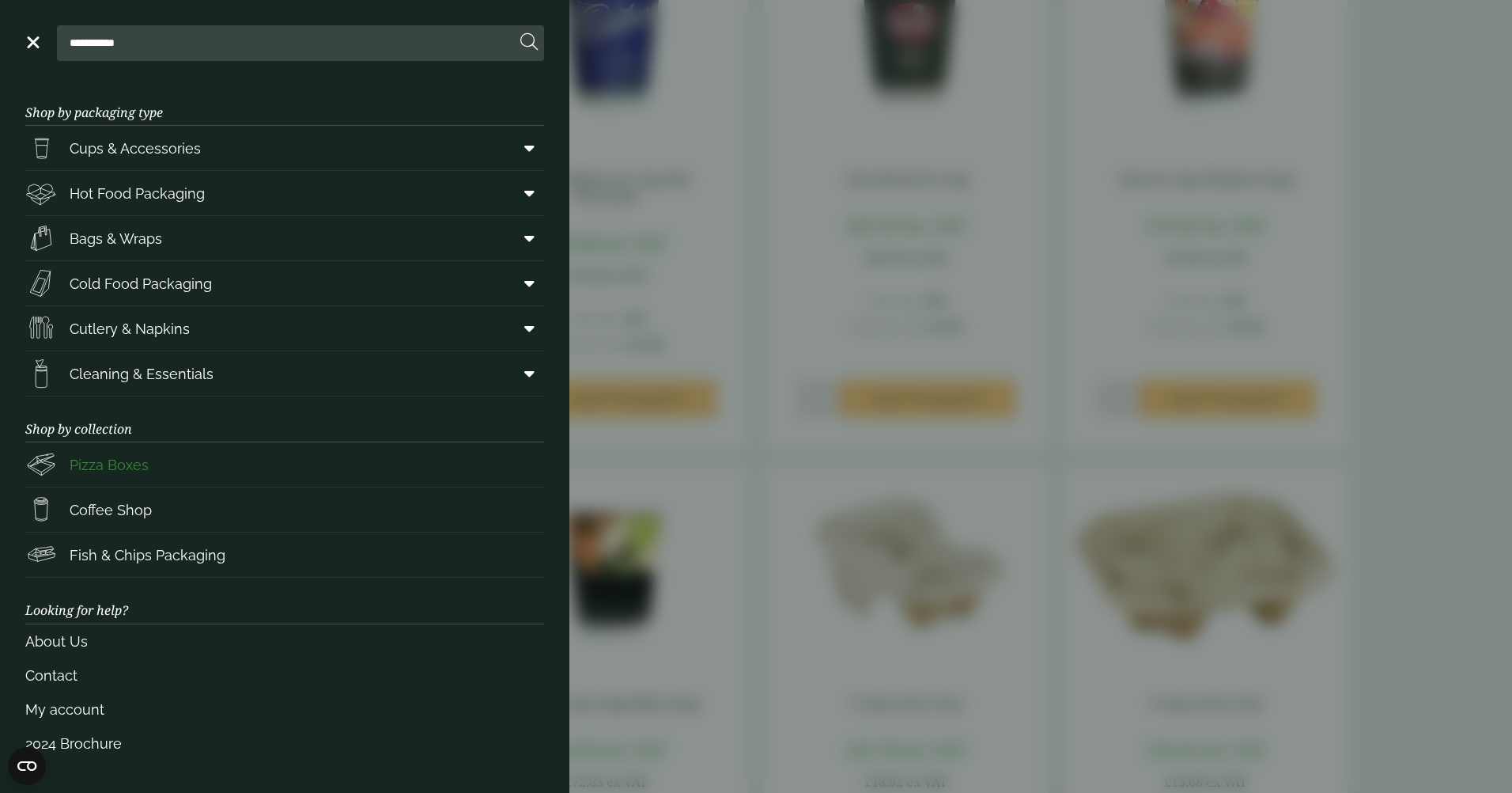
click at [120, 466] on span "Pizza Boxes" at bounding box center [109, 464] width 79 height 21
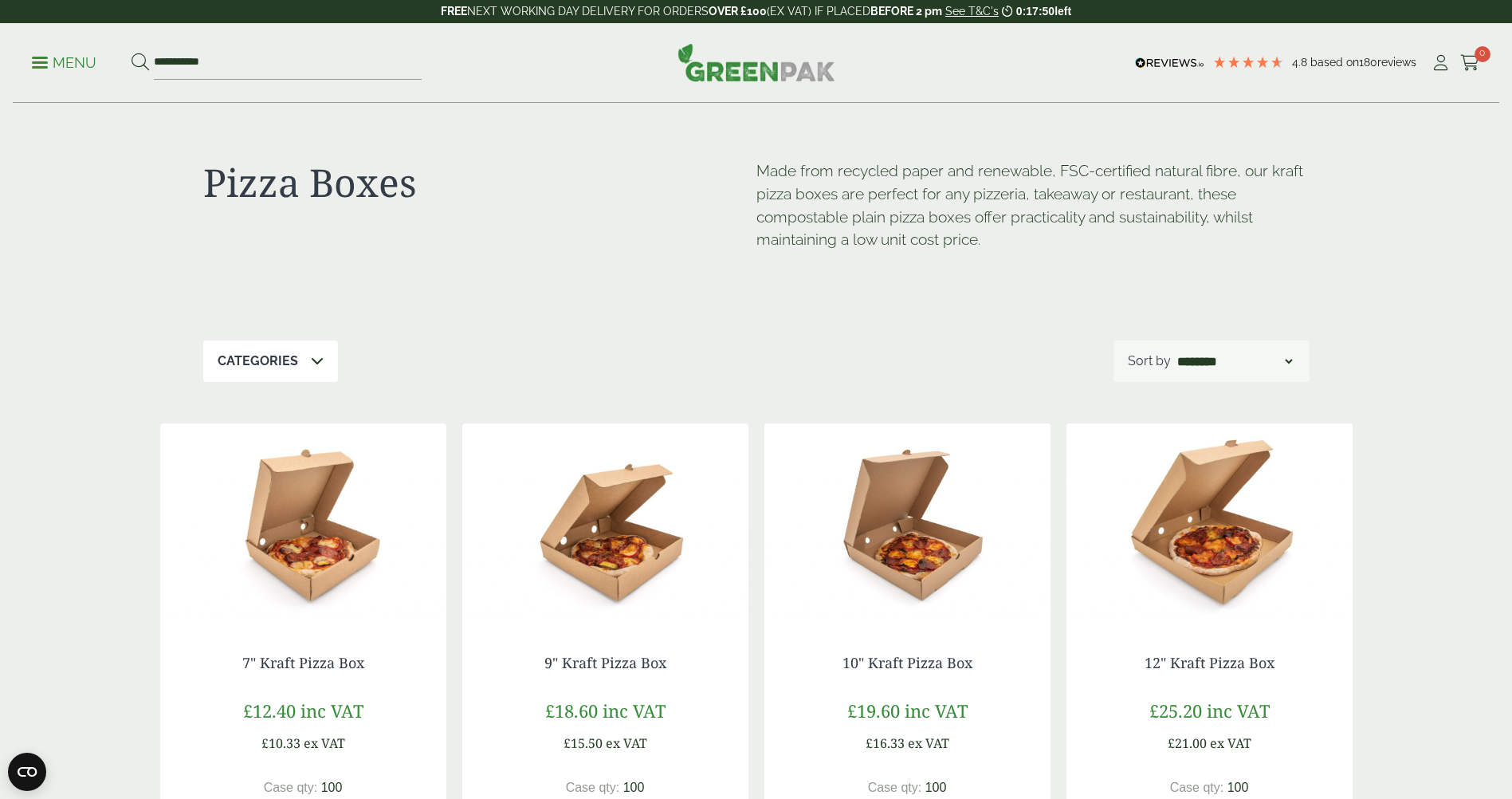
click at [65, 66] on p "Menu" at bounding box center [64, 63] width 65 height 19
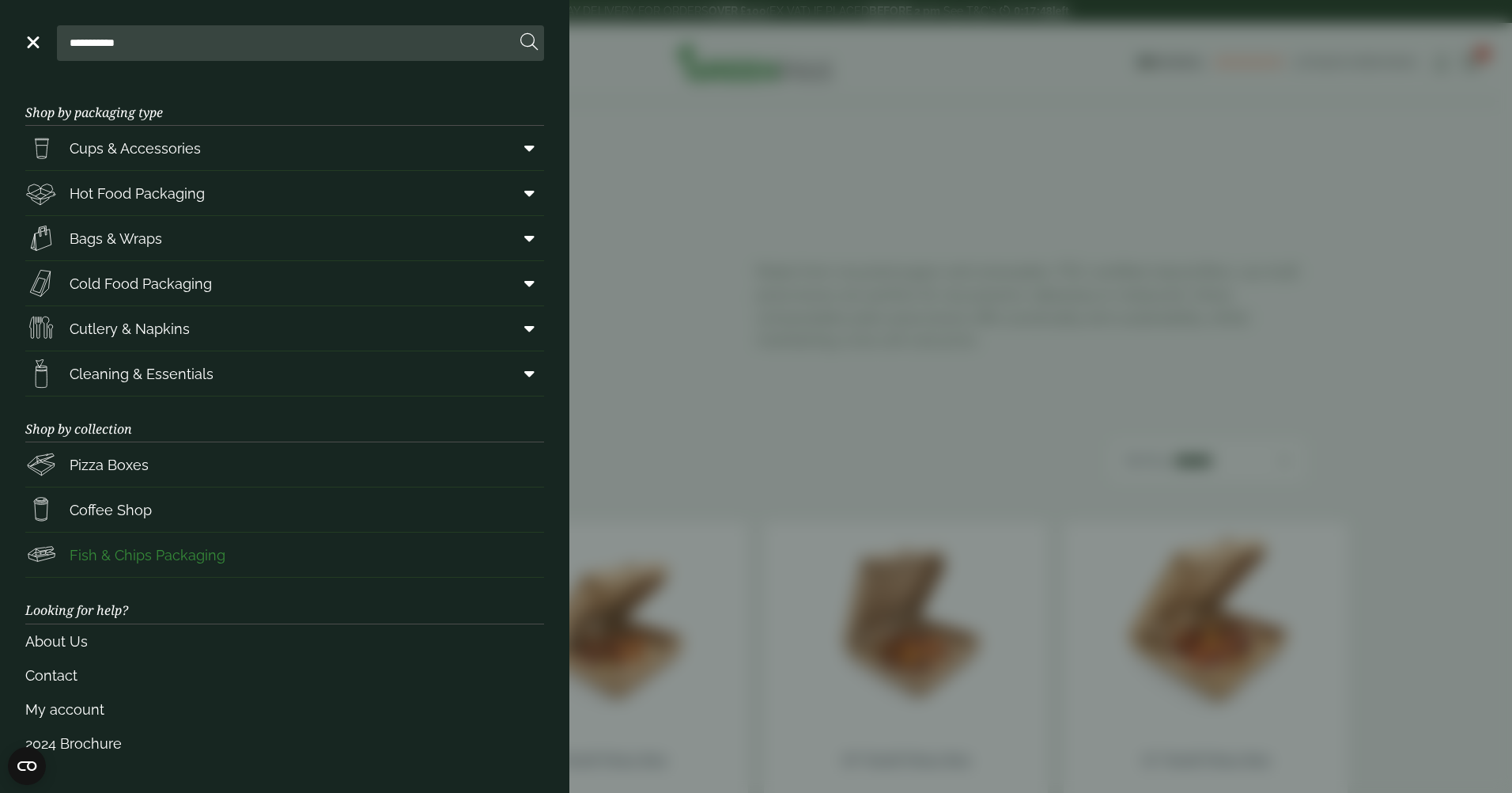
click at [140, 546] on span "Fish & Chips Packaging" at bounding box center [148, 554] width 156 height 21
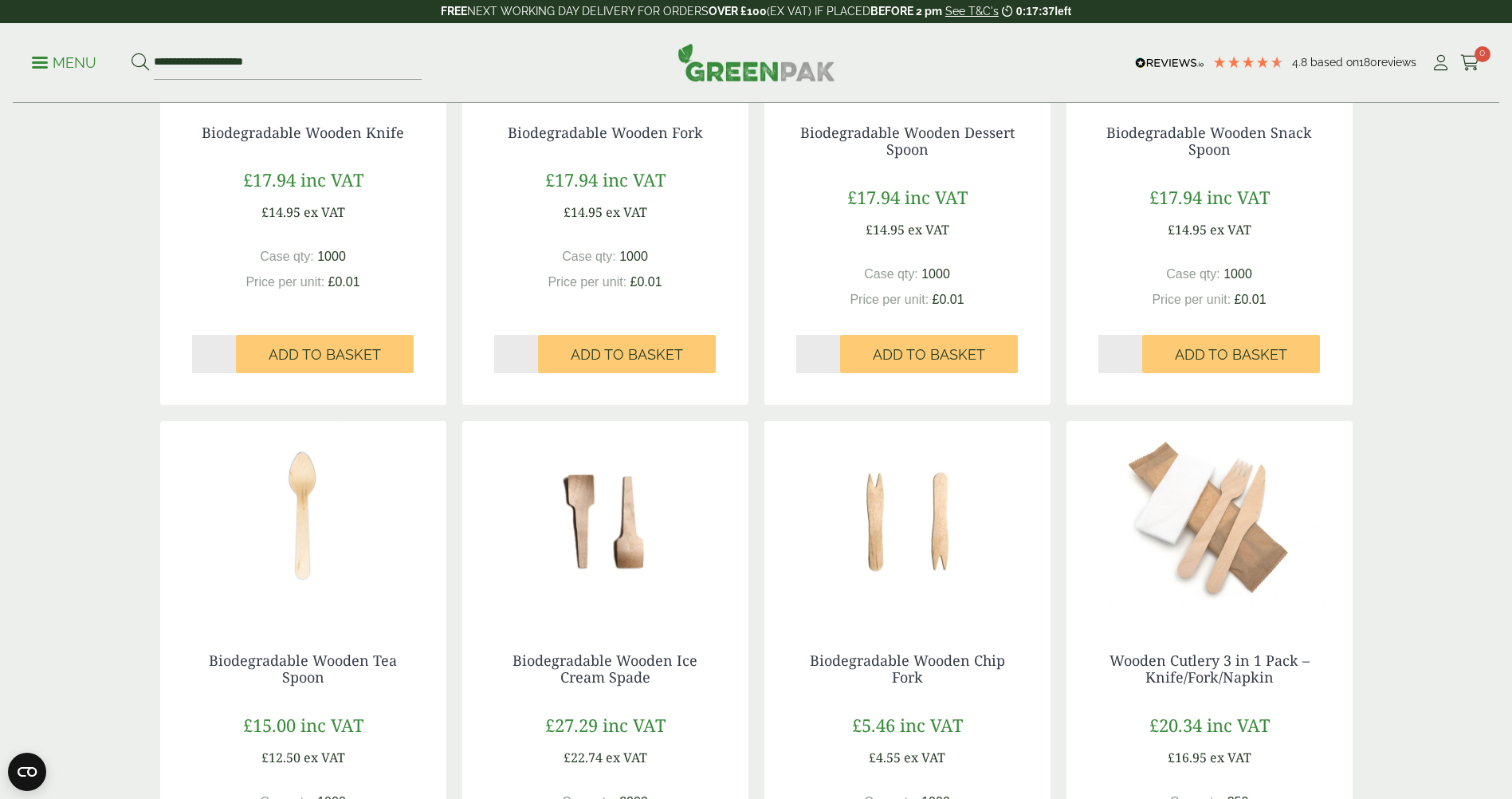
scroll to position [159, 0]
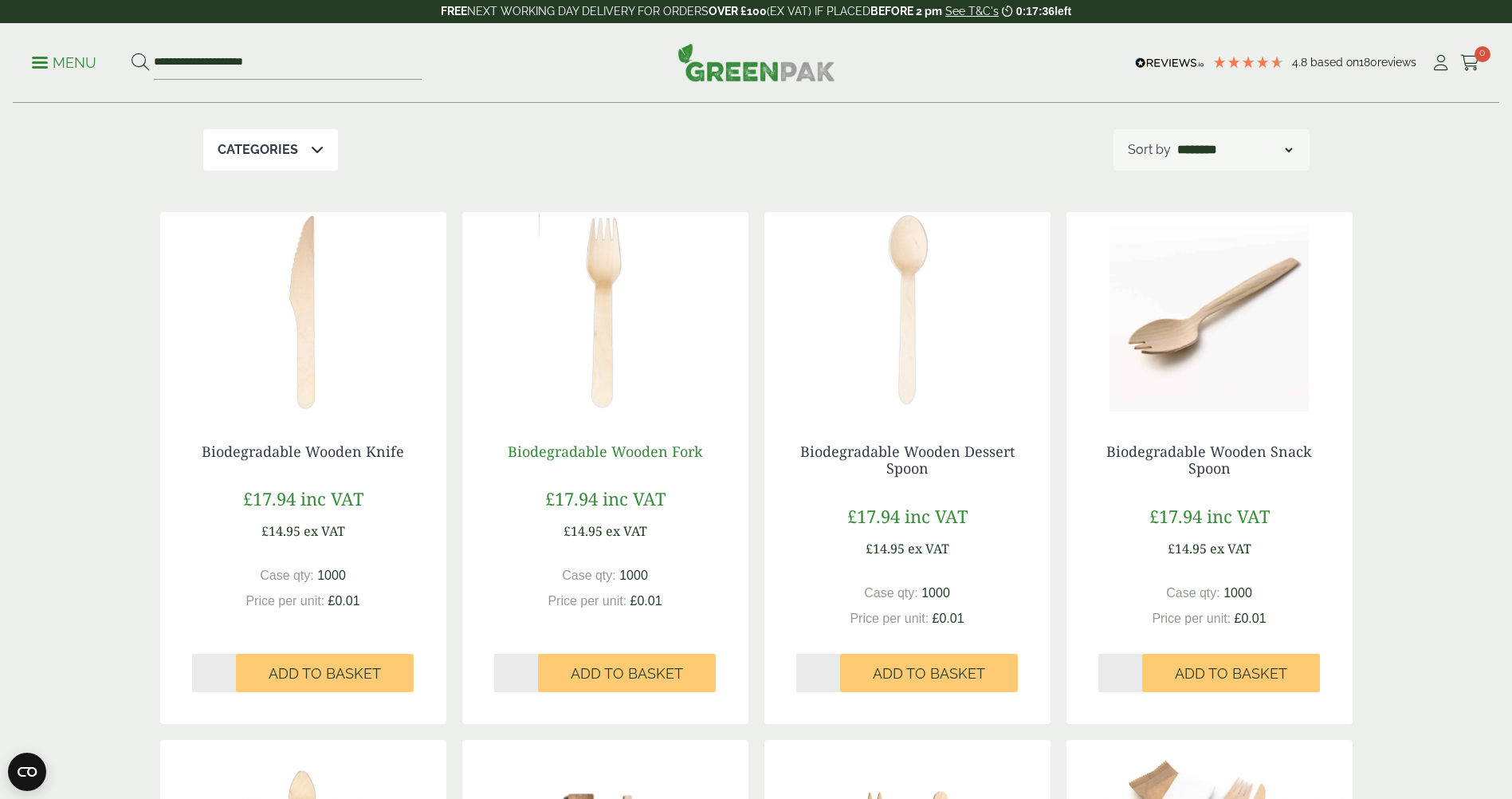
click at [607, 452] on link "Biodegradable Wooden Fork" at bounding box center [605, 451] width 195 height 19
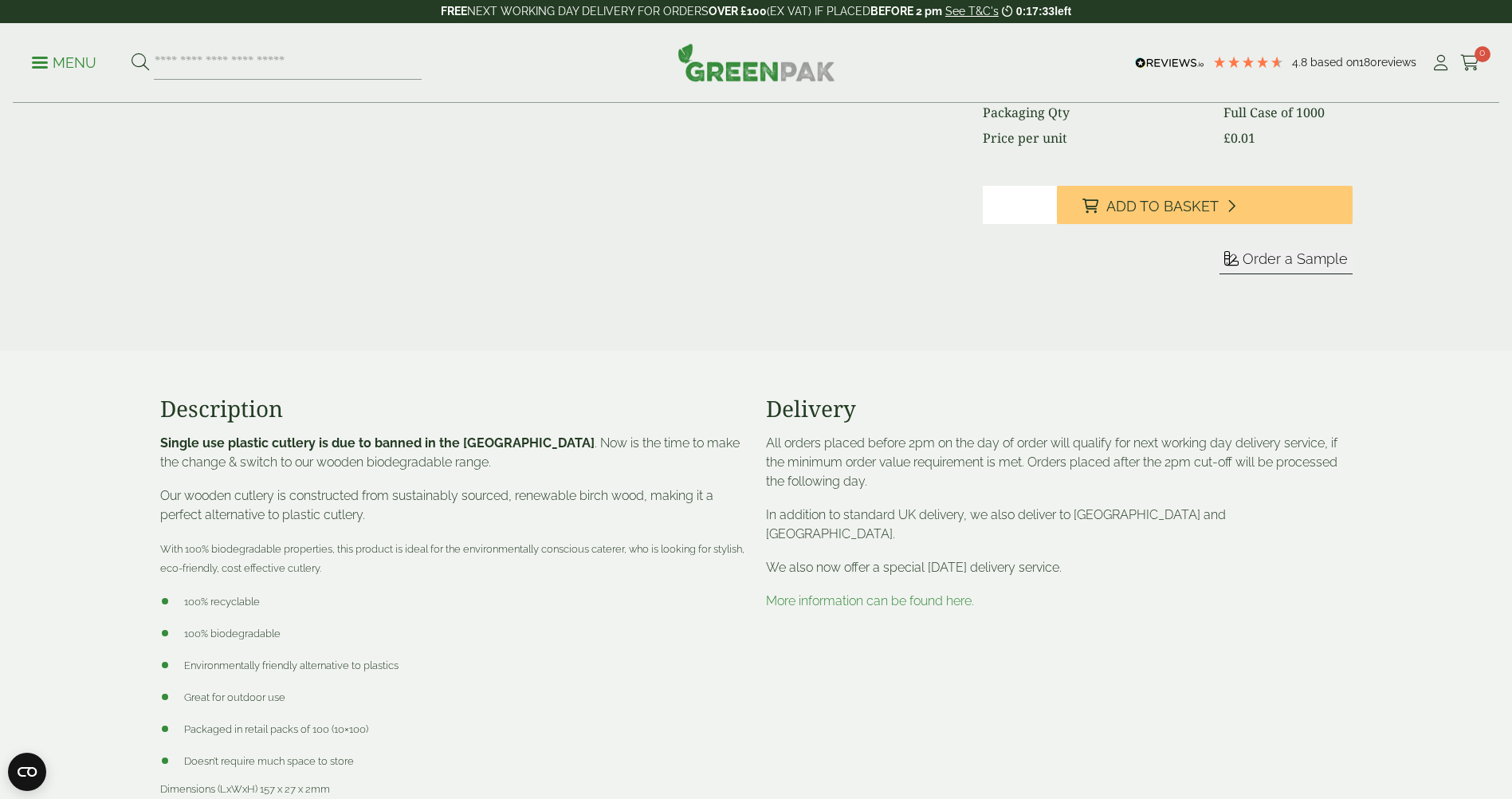
scroll to position [318, 0]
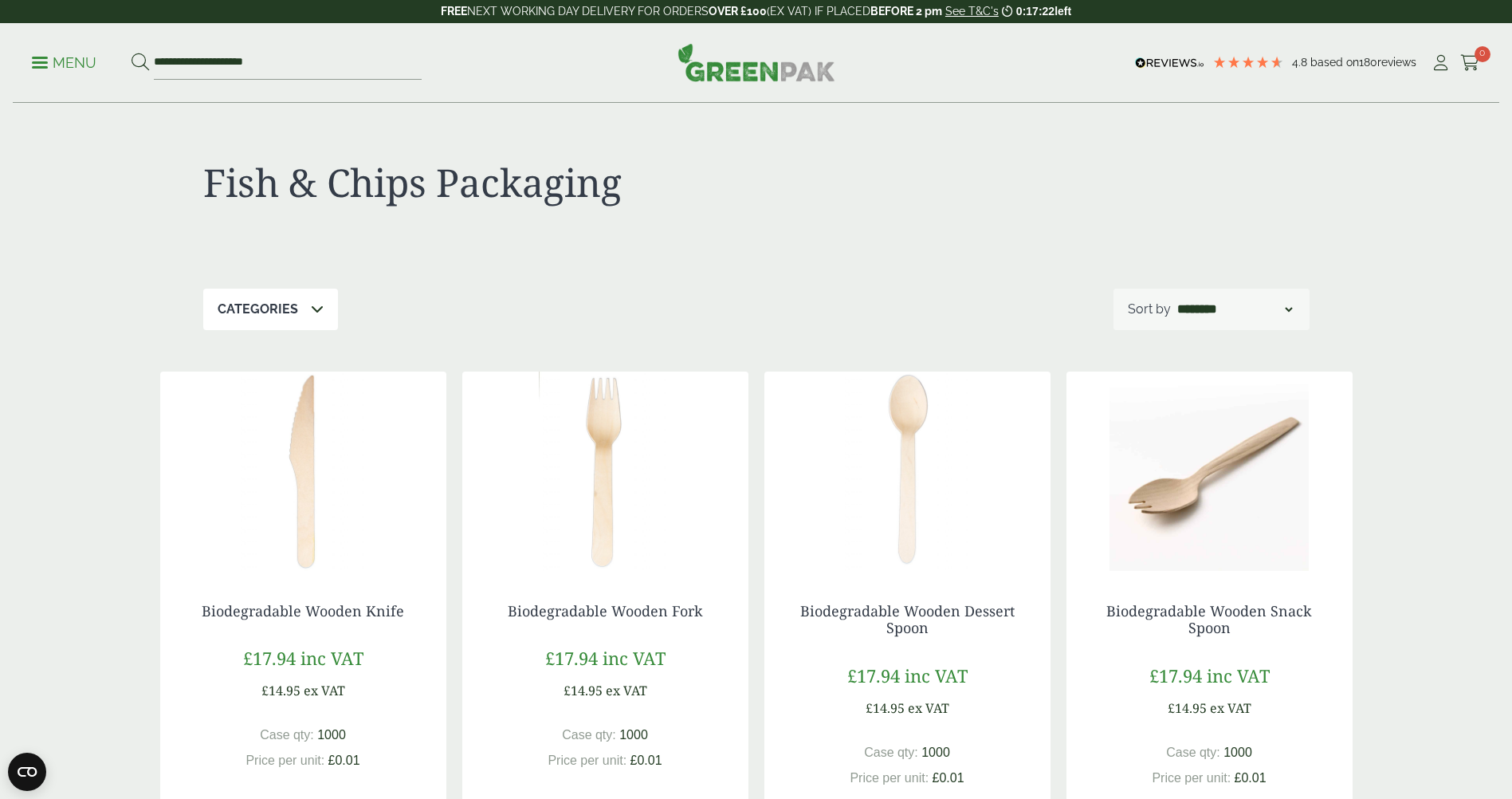
click at [66, 71] on p "Menu" at bounding box center [64, 63] width 65 height 19
